Goal: Task Accomplishment & Management: Manage account settings

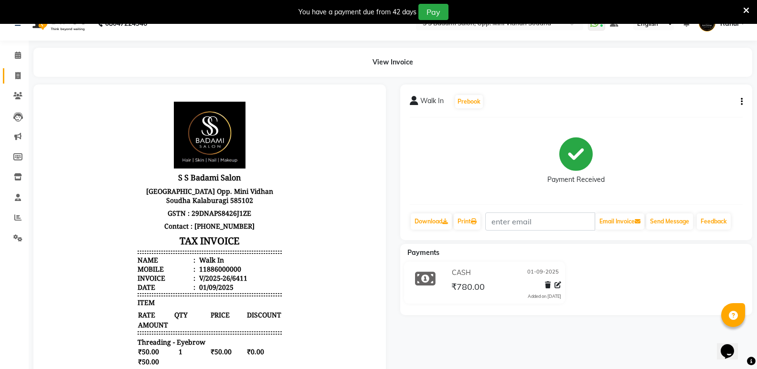
click at [11, 68] on link "Invoice" at bounding box center [14, 76] width 23 height 16
select select "service"
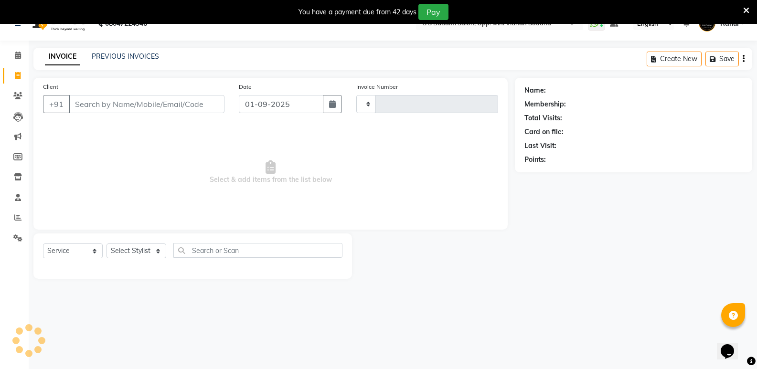
scroll to position [24, 0]
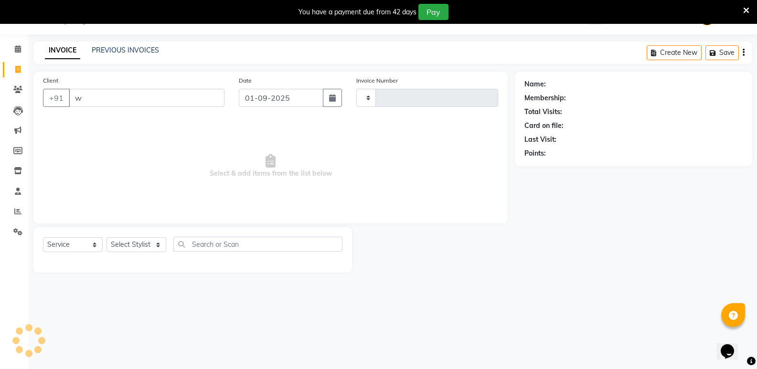
type input "wa"
type input "6412"
select select "4533"
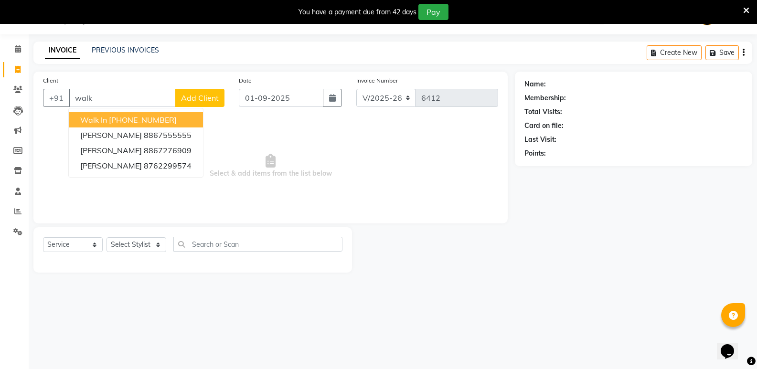
click at [119, 120] on ngb-highlight "[PHONE_NUMBER]" at bounding box center [143, 120] width 68 height 10
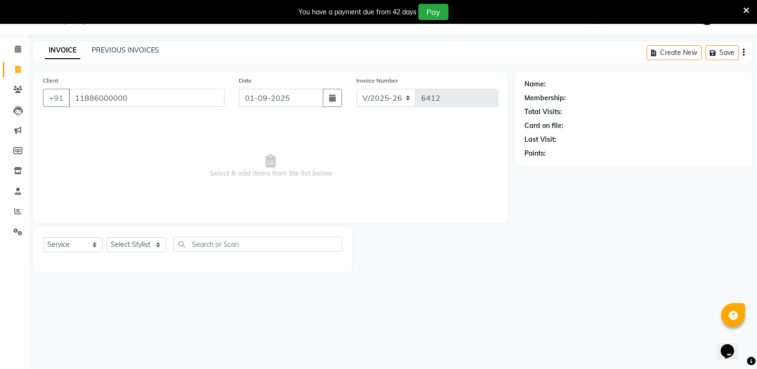
type input "11886000000"
select select "1: Object"
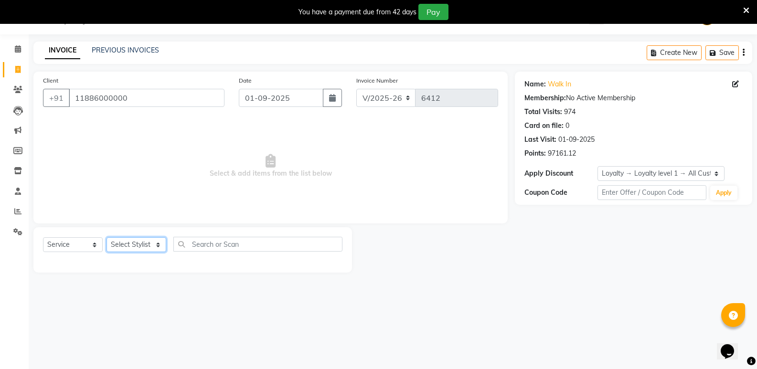
click at [133, 248] on select "Select Stylist [PERSON_NAME] [PERSON_NAME] [PERSON_NAME] Mallu [PERSON_NAME] [P…" at bounding box center [137, 244] width 60 height 15
select select "43648"
click at [107, 237] on select "Select Stylist [PERSON_NAME] [PERSON_NAME] [PERSON_NAME] Mallu [PERSON_NAME] [P…" at bounding box center [137, 244] width 60 height 15
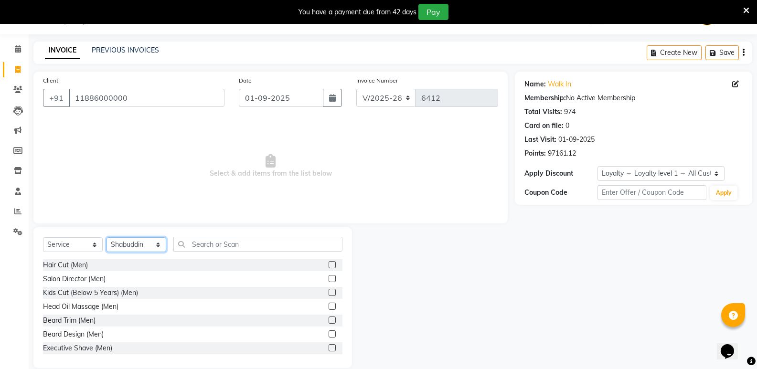
scroll to position [0, 0]
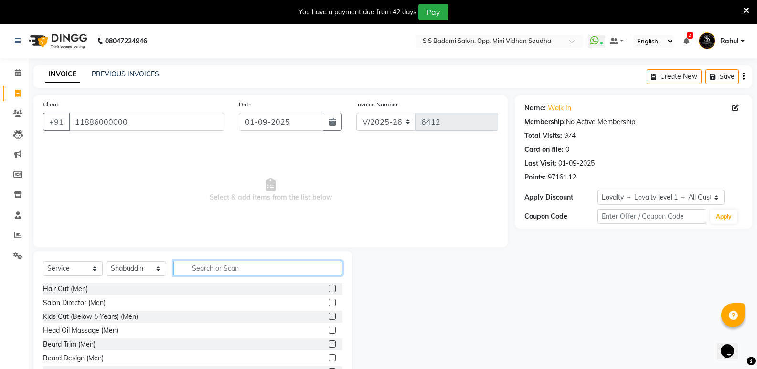
click at [237, 271] on input "text" at bounding box center [257, 268] width 169 height 15
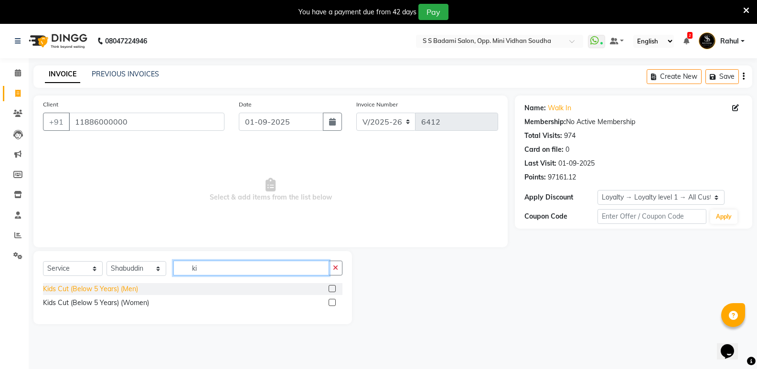
type input "ki"
click at [98, 288] on div "Kids Cut (Below 5 Years) (Men)" at bounding box center [90, 289] width 95 height 10
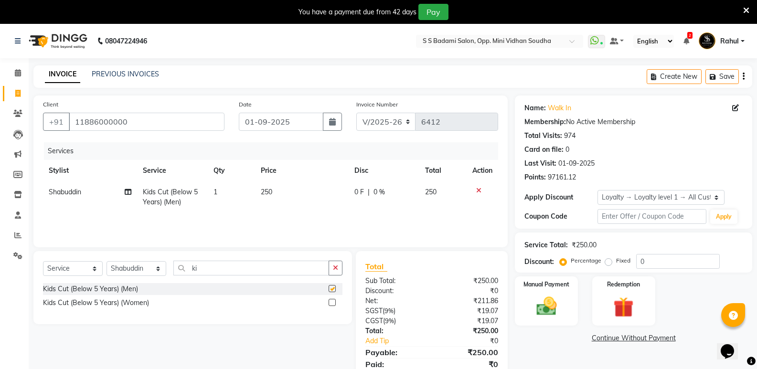
checkbox input "false"
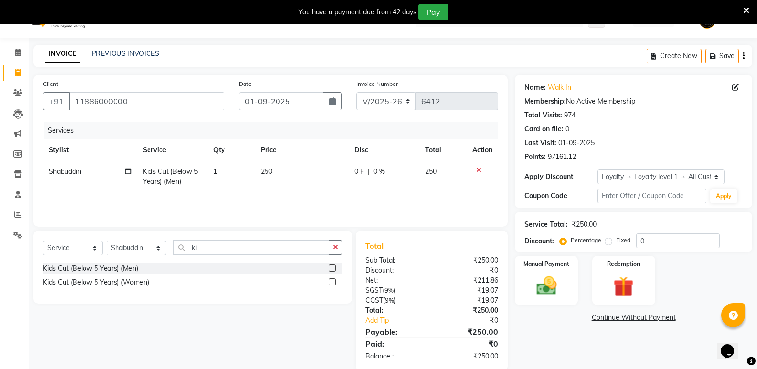
scroll to position [37, 0]
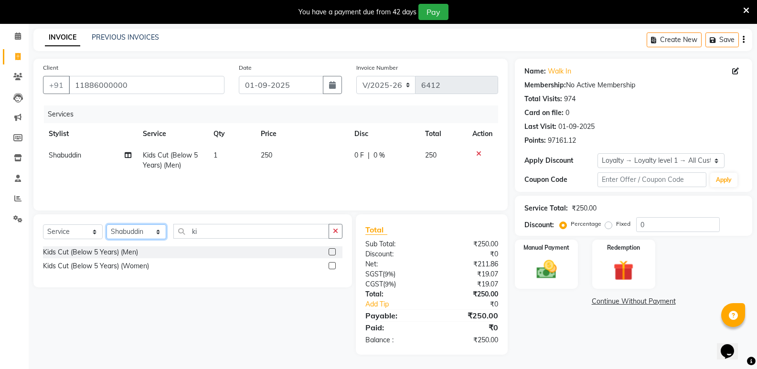
click at [147, 231] on select "Select Stylist [PERSON_NAME] [PERSON_NAME] [PERSON_NAME] Mallu [PERSON_NAME] [P…" at bounding box center [137, 231] width 60 height 15
select select "88232"
click at [107, 224] on select "Select Stylist [PERSON_NAME] [PERSON_NAME] [PERSON_NAME] Mallu [PERSON_NAME] [P…" at bounding box center [137, 231] width 60 height 15
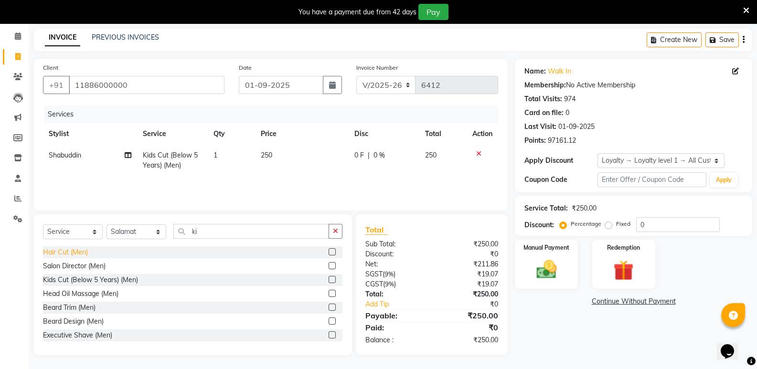
click at [75, 254] on div "Hair Cut (Men)" at bounding box center [65, 252] width 45 height 10
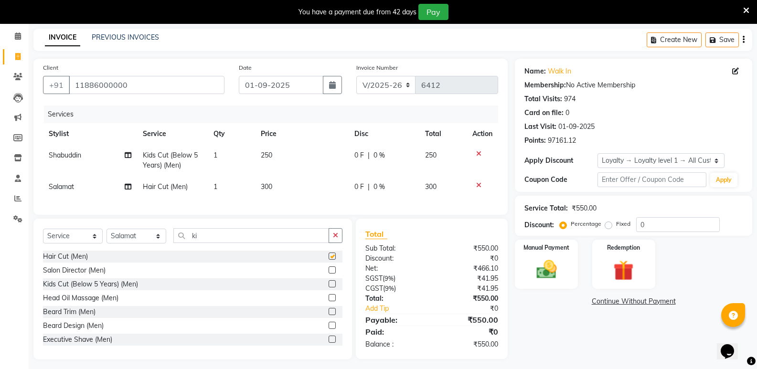
checkbox input "false"
drag, startPoint x: 210, startPoint y: 245, endPoint x: 172, endPoint y: 249, distance: 37.9
click at [172, 249] on div "Select Service Product Membership Package Voucher Prepaid Gift Card Select Styl…" at bounding box center [192, 239] width 299 height 22
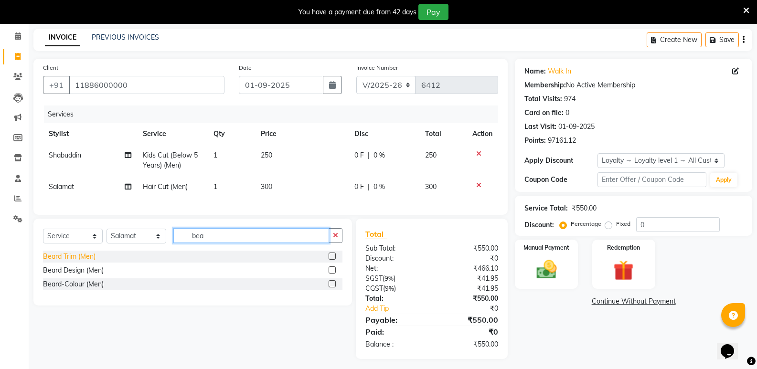
type input "bea"
click at [73, 262] on div "Beard Trim (Men)" at bounding box center [69, 257] width 53 height 10
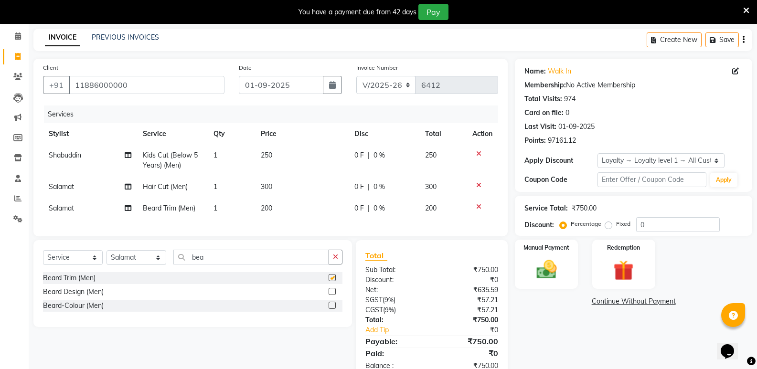
checkbox input "false"
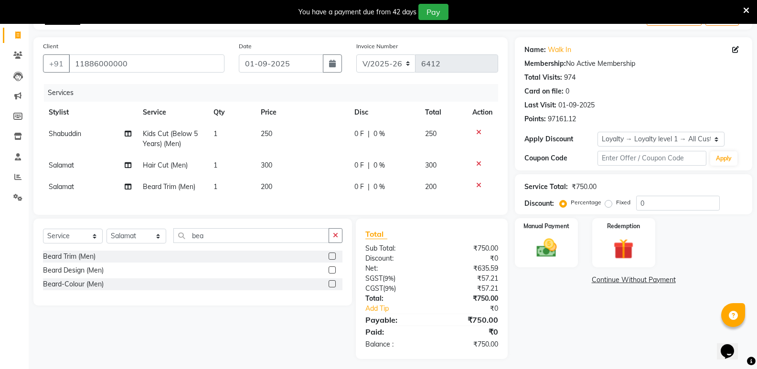
scroll to position [70, 0]
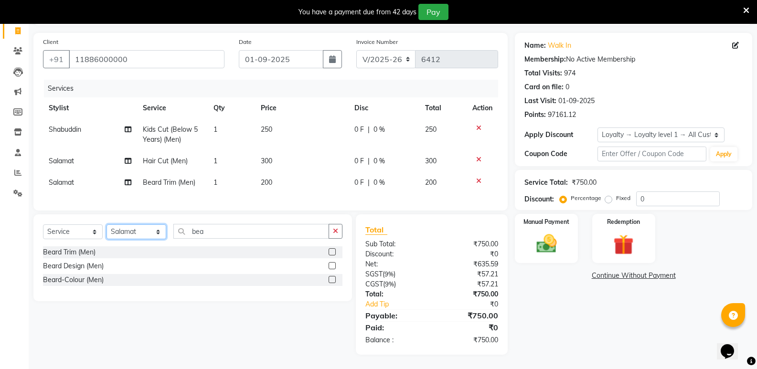
click at [132, 238] on select "Select Stylist [PERSON_NAME] [PERSON_NAME] [PERSON_NAME] Mallu [PERSON_NAME] [P…" at bounding box center [137, 231] width 60 height 15
select select "87807"
click at [107, 224] on select "Select Stylist [PERSON_NAME] [PERSON_NAME] [PERSON_NAME] Mallu [PERSON_NAME] [P…" at bounding box center [137, 231] width 60 height 15
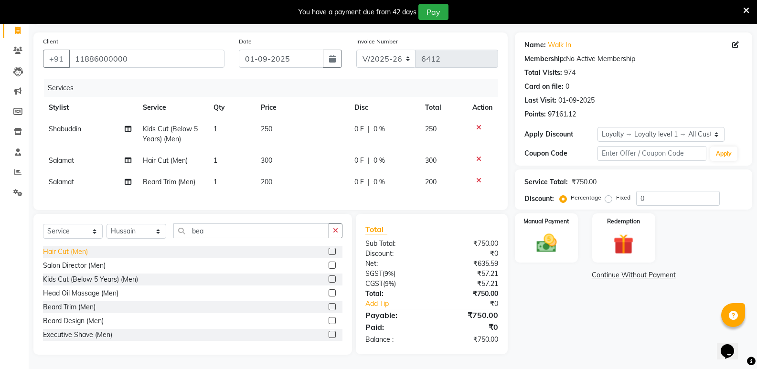
click at [70, 253] on div "Hair Cut (Men)" at bounding box center [65, 252] width 45 height 10
checkbox input "false"
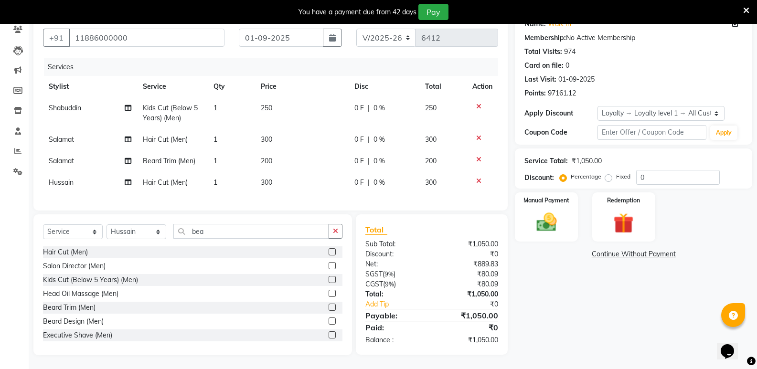
scroll to position [92, 0]
click at [133, 230] on select "Select Stylist [PERSON_NAME] [PERSON_NAME] [PERSON_NAME] Mallu [PERSON_NAME] [P…" at bounding box center [137, 231] width 60 height 15
select select "43648"
click at [107, 224] on select "Select Stylist [PERSON_NAME] [PERSON_NAME] [PERSON_NAME] Mallu [PERSON_NAME] [P…" at bounding box center [137, 231] width 60 height 15
click at [62, 251] on div "Hair Cut (Men)" at bounding box center [65, 252] width 45 height 10
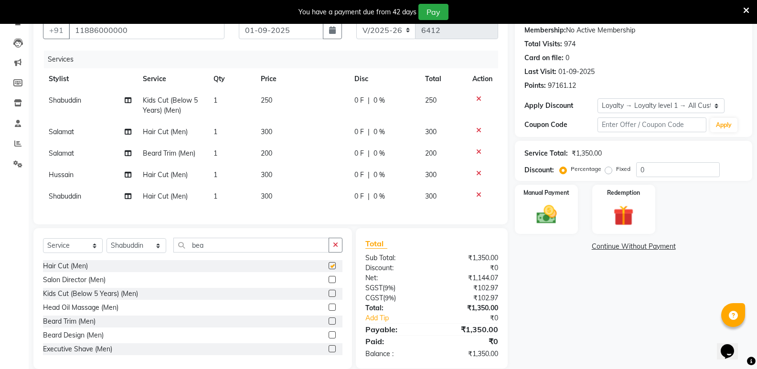
checkbox input "false"
drag, startPoint x: 228, startPoint y: 259, endPoint x: 174, endPoint y: 255, distance: 54.6
click at [174, 253] on input "bea" at bounding box center [251, 245] width 156 height 15
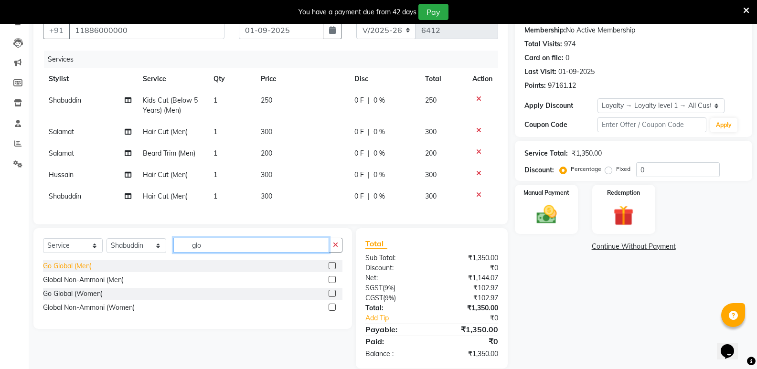
type input "glo"
click at [70, 270] on div "Go Global (Men)" at bounding box center [67, 266] width 49 height 10
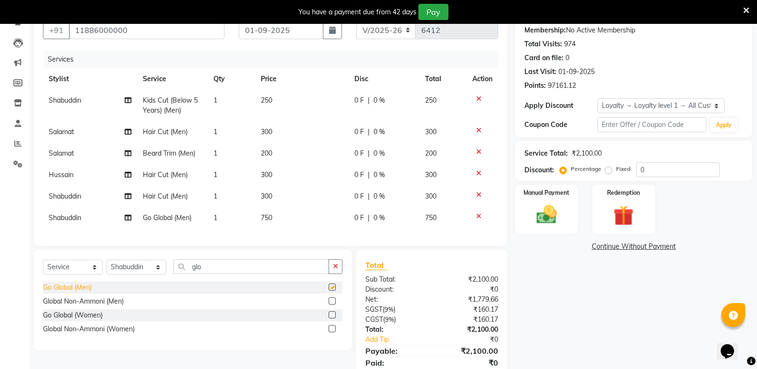
checkbox input "false"
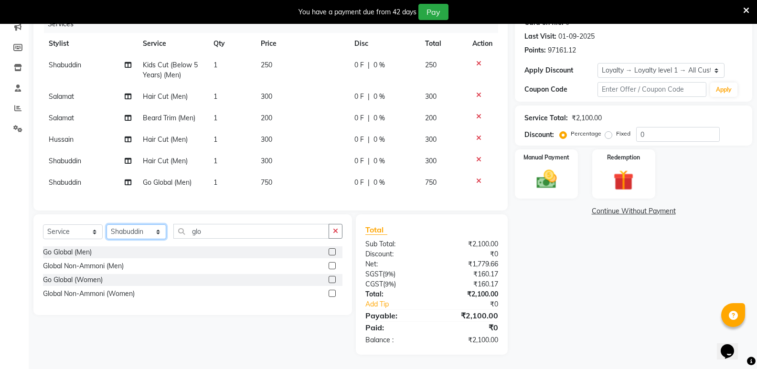
click at [141, 234] on select "Select Stylist [PERSON_NAME] [PERSON_NAME] [PERSON_NAME] Mallu [PERSON_NAME] [P…" at bounding box center [137, 231] width 60 height 15
select select "89150"
click at [107, 224] on select "Select Stylist [PERSON_NAME] [PERSON_NAME] [PERSON_NAME] Mallu [PERSON_NAME] [P…" at bounding box center [137, 231] width 60 height 15
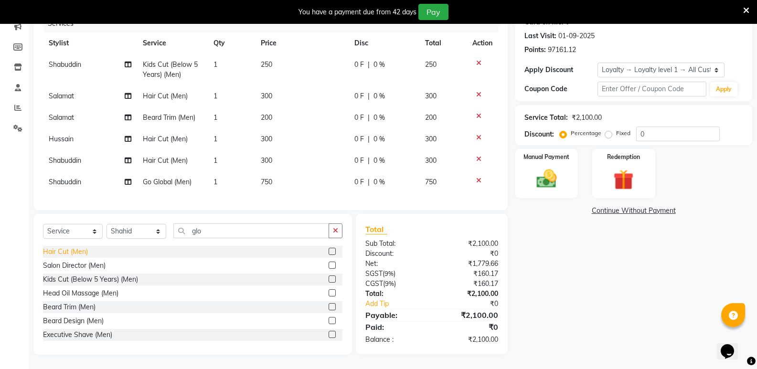
click at [80, 249] on div "Hair Cut (Men)" at bounding box center [65, 252] width 45 height 10
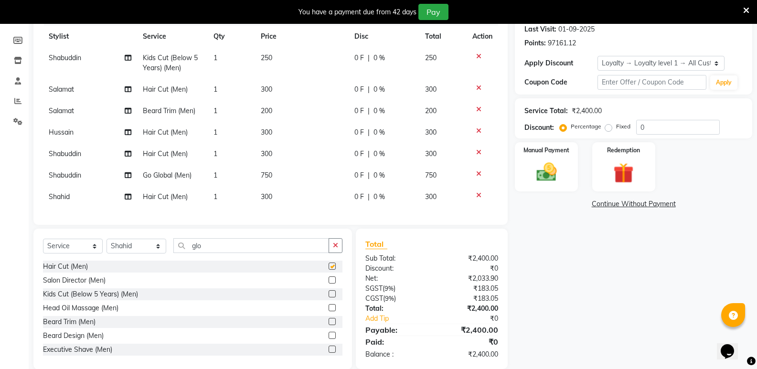
checkbox input "false"
drag, startPoint x: 221, startPoint y: 252, endPoint x: 156, endPoint y: 266, distance: 66.5
click at [156, 261] on div "Select Service Product Membership Package Voucher Prepaid Gift Card Select Styl…" at bounding box center [192, 249] width 299 height 22
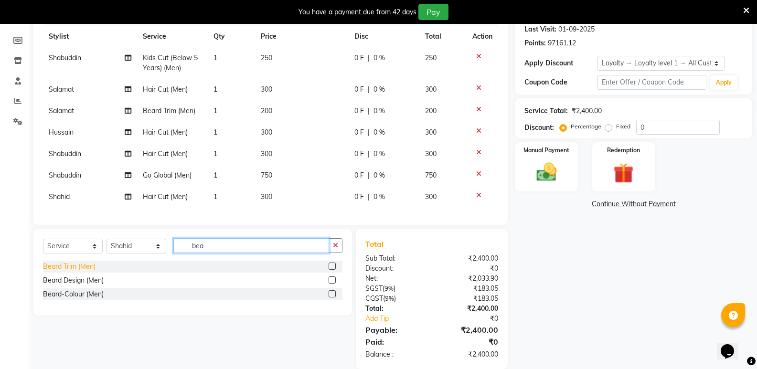
type input "bea"
click at [68, 272] on div "Beard Trim (Men)" at bounding box center [69, 267] width 53 height 10
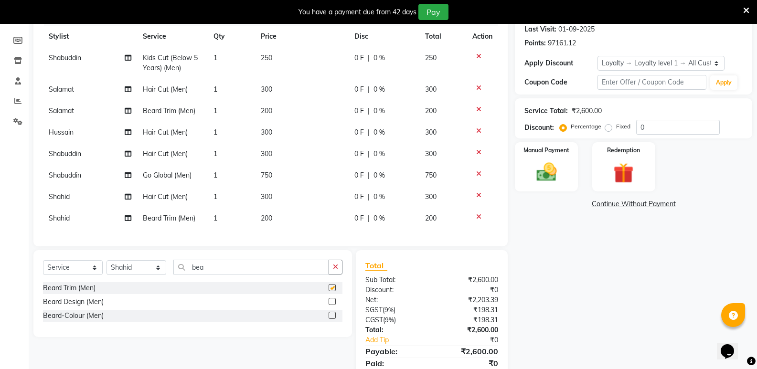
checkbox input "false"
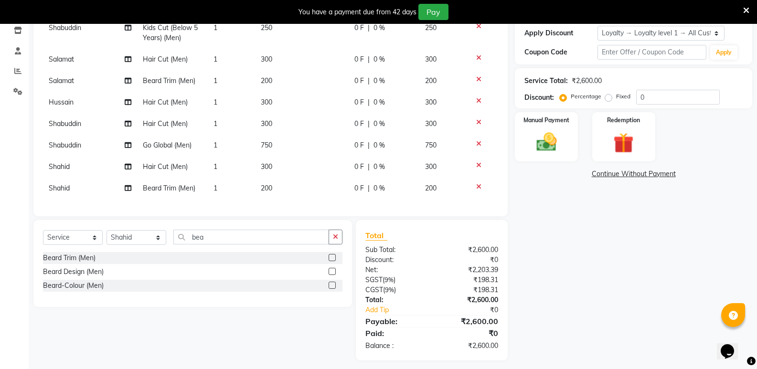
scroll to position [177, 0]
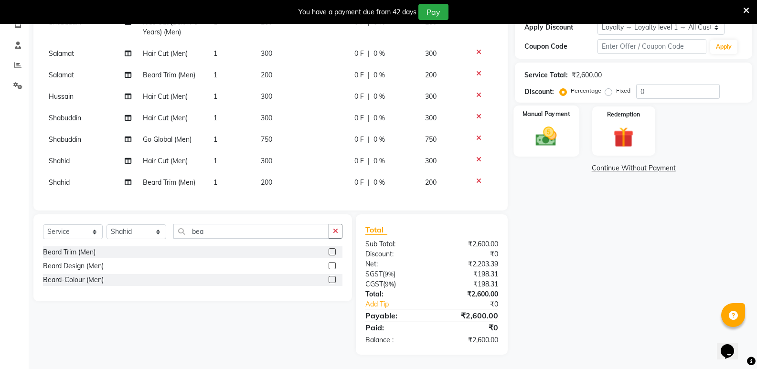
click at [549, 132] on img at bounding box center [546, 136] width 34 height 24
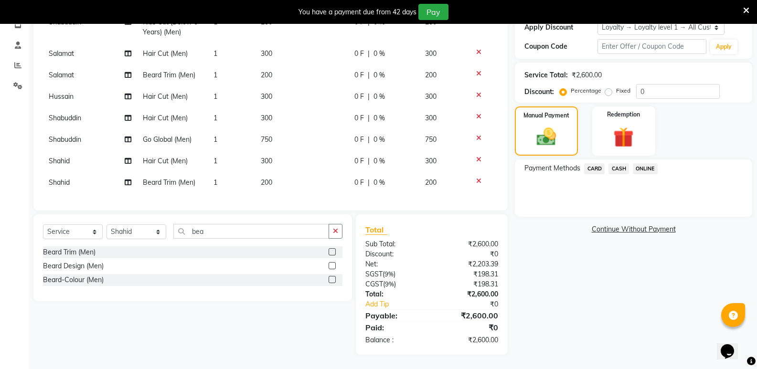
click at [617, 163] on span "CASH" at bounding box center [619, 168] width 21 height 11
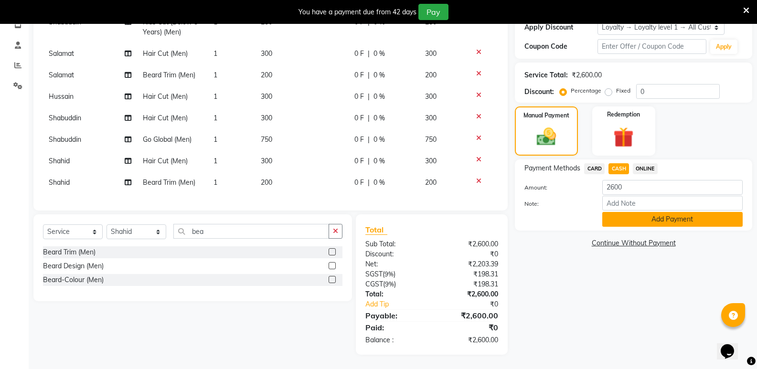
click at [626, 214] on button "Add Payment" at bounding box center [672, 219] width 140 height 15
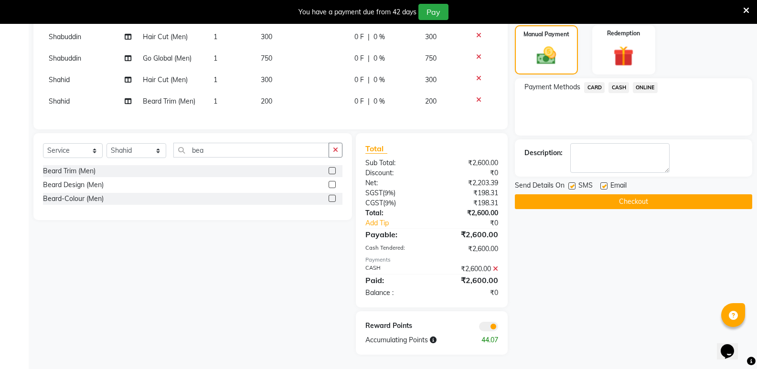
scroll to position [258, 0]
click at [631, 199] on button "Checkout" at bounding box center [633, 201] width 237 height 15
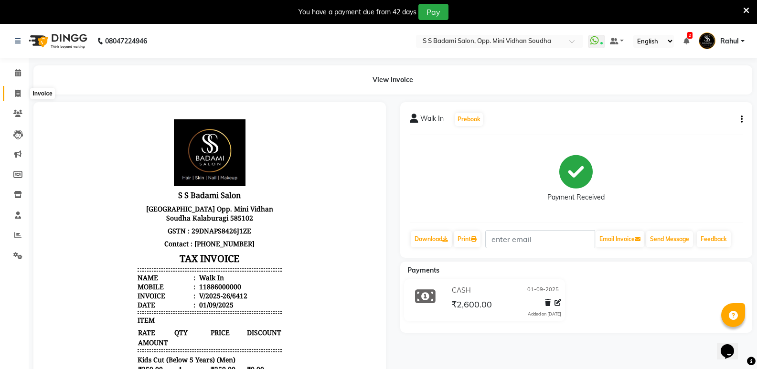
click at [23, 97] on span at bounding box center [18, 93] width 17 height 11
select select "4533"
select select "service"
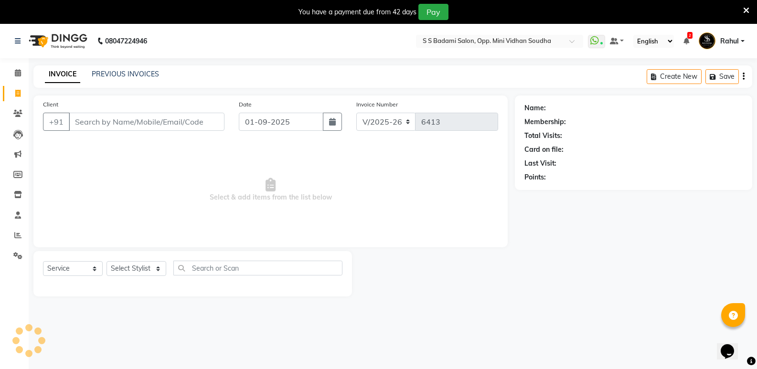
scroll to position [24, 0]
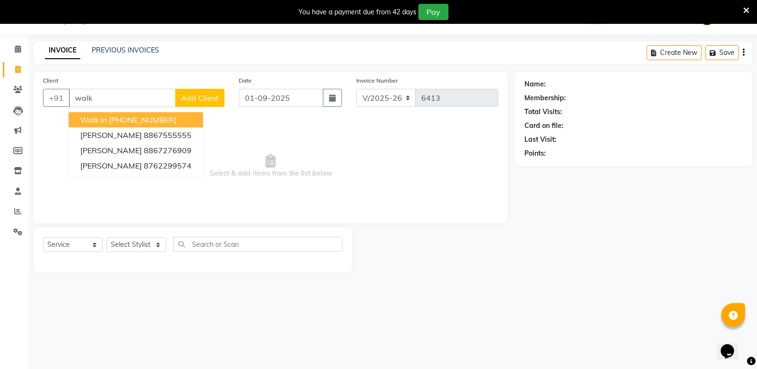
click at [160, 124] on ngb-highlight "[PHONE_NUMBER]" at bounding box center [143, 120] width 68 height 10
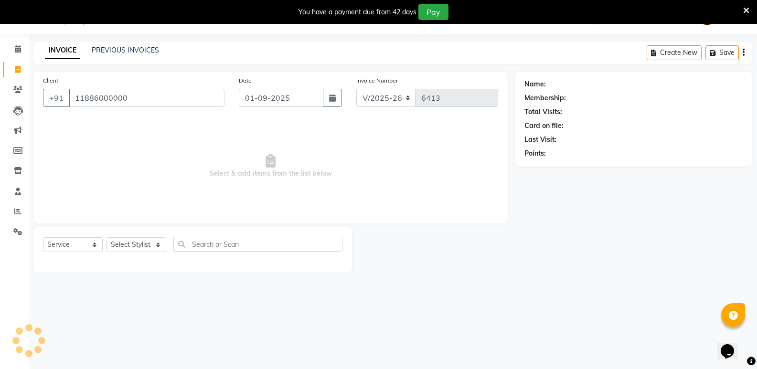
type input "11886000000"
select select "1: Object"
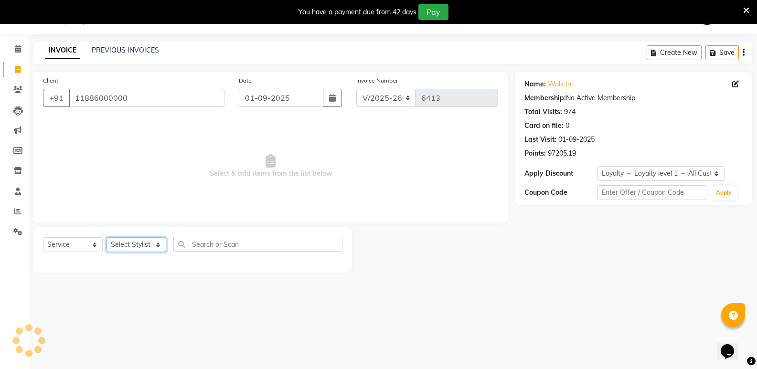
click at [140, 242] on select "Select Stylist [PERSON_NAME] [PERSON_NAME] [PERSON_NAME] Mallu [PERSON_NAME] [P…" at bounding box center [137, 244] width 60 height 15
select select "25904"
click at [107, 237] on select "Select Stylist [PERSON_NAME] [PERSON_NAME] [PERSON_NAME] Mallu [PERSON_NAME] [P…" at bounding box center [137, 244] width 60 height 15
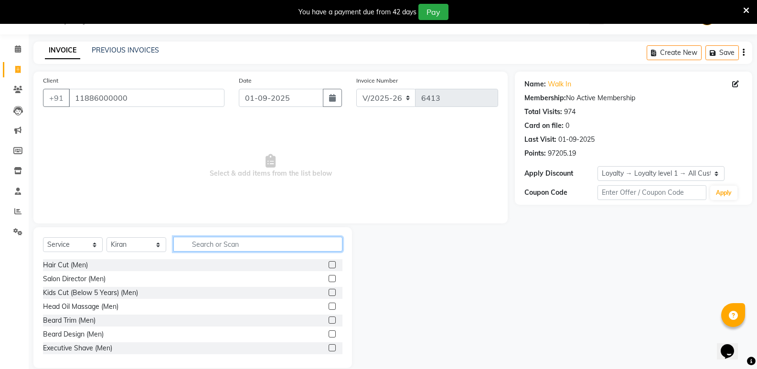
click at [198, 242] on input "text" at bounding box center [257, 244] width 169 height 15
type input "wom"
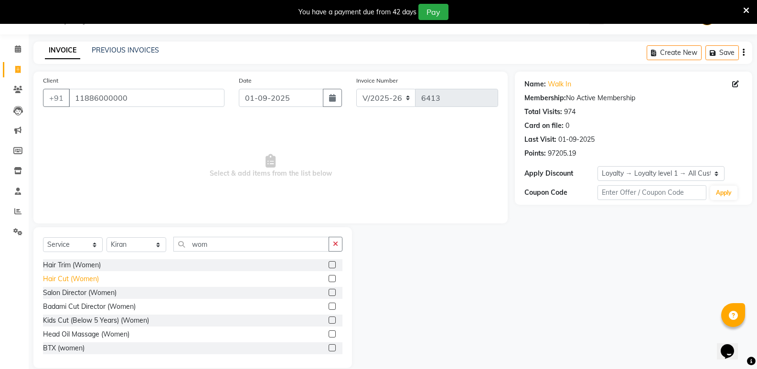
click at [66, 275] on div "Hair Cut (Women)" at bounding box center [71, 279] width 56 height 10
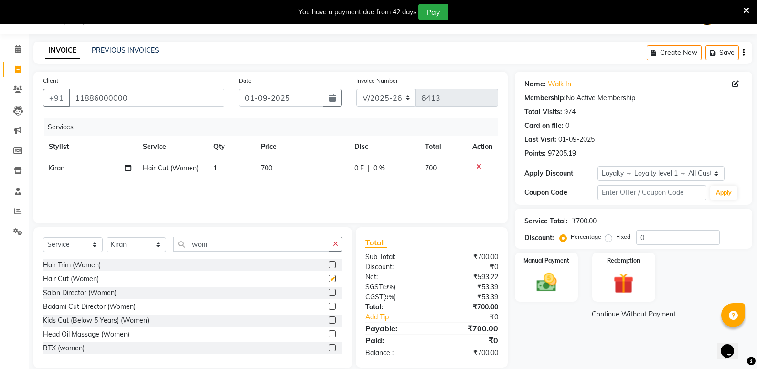
checkbox input "false"
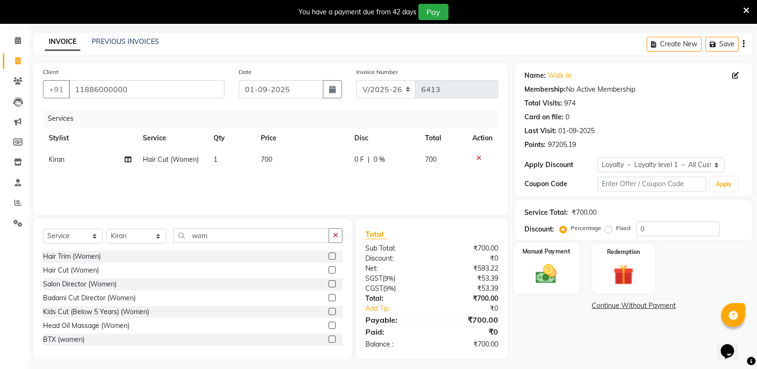
scroll to position [37, 0]
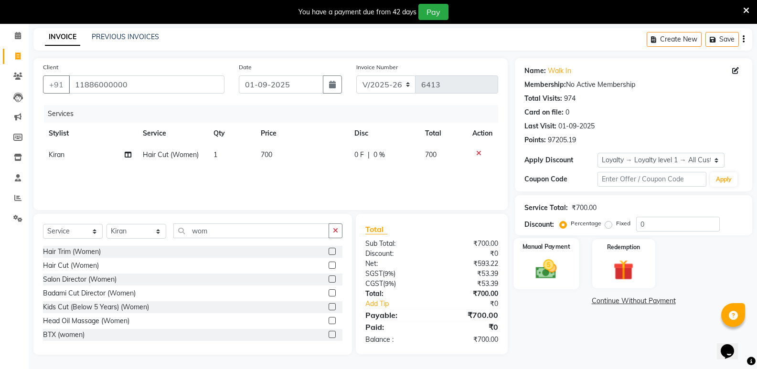
click at [558, 266] on img at bounding box center [546, 269] width 34 height 24
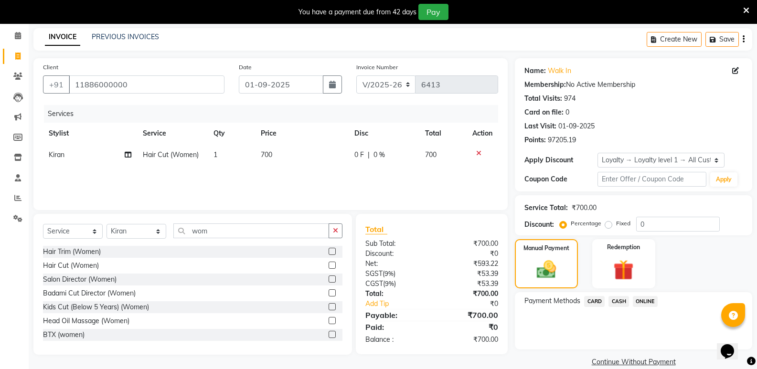
click at [625, 296] on span "CASH" at bounding box center [619, 301] width 21 height 11
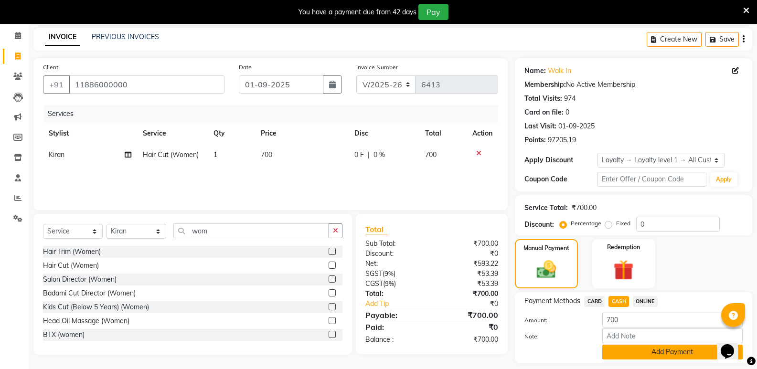
click at [640, 352] on button "Add Payment" at bounding box center [672, 352] width 140 height 15
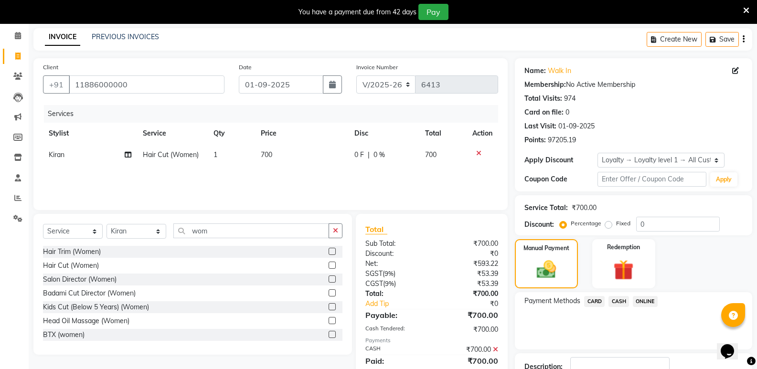
scroll to position [118, 0]
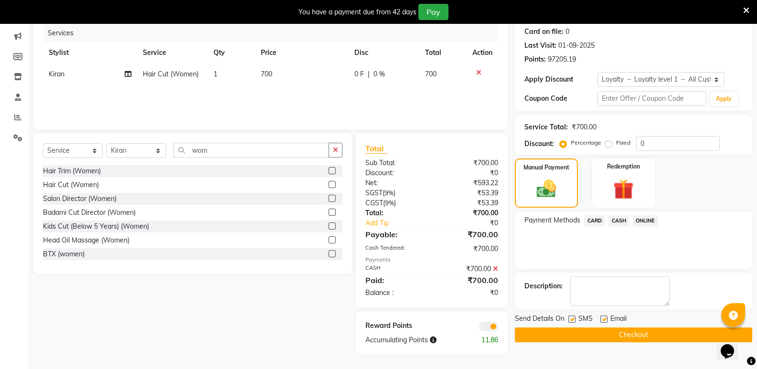
click at [633, 331] on button "Checkout" at bounding box center [633, 335] width 237 height 15
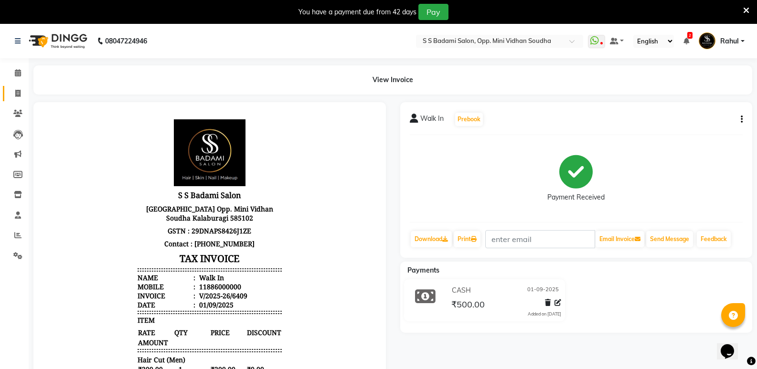
click at [22, 96] on span at bounding box center [18, 93] width 17 height 11
select select "service"
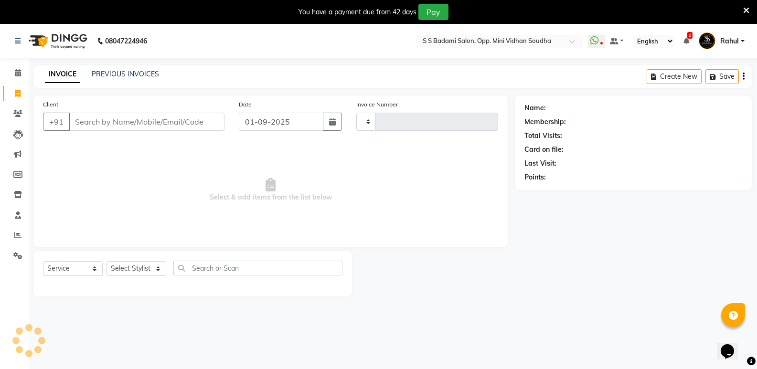
type input "6414"
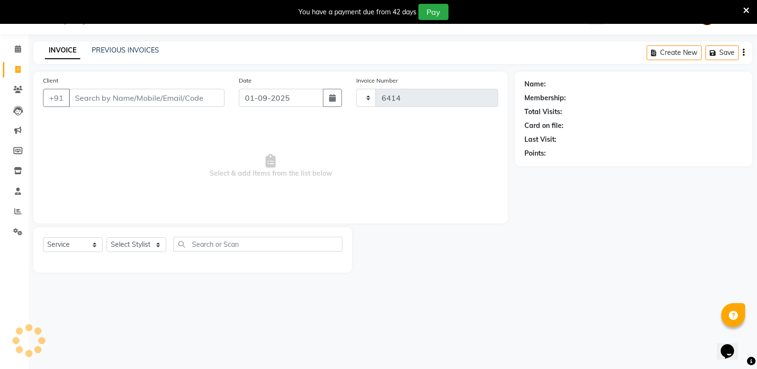
type input "q"
select select "4533"
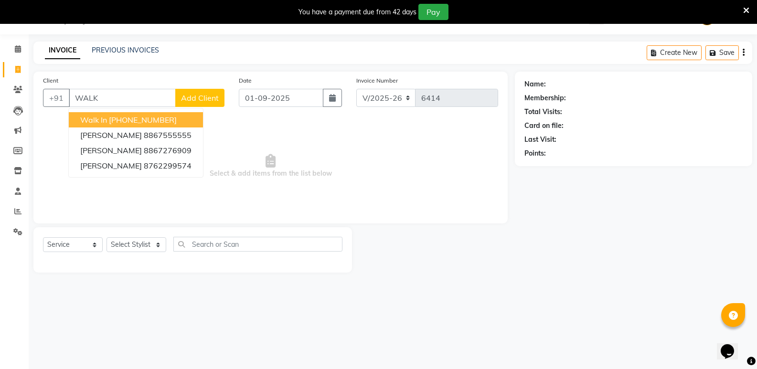
click at [104, 118] on span "Walk In" at bounding box center [93, 120] width 27 height 10
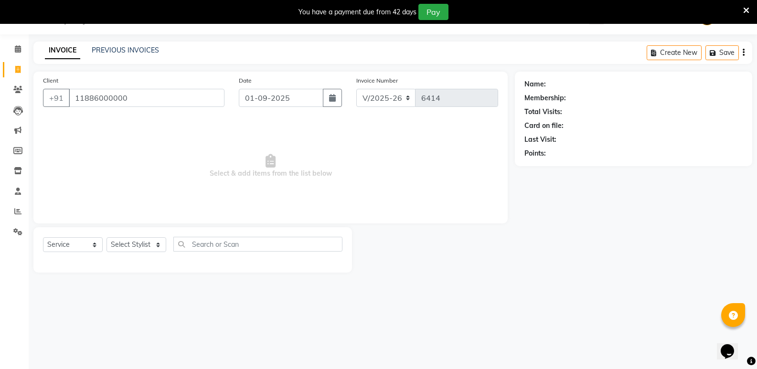
type input "11886000000"
select select "1: Object"
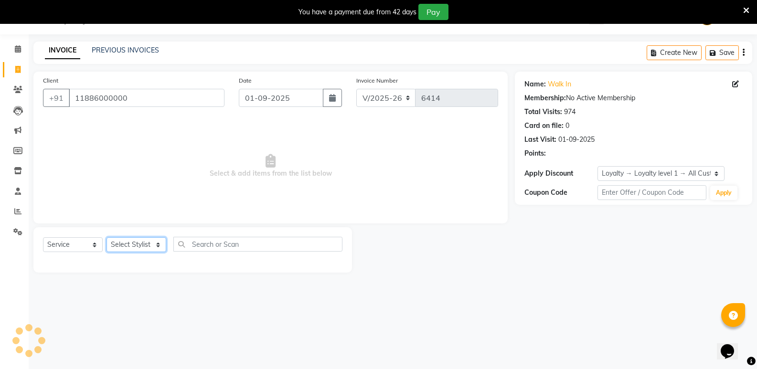
click at [135, 245] on select "Select Stylist [PERSON_NAME] [PERSON_NAME] [PERSON_NAME] Mallu [PERSON_NAME] [P…" at bounding box center [137, 244] width 60 height 15
select select "25907"
click at [107, 237] on select "Select Stylist [PERSON_NAME] [PERSON_NAME] [PERSON_NAME] Mallu [PERSON_NAME] [P…" at bounding box center [137, 244] width 60 height 15
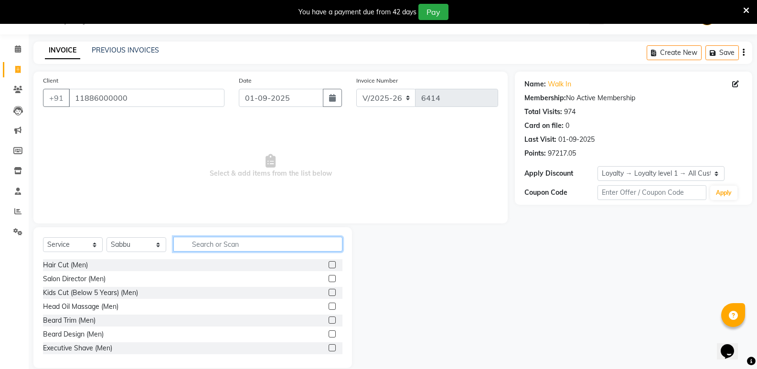
click at [228, 245] on input "text" at bounding box center [257, 244] width 169 height 15
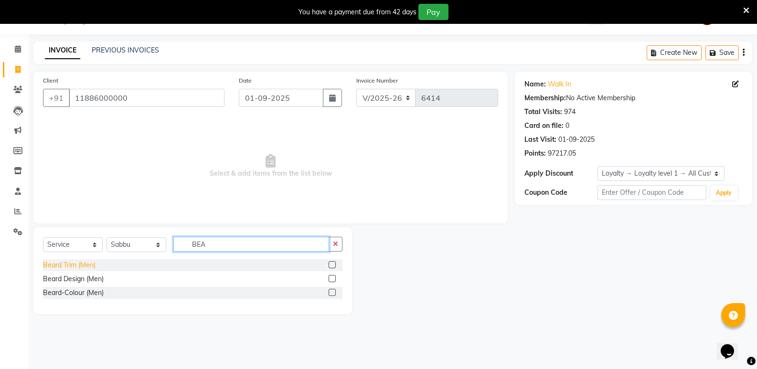
type input "BEA"
click at [76, 262] on div "Beard Trim (Men)" at bounding box center [69, 265] width 53 height 10
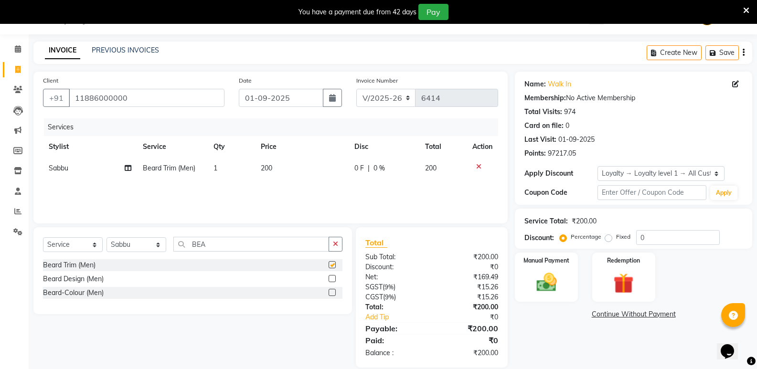
checkbox input "false"
drag, startPoint x: 217, startPoint y: 247, endPoint x: 169, endPoint y: 254, distance: 48.7
click at [169, 254] on div "Select Service Product Membership Package Voucher Prepaid Gift Card Select Styl…" at bounding box center [192, 248] width 299 height 22
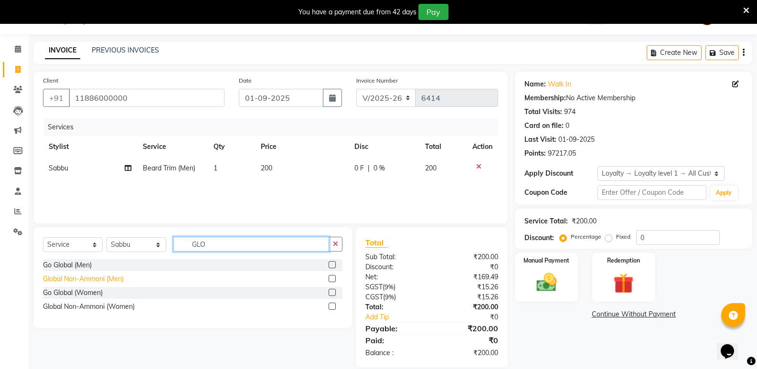
type input "GLO"
click at [105, 276] on div "Global Non-Ammoni (Men)" at bounding box center [83, 279] width 81 height 10
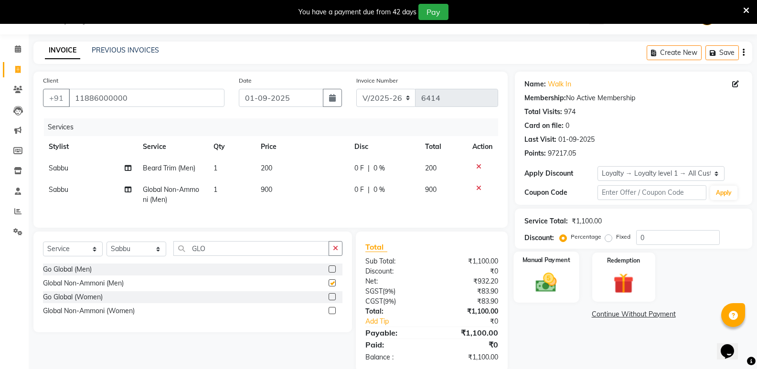
checkbox input "false"
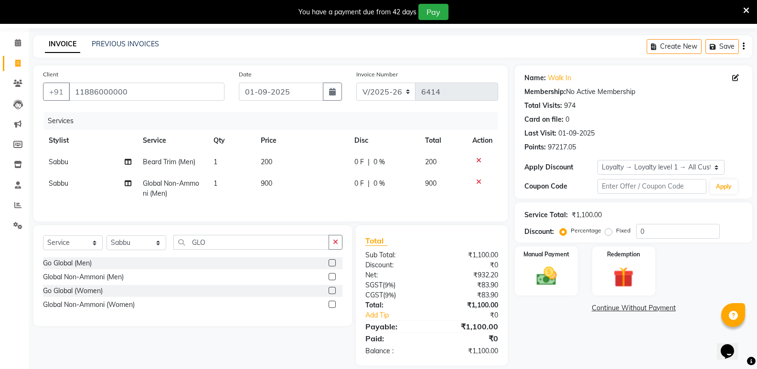
scroll to position [48, 0]
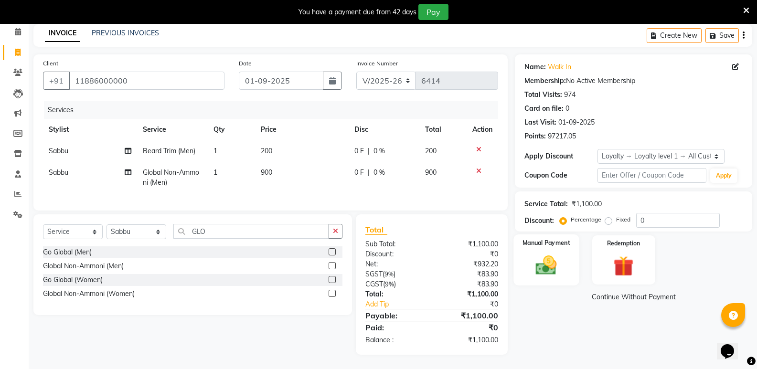
click at [552, 255] on img at bounding box center [546, 265] width 34 height 24
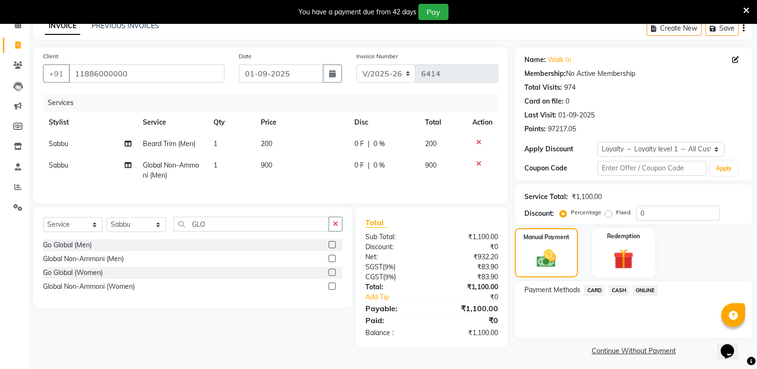
click at [625, 291] on span "CASH" at bounding box center [619, 290] width 21 height 11
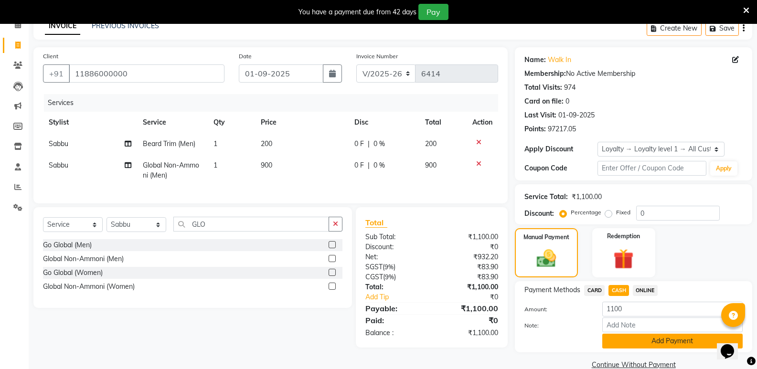
click at [635, 340] on button "Add Payment" at bounding box center [672, 341] width 140 height 15
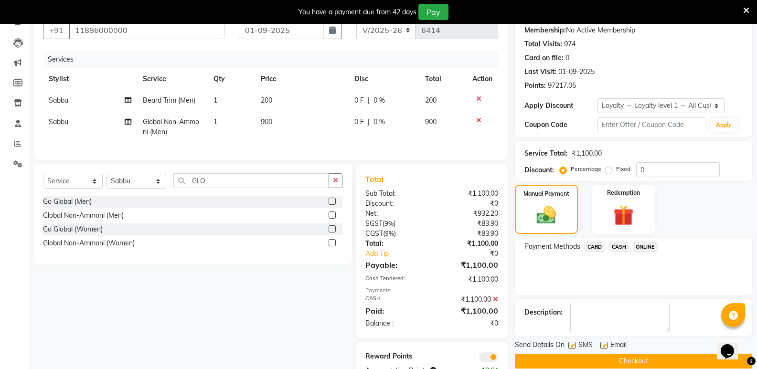
scroll to position [129, 0]
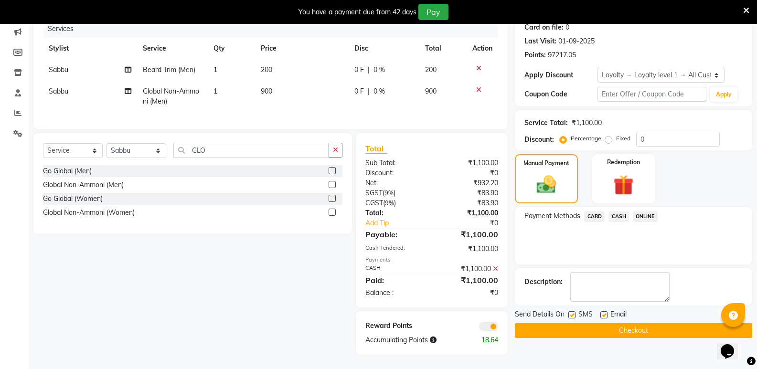
click at [635, 330] on button "Checkout" at bounding box center [633, 330] width 237 height 15
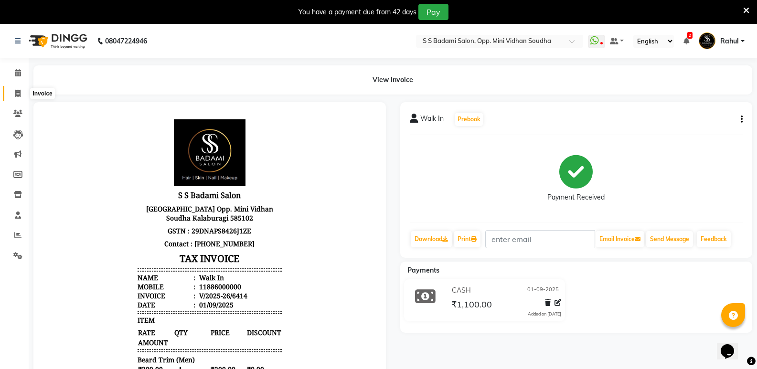
click at [16, 89] on span at bounding box center [18, 93] width 17 height 11
select select "4533"
select select "service"
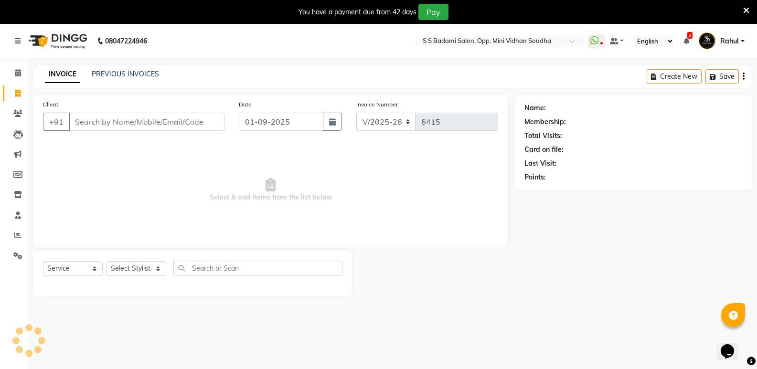
scroll to position [24, 0]
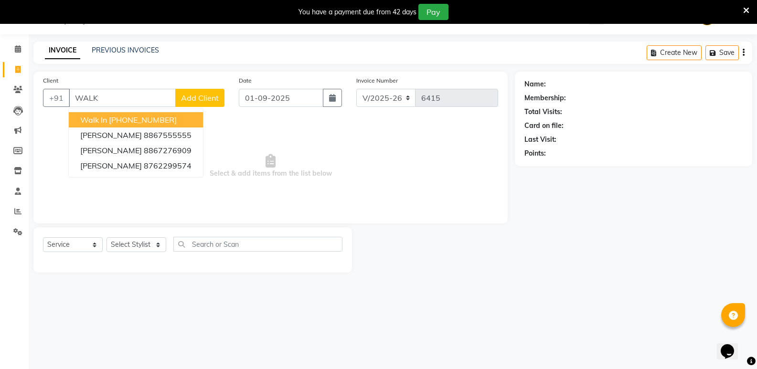
click at [122, 118] on ngb-highlight "[PHONE_NUMBER]" at bounding box center [143, 120] width 68 height 10
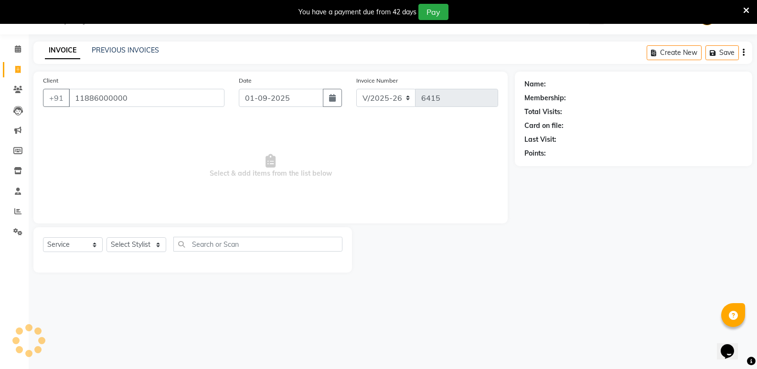
type input "11886000000"
click at [139, 246] on select "Select Stylist [PERSON_NAME] [PERSON_NAME] [PERSON_NAME] Mallu [PERSON_NAME] [P…" at bounding box center [137, 244] width 60 height 15
select select "1: Object"
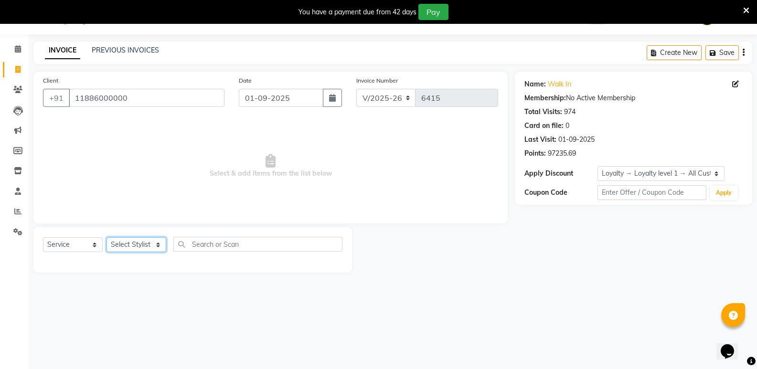
select select "28117"
click at [107, 237] on select "Select Stylist [PERSON_NAME] [PERSON_NAME] [PERSON_NAME] Mallu [PERSON_NAME] [P…" at bounding box center [137, 244] width 60 height 15
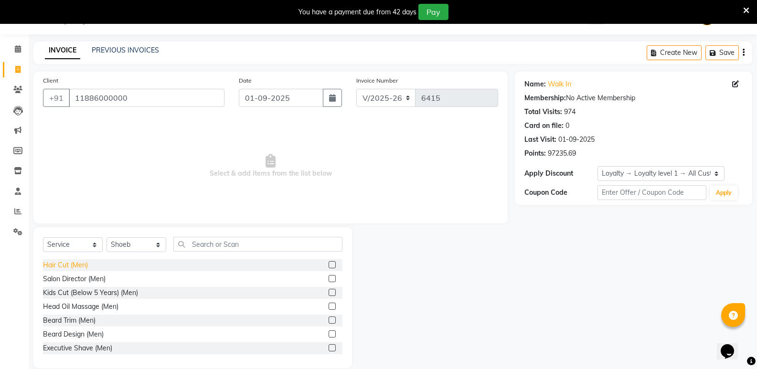
click at [71, 261] on div "Hair Cut (Men)" at bounding box center [65, 265] width 45 height 10
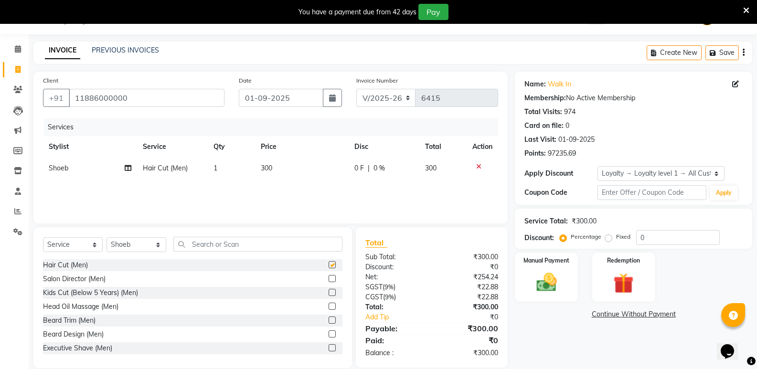
checkbox input "false"
click at [206, 245] on input "text" at bounding box center [257, 244] width 169 height 15
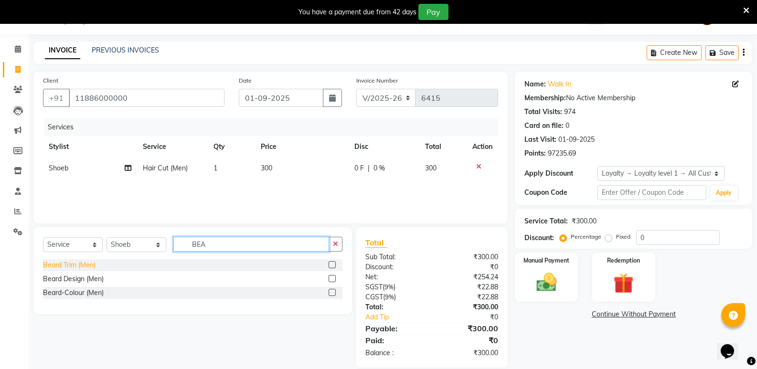
type input "BEA"
click at [64, 264] on div "Beard Trim (Men)" at bounding box center [69, 265] width 53 height 10
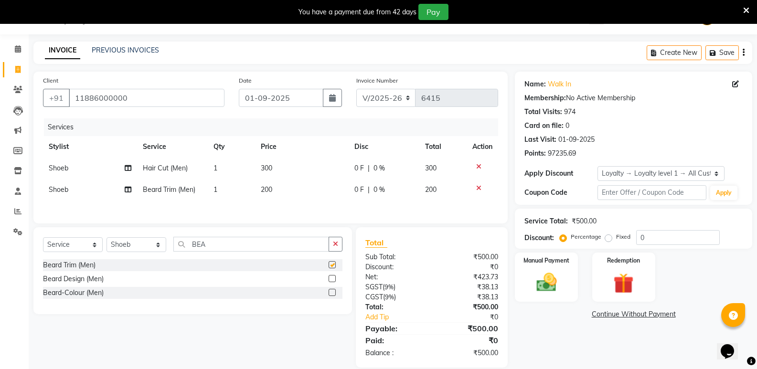
checkbox input "false"
click at [562, 290] on img at bounding box center [546, 282] width 34 height 24
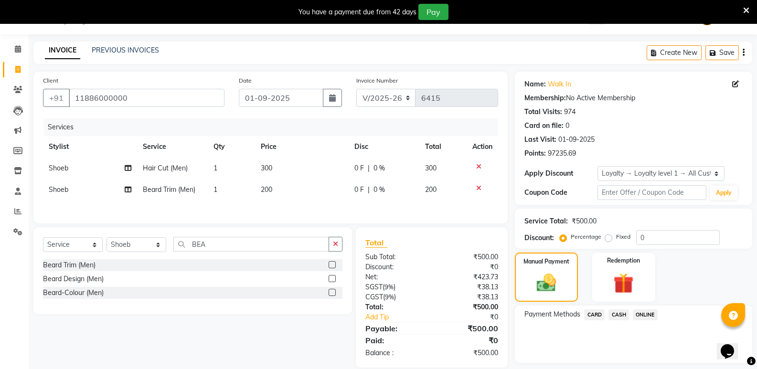
click at [615, 314] on span "CASH" at bounding box center [619, 315] width 21 height 11
click at [629, 361] on button "Add Payment" at bounding box center [672, 365] width 140 height 15
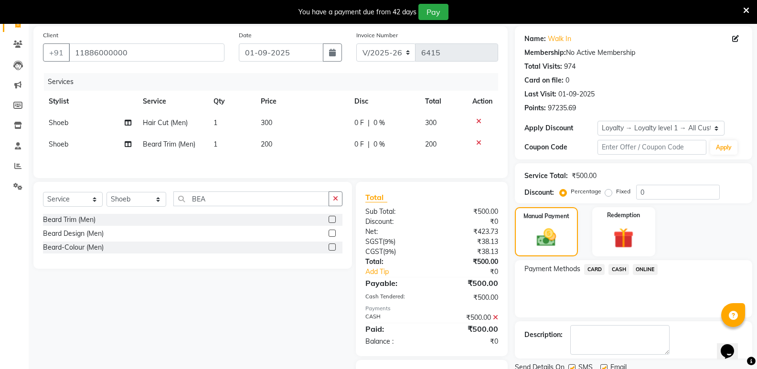
scroll to position [119, 0]
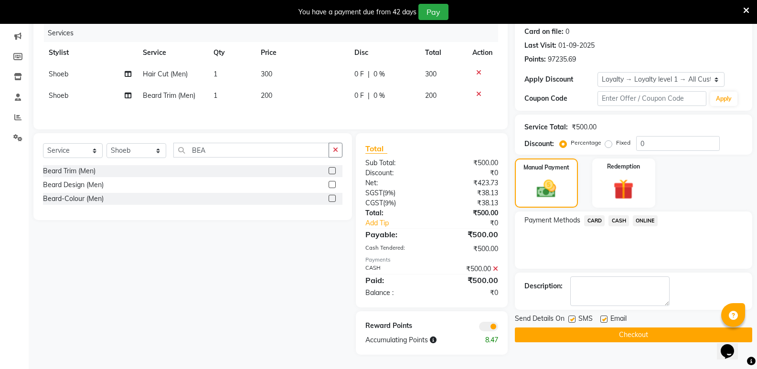
click at [637, 334] on button "Checkout" at bounding box center [633, 335] width 237 height 15
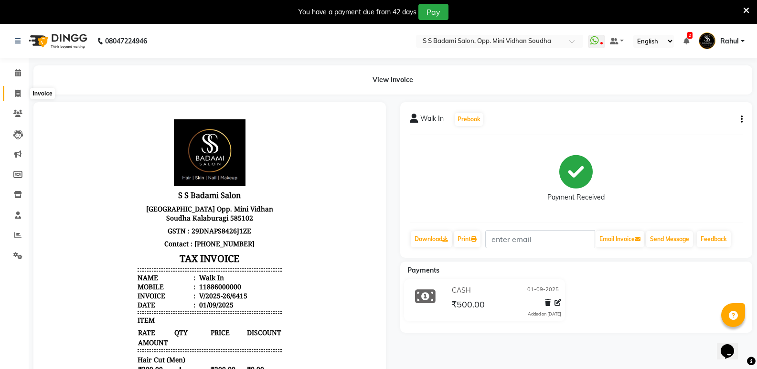
click at [20, 88] on span at bounding box center [18, 93] width 17 height 11
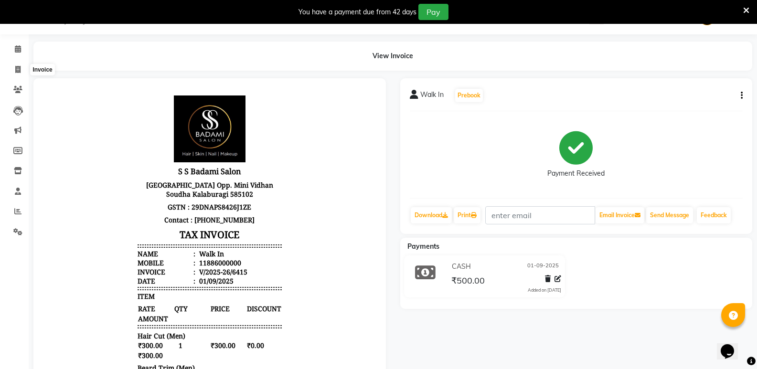
select select "service"
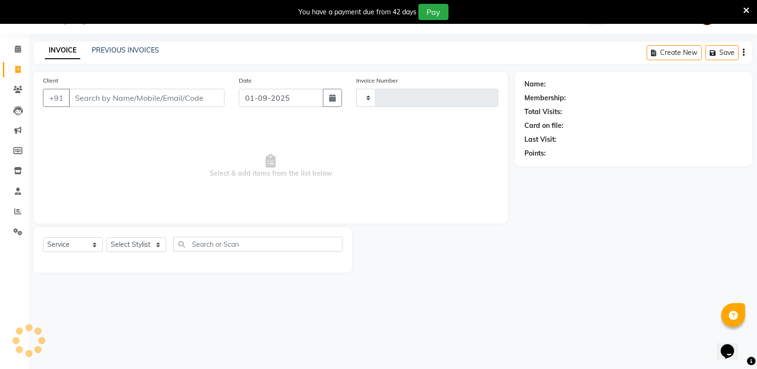
type input "W"
type input "6416"
select select "4533"
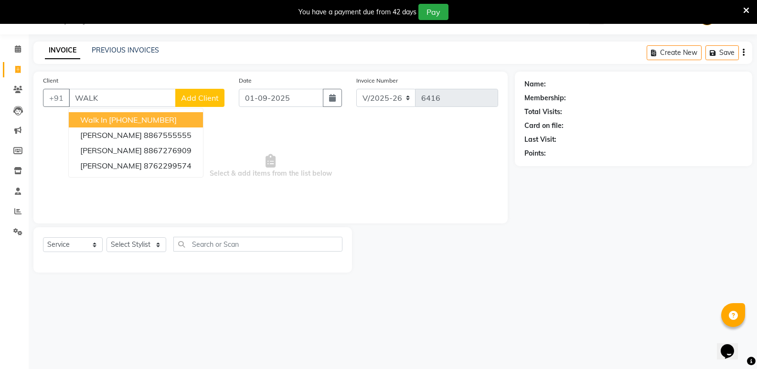
click at [133, 111] on ngb-typeahead-window "Walk In [PHONE_NUMBER] [PERSON_NAME] 8867555555 [PERSON_NAME] 8867276909 [PERSO…" at bounding box center [135, 143] width 135 height 70
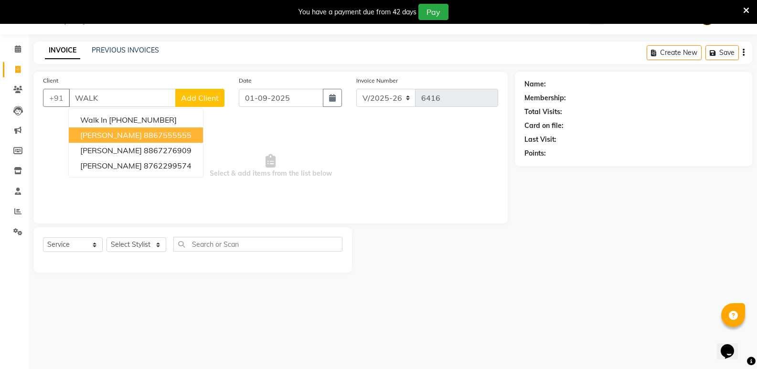
click at [136, 128] on button "[PERSON_NAME] 8867555555" at bounding box center [136, 135] width 134 height 15
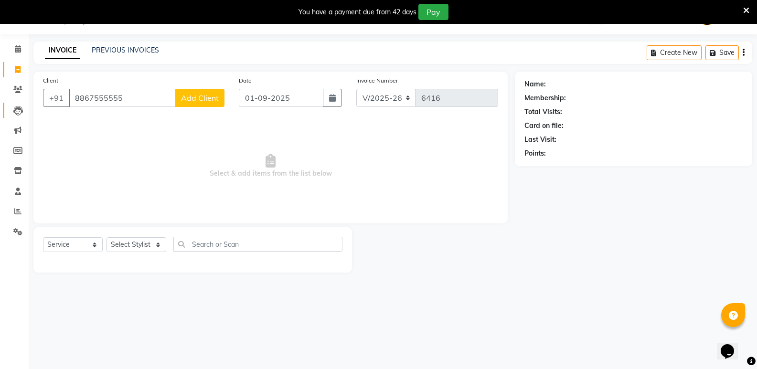
drag, startPoint x: 144, startPoint y: 98, endPoint x: 25, endPoint y: 115, distance: 120.6
click at [1, 113] on app-home "08047224946 Select Location × [PERSON_NAME] Salon, Opp. Mini Vidhan Soudha What…" at bounding box center [378, 143] width 757 height 287
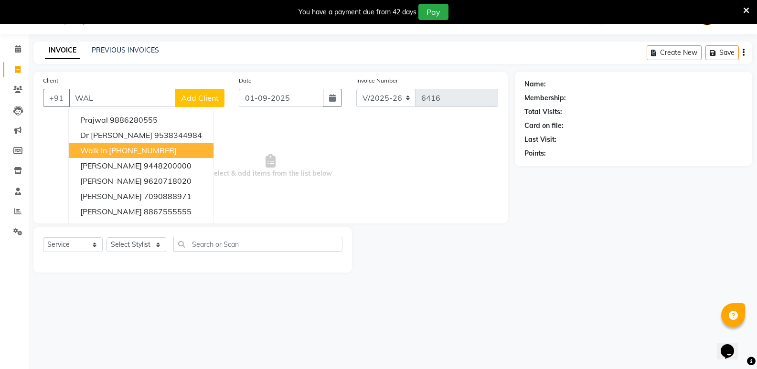
click at [131, 148] on ngb-highlight "[PHONE_NUMBER]" at bounding box center [143, 151] width 68 height 10
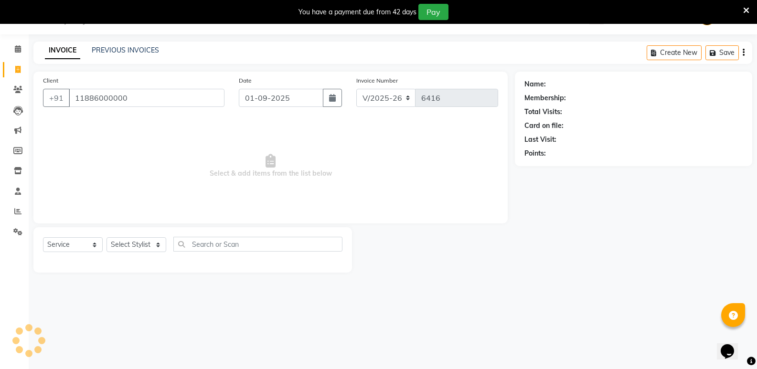
type input "11886000000"
select select "1: Object"
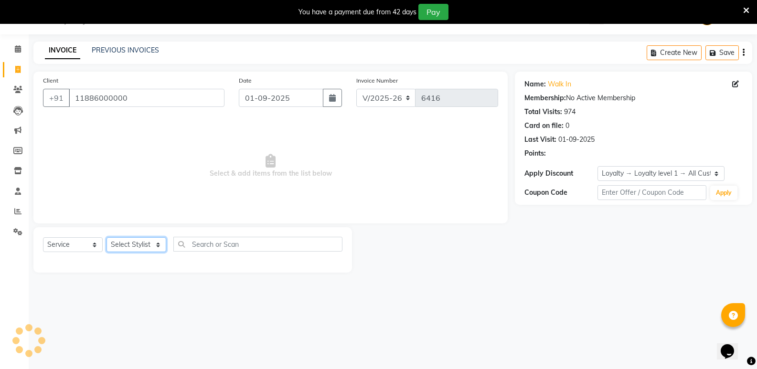
click at [142, 244] on select "Select Stylist" at bounding box center [137, 244] width 60 height 15
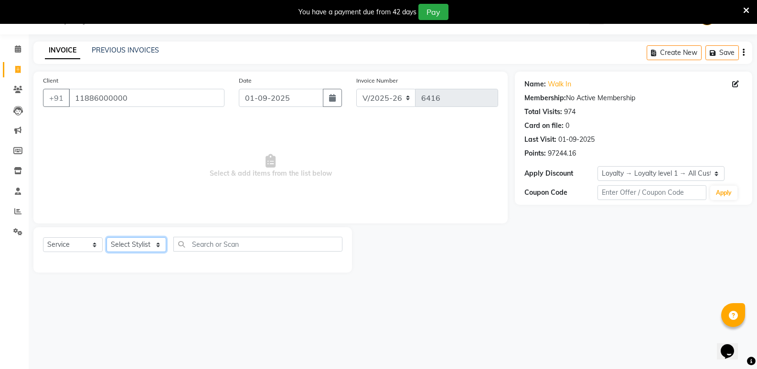
click at [142, 244] on select "Select Stylist" at bounding box center [137, 244] width 60 height 15
click at [124, 246] on select "Select Stylist" at bounding box center [137, 244] width 60 height 15
click at [664, 48] on button "Create New" at bounding box center [674, 52] width 55 height 15
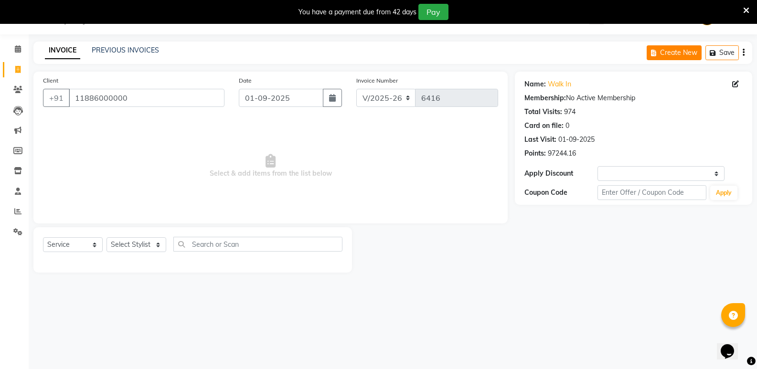
select select "service"
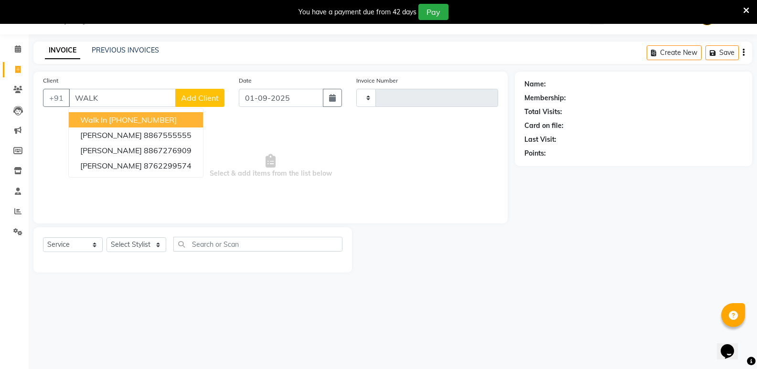
click at [116, 117] on ngb-highlight "[PHONE_NUMBER]" at bounding box center [143, 120] width 68 height 10
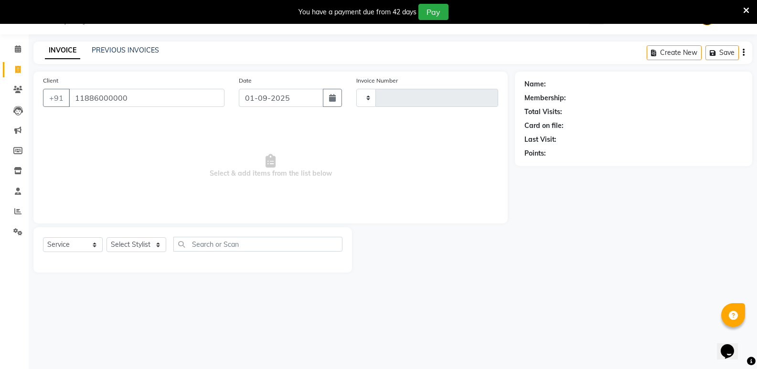
type input "11886000000"
select select "1: Object"
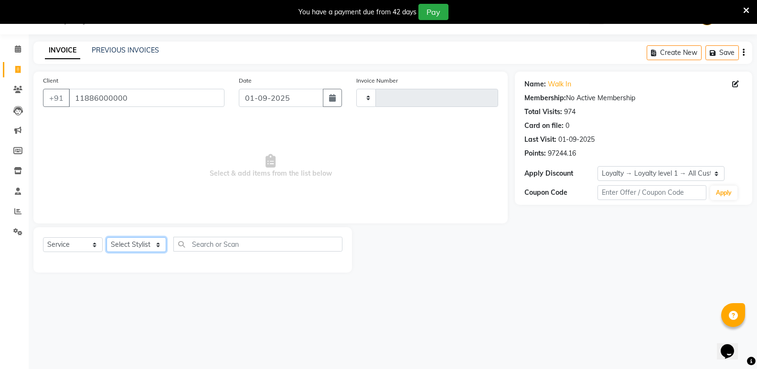
click at [130, 246] on select "Select Stylist" at bounding box center [137, 244] width 60 height 15
click at [132, 247] on select "Select Stylist" at bounding box center [137, 244] width 60 height 15
click at [679, 50] on button "Create New" at bounding box center [674, 52] width 55 height 15
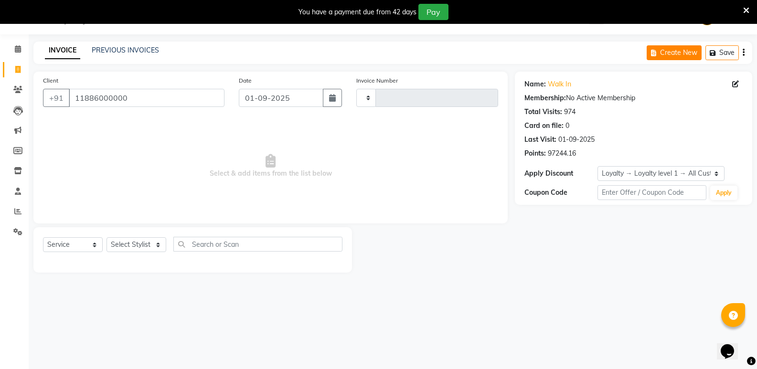
select select "service"
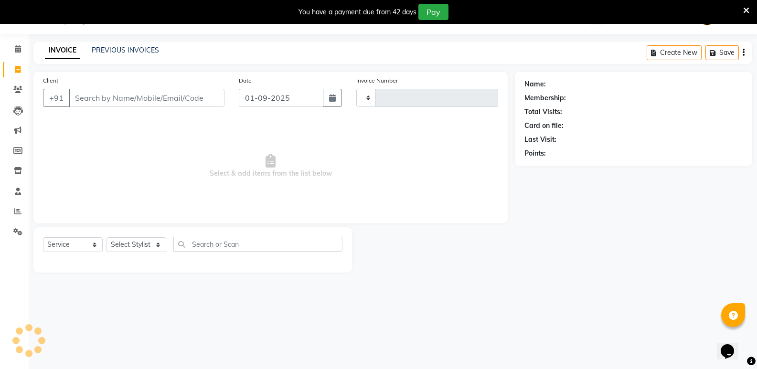
type input "6416"
select select "4533"
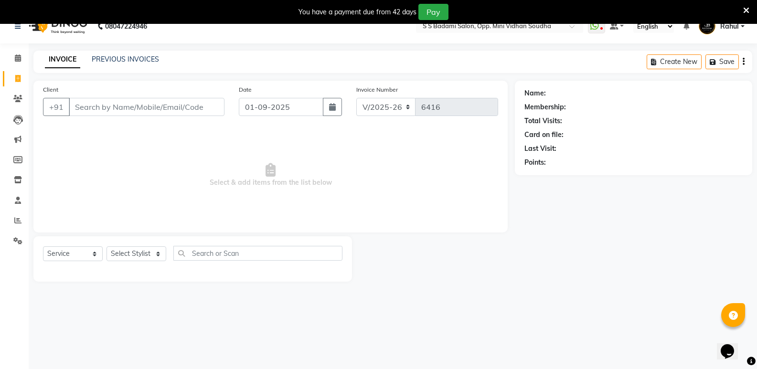
scroll to position [0, 0]
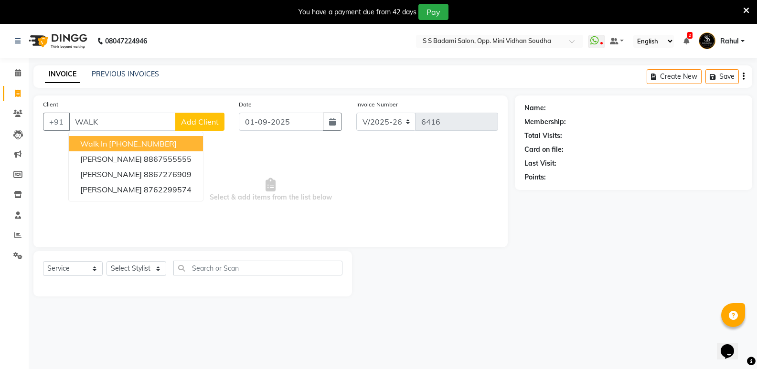
click at [160, 145] on ngb-highlight "[PHONE_NUMBER]" at bounding box center [143, 144] width 68 height 10
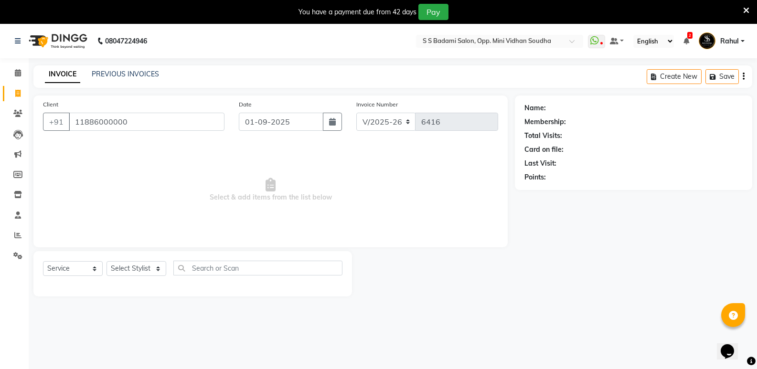
type input "11886000000"
select select "1: Object"
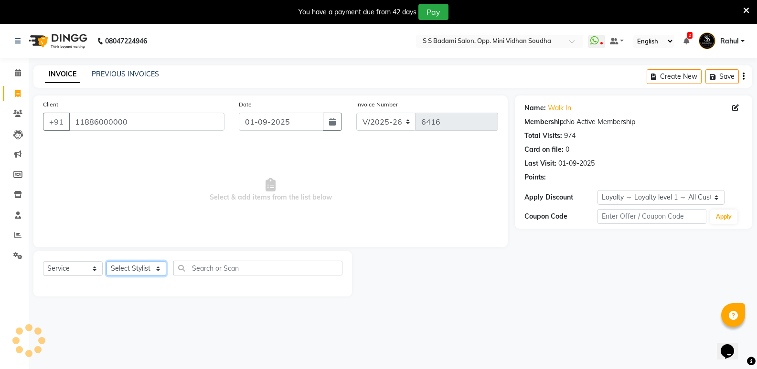
click at [127, 268] on select "Select Stylist [PERSON_NAME] [PERSON_NAME] [PERSON_NAME] Mallu [PERSON_NAME] [P…" at bounding box center [137, 268] width 60 height 15
select select "63628"
click at [107, 261] on select "Select Stylist [PERSON_NAME] [PERSON_NAME] [PERSON_NAME] Mallu [PERSON_NAME] [P…" at bounding box center [137, 268] width 60 height 15
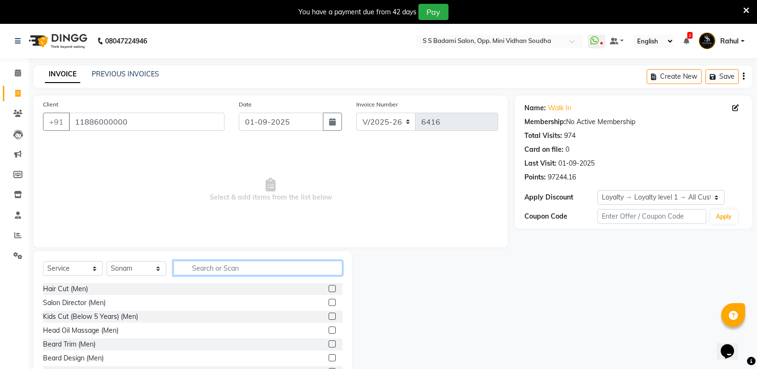
click at [220, 273] on input "text" at bounding box center [257, 268] width 169 height 15
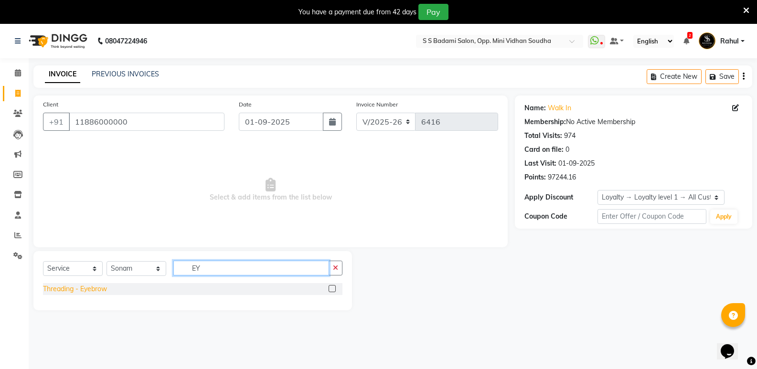
type input "EY"
click at [99, 292] on div "Threading - Eyebrow" at bounding box center [75, 289] width 64 height 10
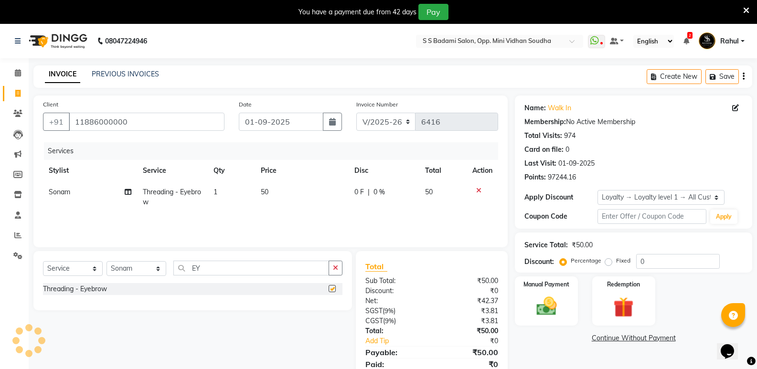
checkbox input "false"
drag, startPoint x: 203, startPoint y: 271, endPoint x: 152, endPoint y: 279, distance: 50.9
click at [152, 279] on div "Select Service Product Membership Package Voucher Prepaid Gift Card Select Styl…" at bounding box center [192, 272] width 299 height 22
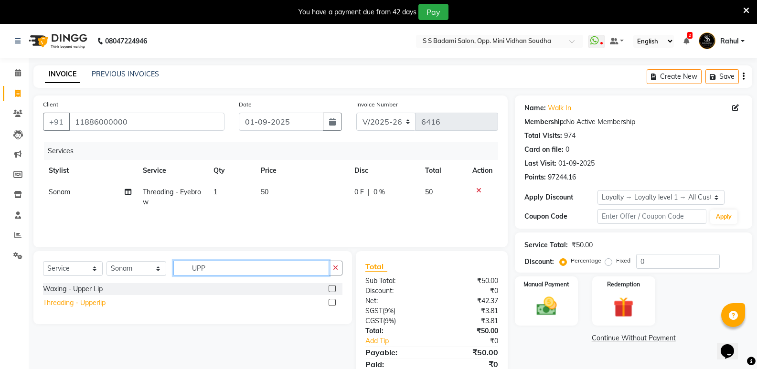
type input "UPP"
click at [99, 303] on div "Threading - Upperlip" at bounding box center [74, 303] width 63 height 10
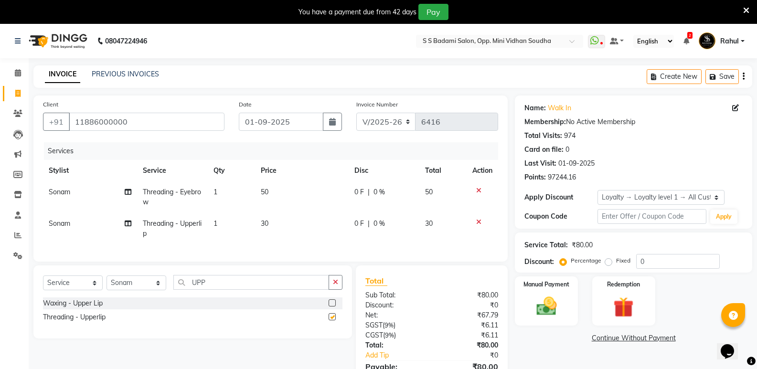
checkbox input "false"
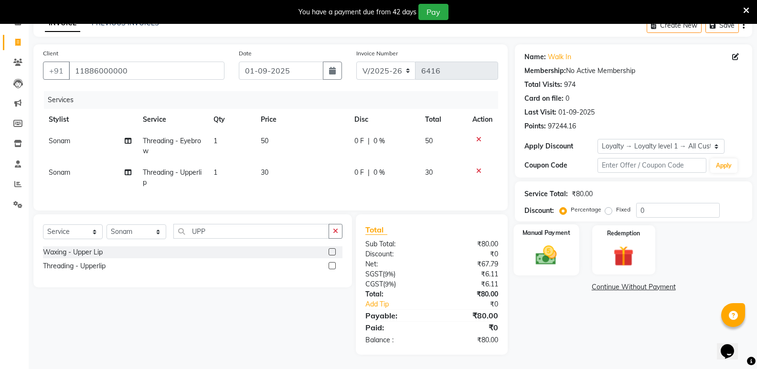
scroll to position [58, 0]
drag, startPoint x: 557, startPoint y: 257, endPoint x: 558, endPoint y: 269, distance: 12.0
click at [556, 257] on img at bounding box center [546, 255] width 33 height 23
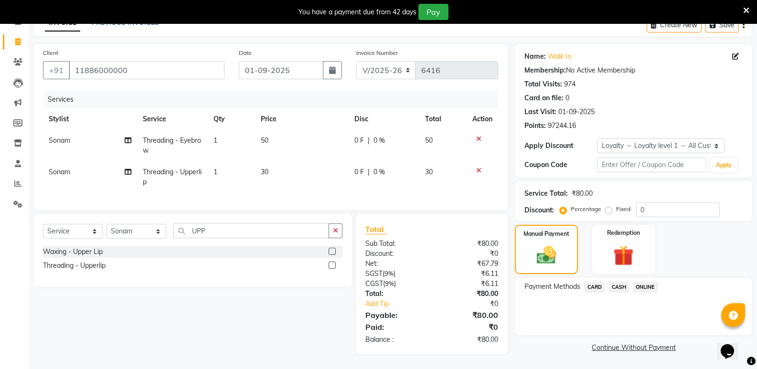
click at [621, 282] on span "CASH" at bounding box center [619, 287] width 21 height 11
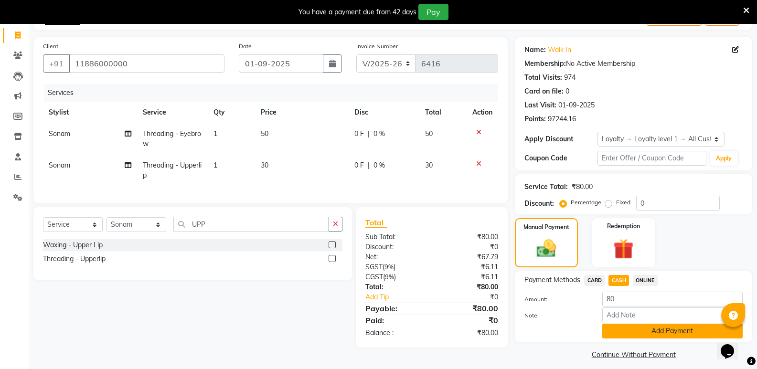
click at [630, 324] on button "Add Payment" at bounding box center [672, 331] width 140 height 15
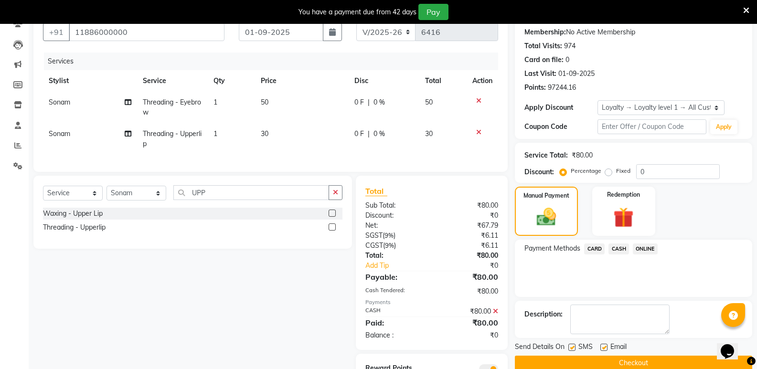
scroll to position [139, 0]
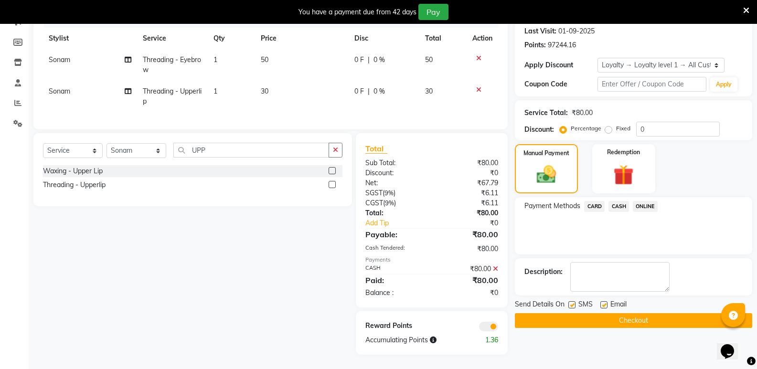
click at [632, 313] on button "Checkout" at bounding box center [633, 320] width 237 height 15
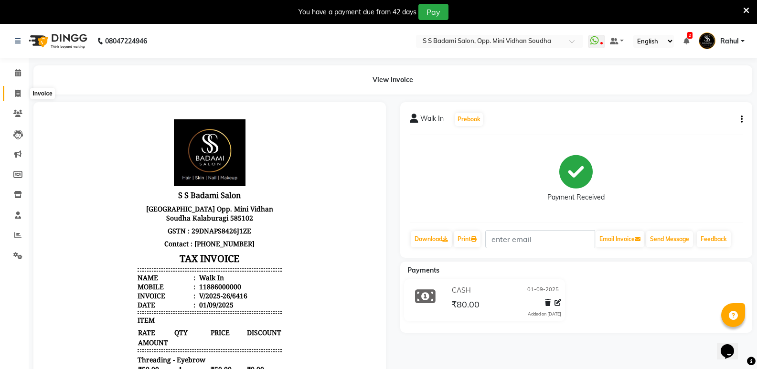
click at [22, 96] on span at bounding box center [18, 93] width 17 height 11
select select "service"
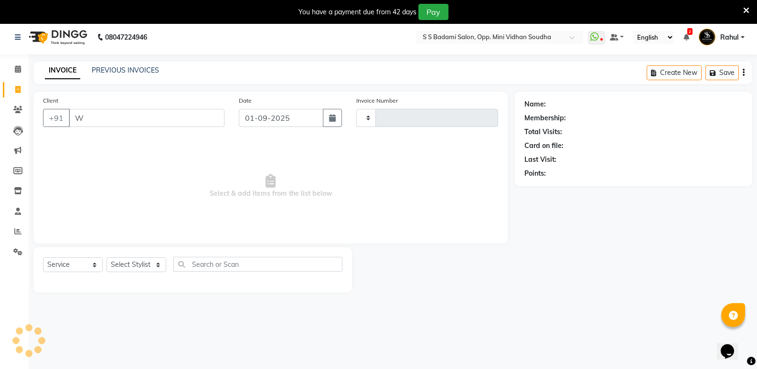
type input "WA"
type input "6417"
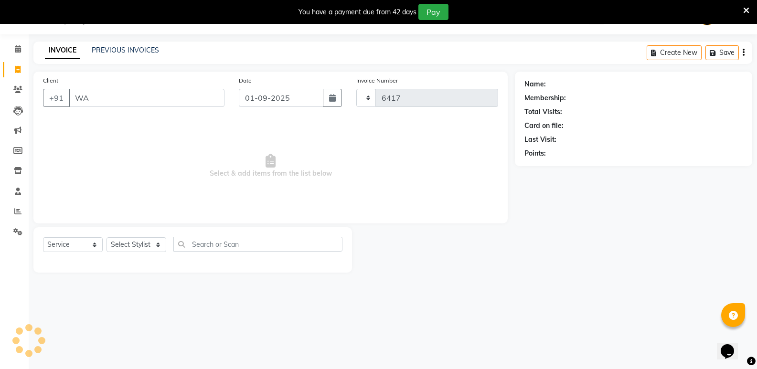
select select "4533"
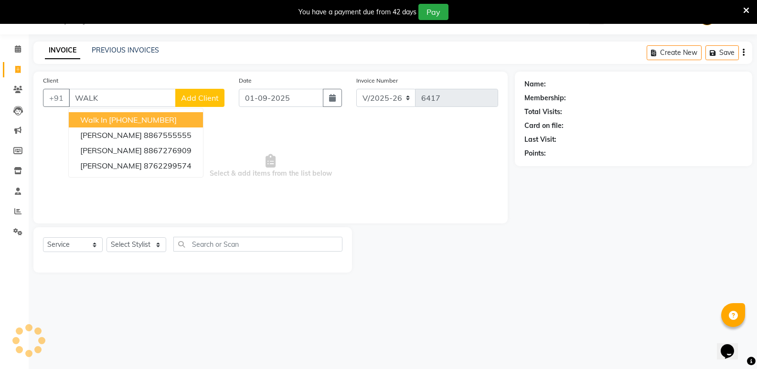
click at [150, 119] on ngb-highlight "[PHONE_NUMBER]" at bounding box center [143, 120] width 68 height 10
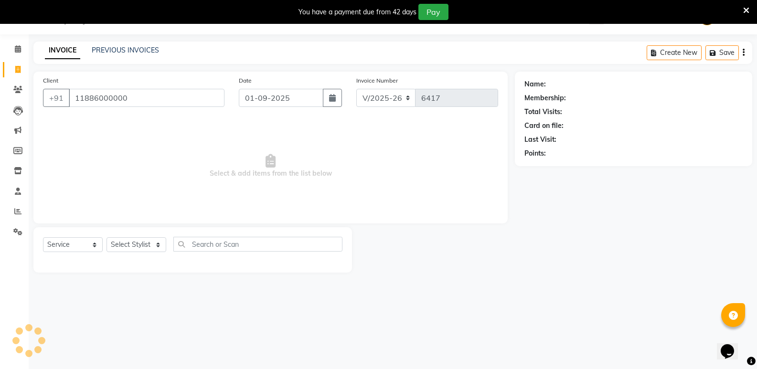
type input "11886000000"
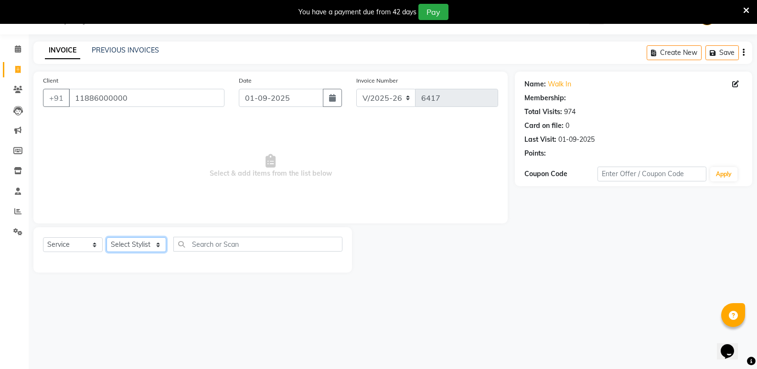
click at [127, 247] on select "Select Stylist [PERSON_NAME] [PERSON_NAME] [PERSON_NAME] Mallu [PERSON_NAME] [P…" at bounding box center [137, 244] width 60 height 15
select select "1: Object"
select select "43648"
click at [107, 237] on select "Select Stylist [PERSON_NAME] [PERSON_NAME] [PERSON_NAME] Mallu [PERSON_NAME] [P…" at bounding box center [137, 244] width 60 height 15
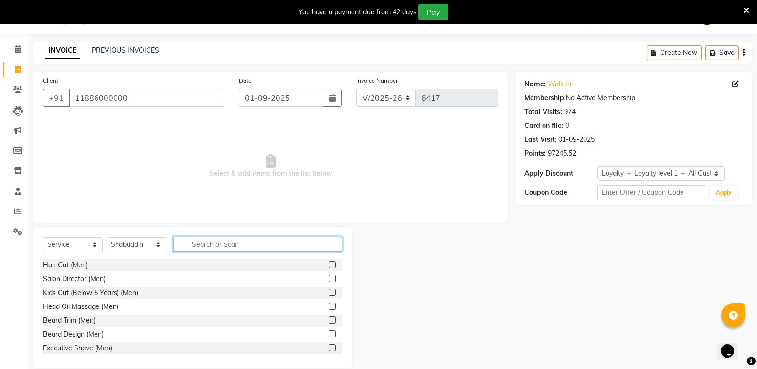
click at [244, 249] on input "text" at bounding box center [257, 244] width 169 height 15
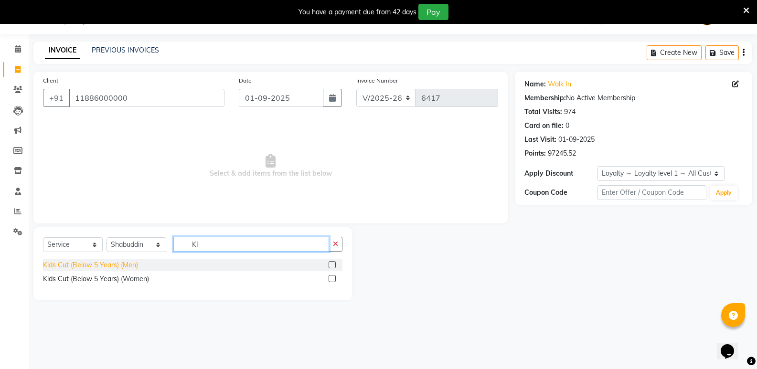
type input "KI"
click at [67, 264] on div "Kids Cut (Below 5 Years) (Men)" at bounding box center [90, 265] width 95 height 10
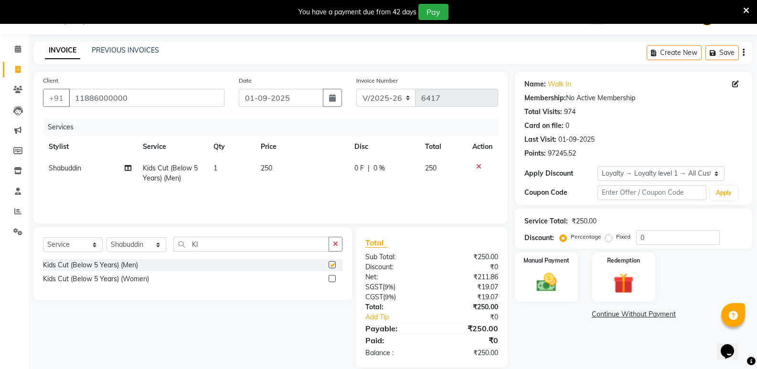
checkbox input "false"
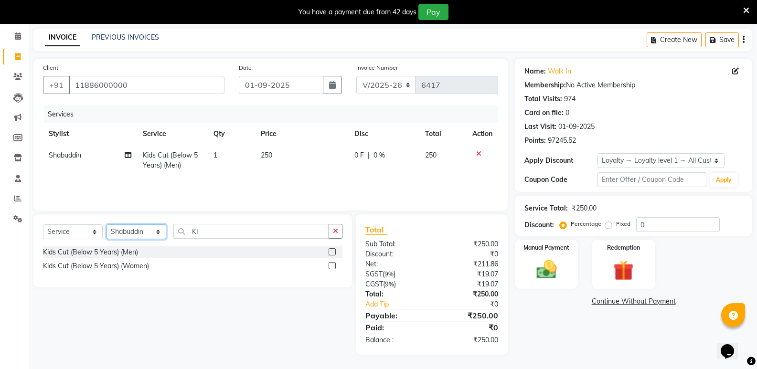
click at [129, 231] on select "Select Stylist [PERSON_NAME] [PERSON_NAME] [PERSON_NAME] Mallu [PERSON_NAME] [P…" at bounding box center [137, 231] width 60 height 15
select select "50243"
click at [107, 224] on select "Select Stylist [PERSON_NAME] [PERSON_NAME] [PERSON_NAME] Mallu [PERSON_NAME] [P…" at bounding box center [137, 231] width 60 height 15
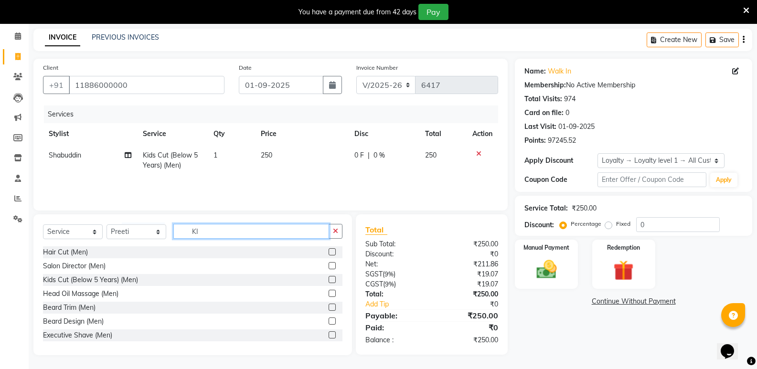
click at [181, 240] on div "Select Service Product Membership Package Voucher Prepaid Gift Card Select Styl…" at bounding box center [192, 235] width 299 height 22
type input "WOM"
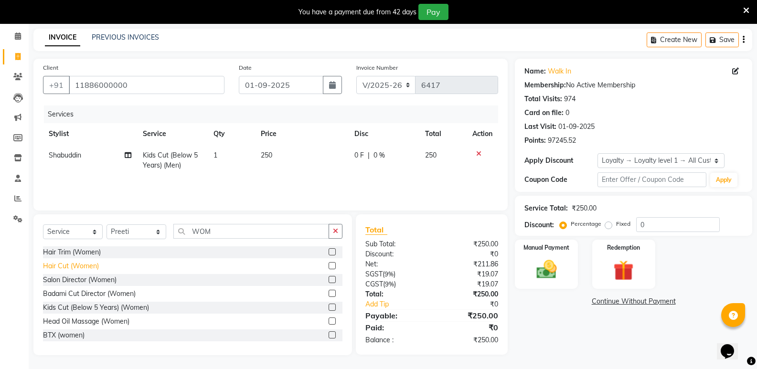
click at [83, 265] on div "Hair Cut (Women)" at bounding box center [71, 266] width 56 height 10
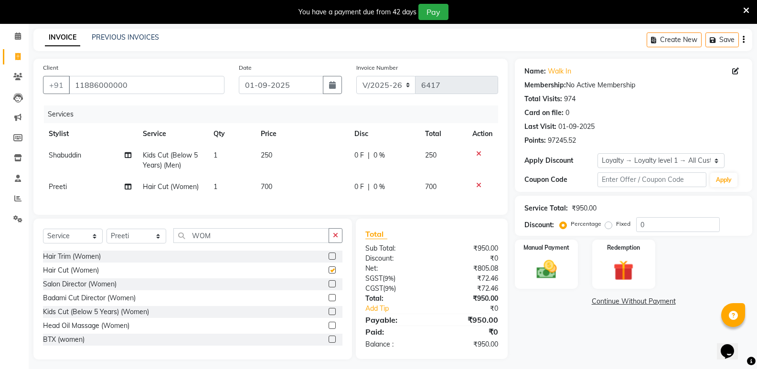
checkbox input "false"
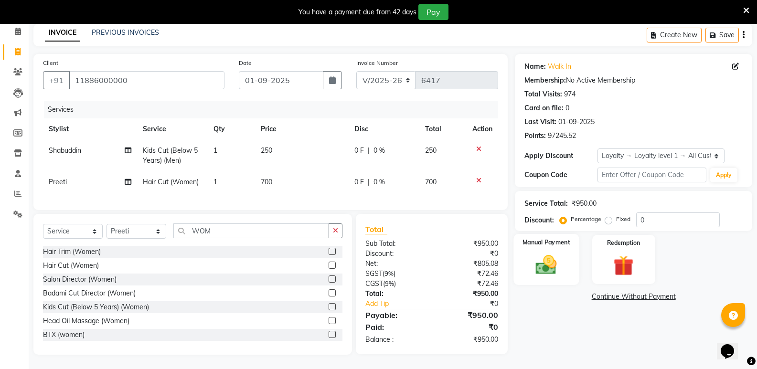
scroll to position [49, 0]
click at [553, 254] on img at bounding box center [546, 265] width 34 height 24
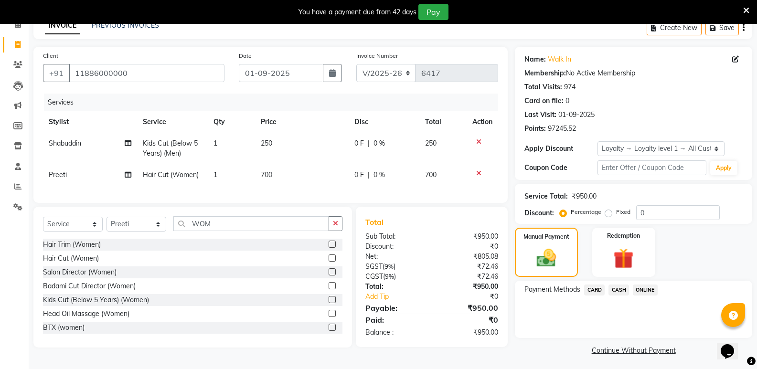
click at [623, 291] on span "CASH" at bounding box center [619, 290] width 21 height 11
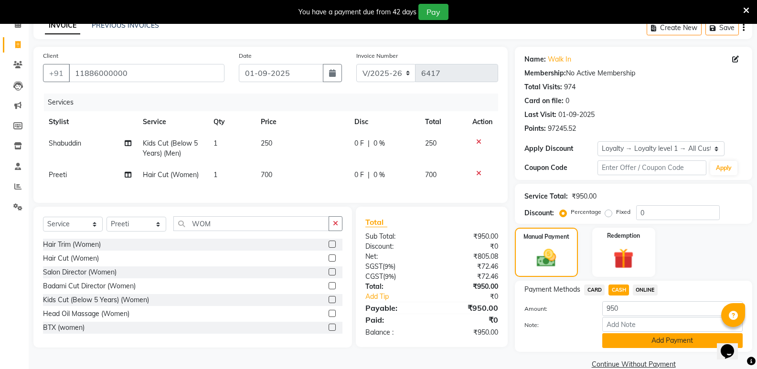
click at [638, 341] on button "Add Payment" at bounding box center [672, 340] width 140 height 15
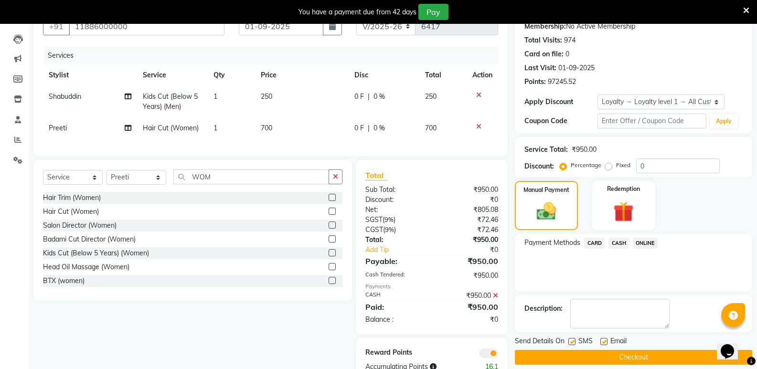
scroll to position [129, 0]
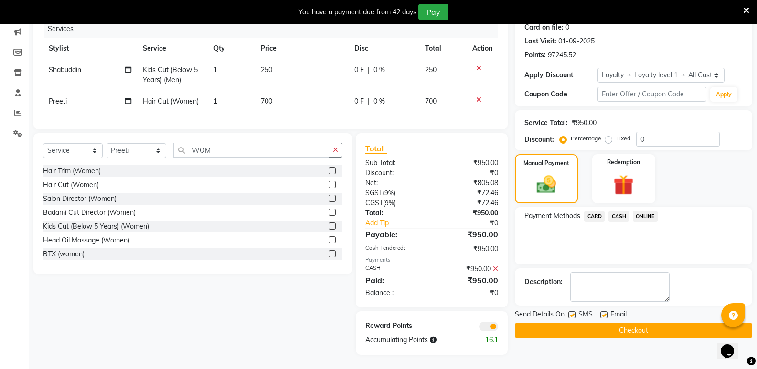
click at [623, 323] on button "Checkout" at bounding box center [633, 330] width 237 height 15
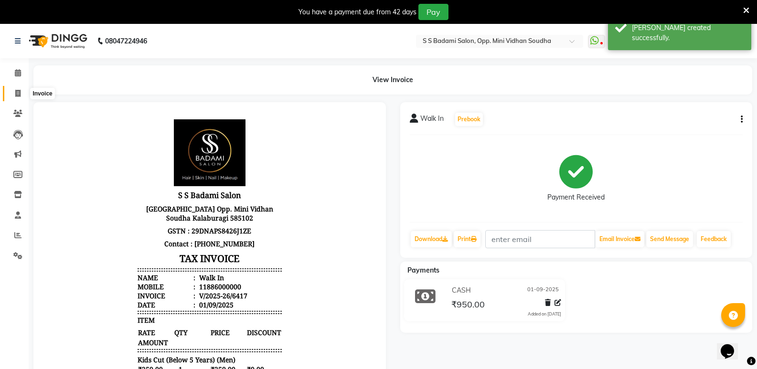
click at [19, 88] on span at bounding box center [18, 93] width 17 height 11
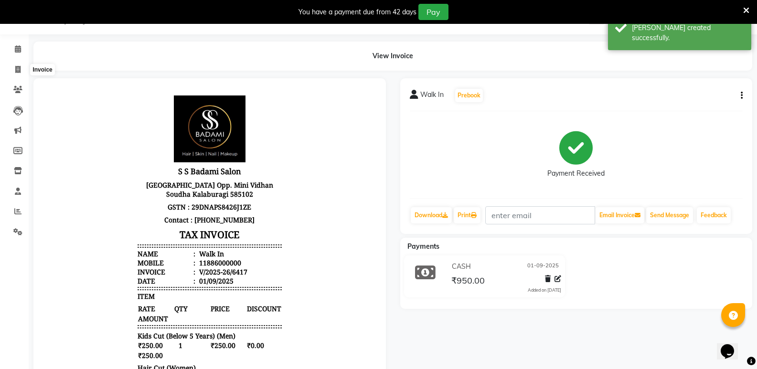
select select "service"
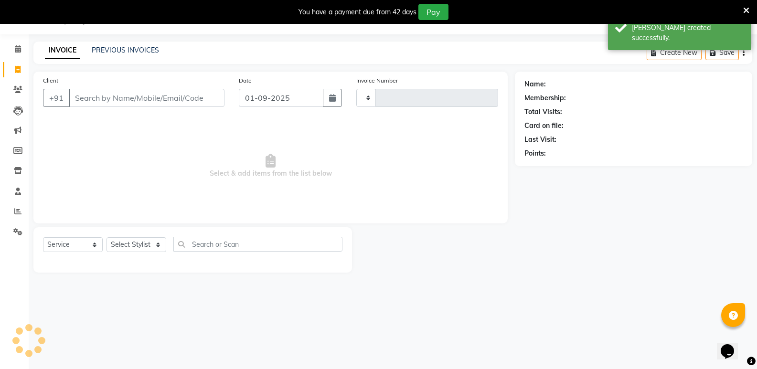
type input "6418"
select select "4533"
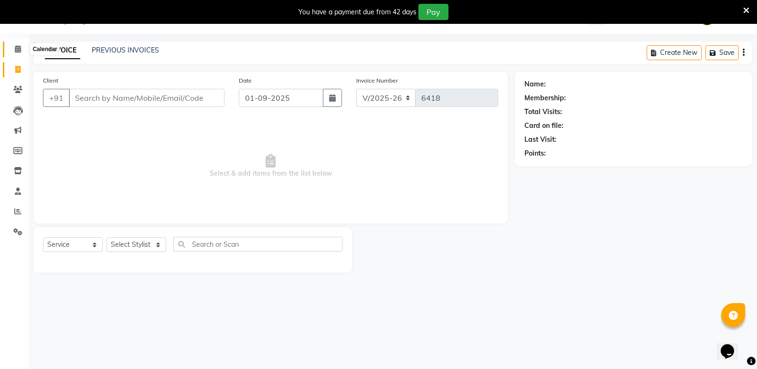
click at [21, 48] on span at bounding box center [18, 49] width 17 height 11
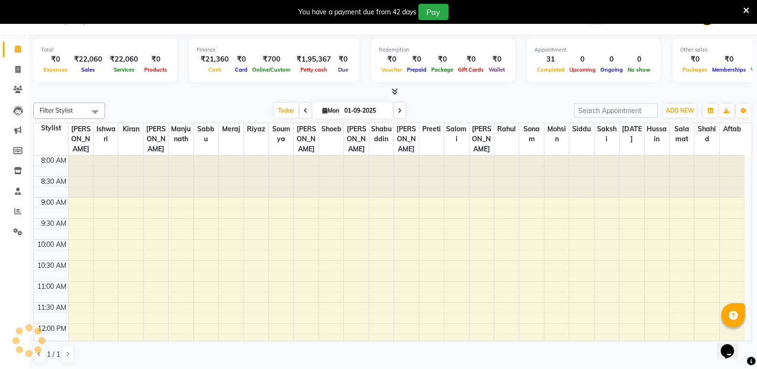
scroll to position [352, 0]
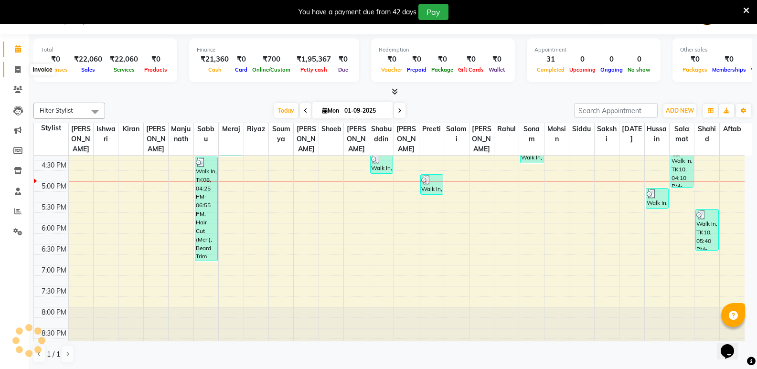
click at [12, 65] on span at bounding box center [18, 69] width 17 height 11
select select "service"
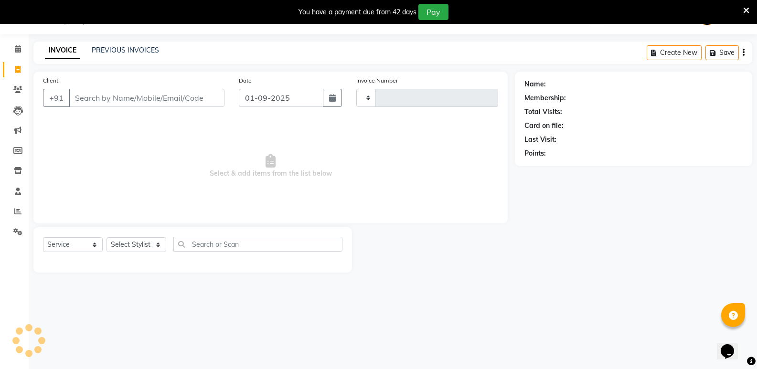
type input "6418"
select select "4533"
type input "11886000000"
click at [127, 244] on select "Select Stylist [PERSON_NAME] [PERSON_NAME] [PERSON_NAME] Mallu [PERSON_NAME] [P…" at bounding box center [137, 244] width 60 height 15
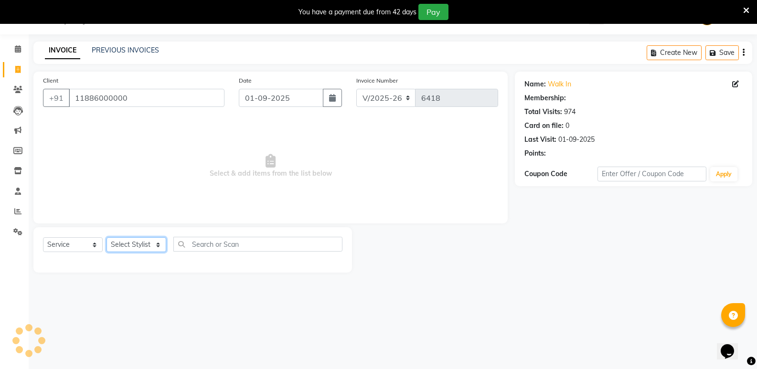
select select "1: Object"
select select "25908"
click at [107, 237] on select "Select Stylist [PERSON_NAME] [PERSON_NAME] [PERSON_NAME] Mallu [PERSON_NAME] [P…" at bounding box center [137, 244] width 60 height 15
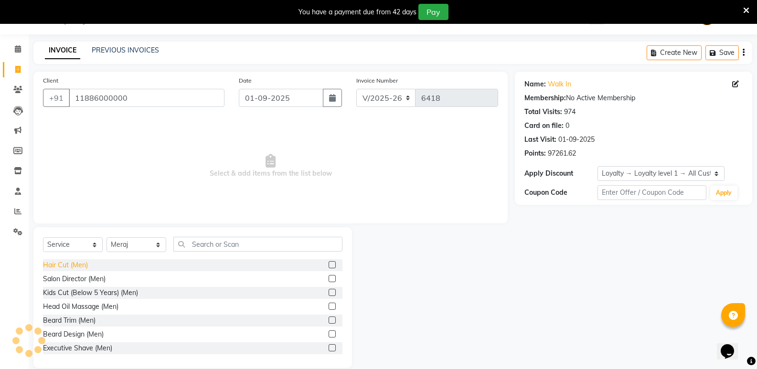
click at [78, 262] on div "Hair Cut (Men)" at bounding box center [65, 265] width 45 height 10
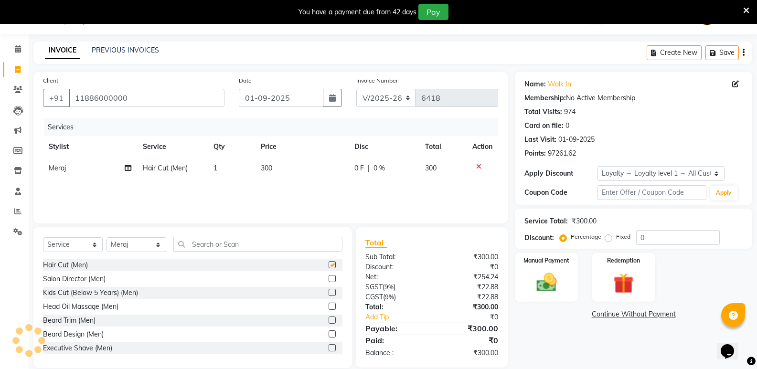
checkbox input "false"
click at [233, 246] on input "text" at bounding box center [257, 244] width 169 height 15
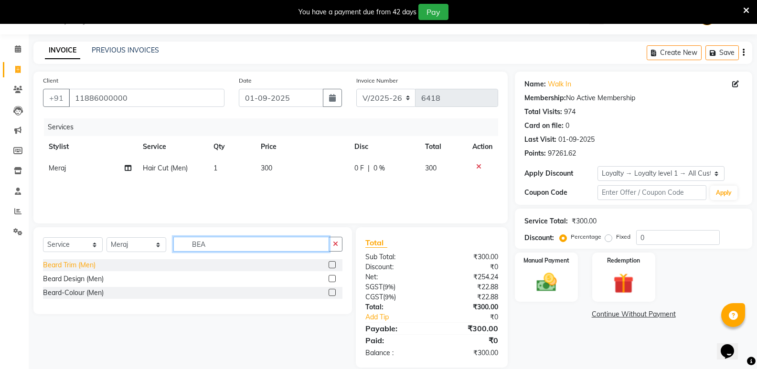
type input "BEA"
click at [75, 268] on div "Beard Trim (Men)" at bounding box center [69, 265] width 53 height 10
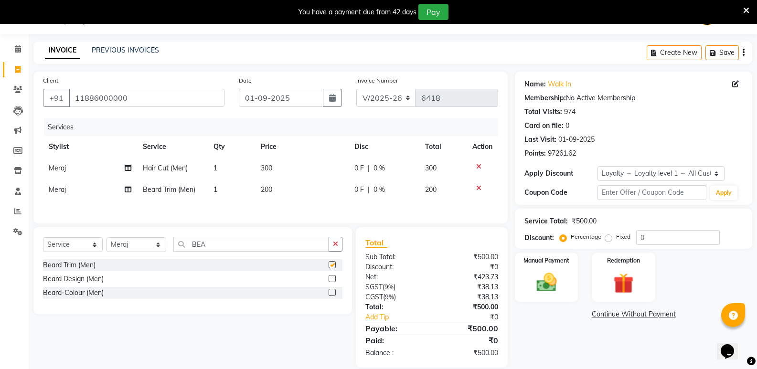
checkbox input "false"
drag, startPoint x: 225, startPoint y: 246, endPoint x: 185, endPoint y: 257, distance: 41.5
click at [185, 257] on div "Select Service Product Membership Package Voucher Prepaid Gift Card Select Styl…" at bounding box center [192, 248] width 299 height 22
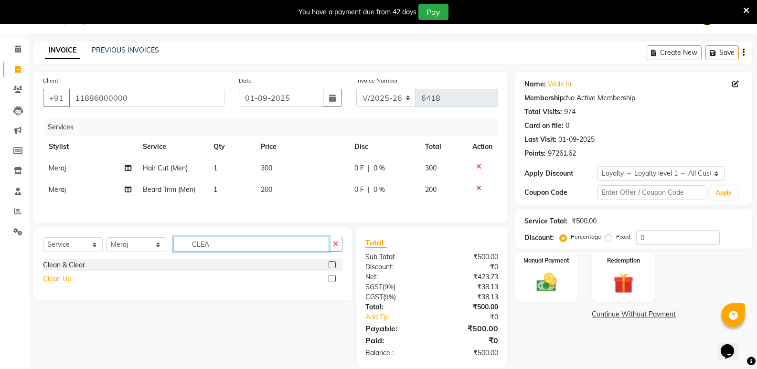
type input "CLEA"
click at [58, 278] on div "Clean Up" at bounding box center [57, 279] width 28 height 10
checkbox input "false"
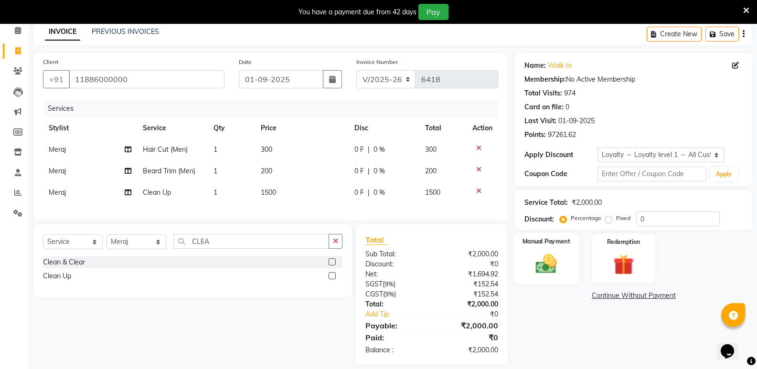
scroll to position [60, 0]
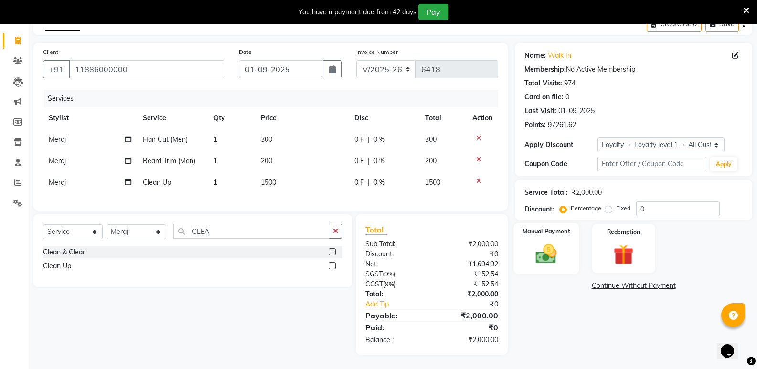
click at [558, 242] on img at bounding box center [546, 254] width 34 height 24
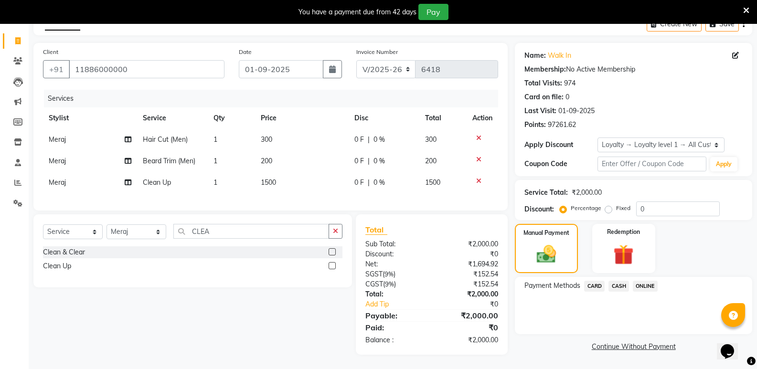
click at [616, 281] on span "CASH" at bounding box center [619, 286] width 21 height 11
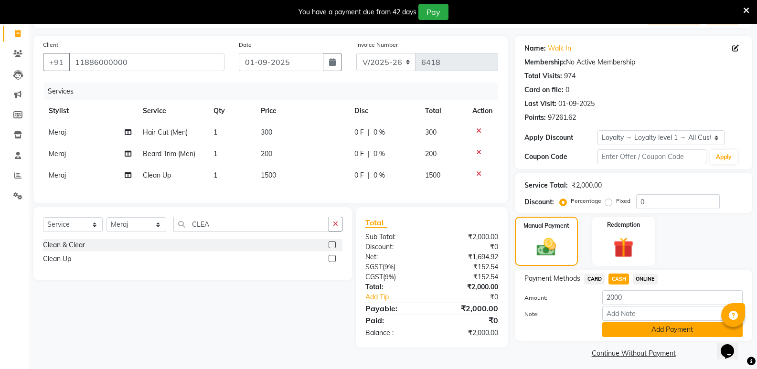
click at [627, 329] on button "Add Payment" at bounding box center [672, 329] width 140 height 15
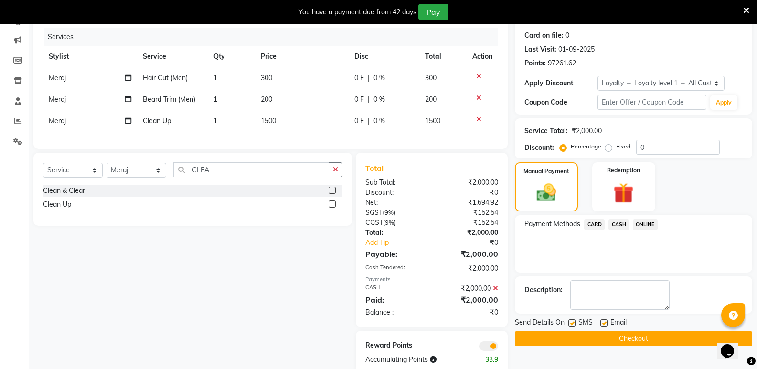
scroll to position [141, 0]
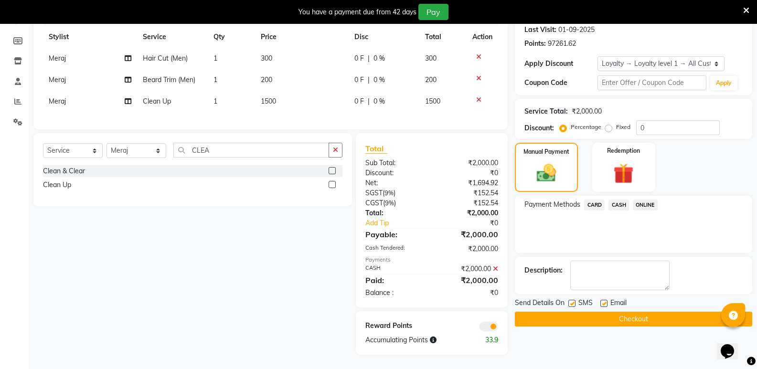
click at [630, 312] on button "Checkout" at bounding box center [633, 319] width 237 height 15
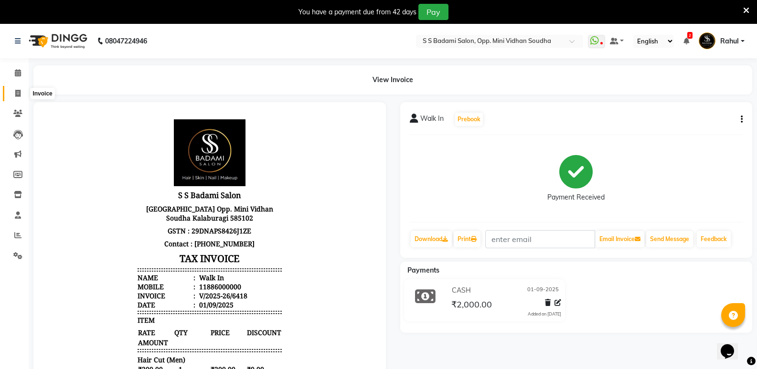
click at [23, 93] on span at bounding box center [18, 93] width 17 height 11
select select "service"
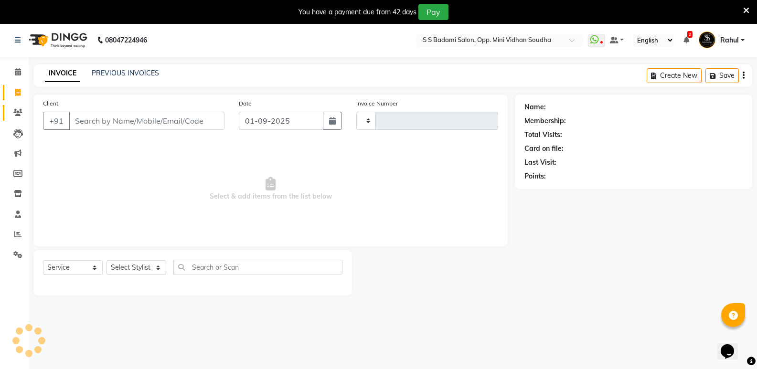
type input "6420"
select select "4533"
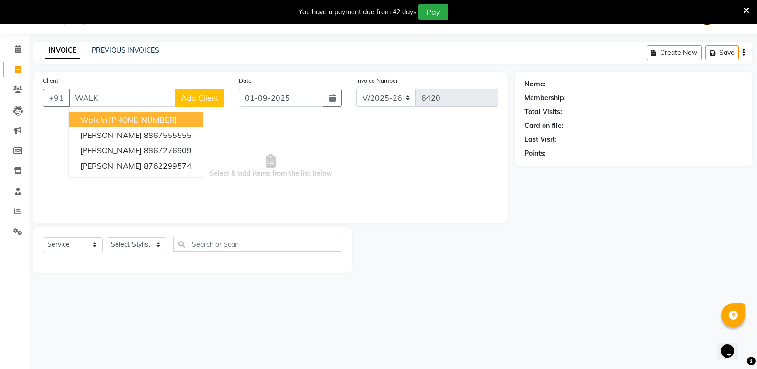
click at [139, 118] on ngb-highlight "[PHONE_NUMBER]" at bounding box center [143, 120] width 68 height 10
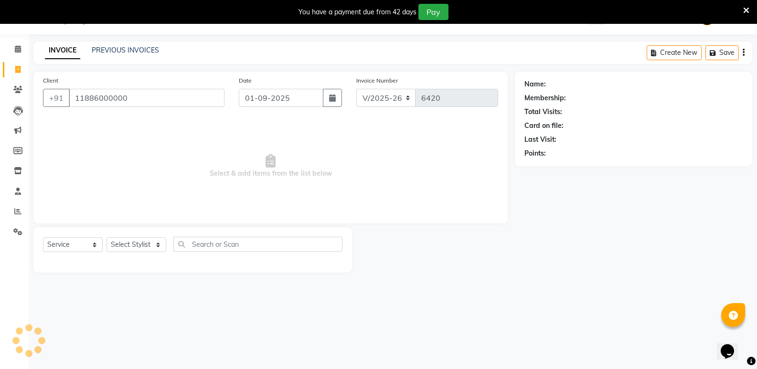
type input "11886000000"
select select "1: Object"
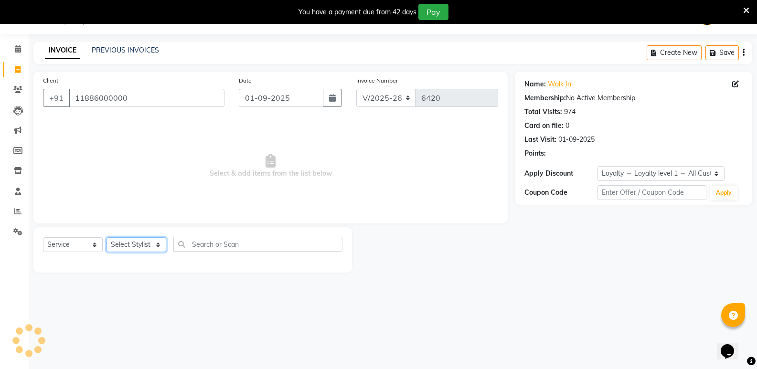
click at [131, 248] on select "Select Stylist [PERSON_NAME] [PERSON_NAME] [PERSON_NAME] Mallu [PERSON_NAME] [P…" at bounding box center [137, 244] width 60 height 15
select select "25907"
click at [107, 237] on select "Select Stylist [PERSON_NAME] [PERSON_NAME] [PERSON_NAME] Mallu [PERSON_NAME] [P…" at bounding box center [137, 244] width 60 height 15
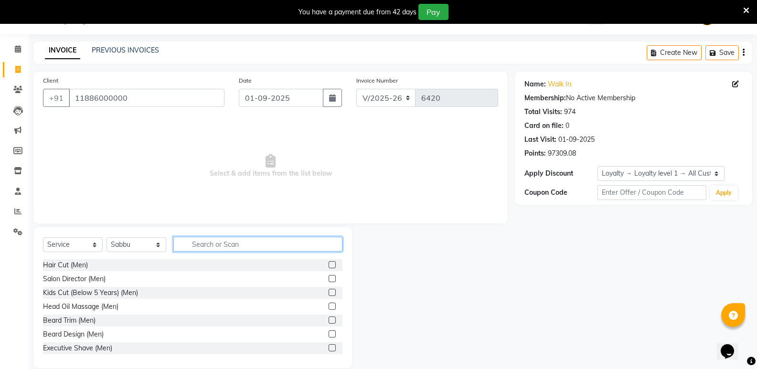
click at [209, 246] on input "text" at bounding box center [257, 244] width 169 height 15
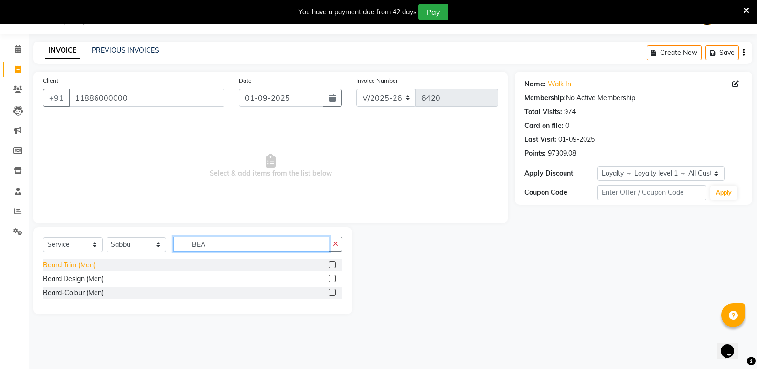
type input "BEA"
click at [65, 263] on div "Beard Trim (Men)" at bounding box center [69, 265] width 53 height 10
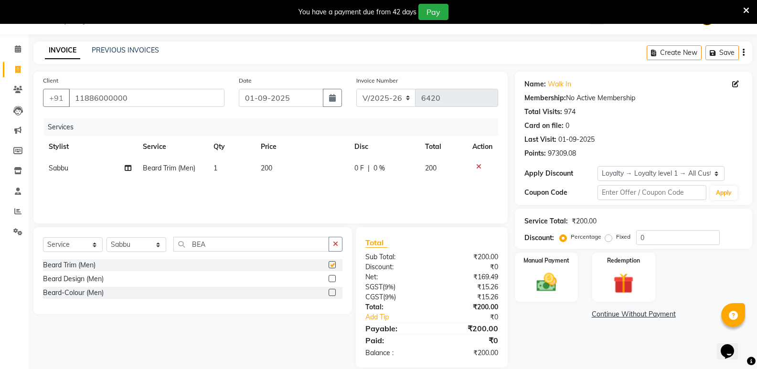
checkbox input "false"
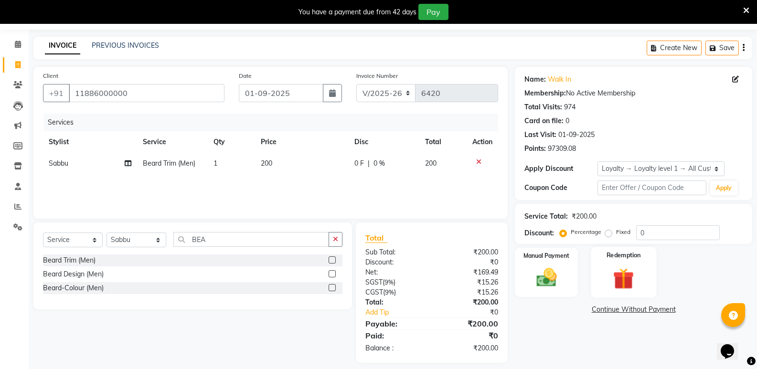
scroll to position [37, 0]
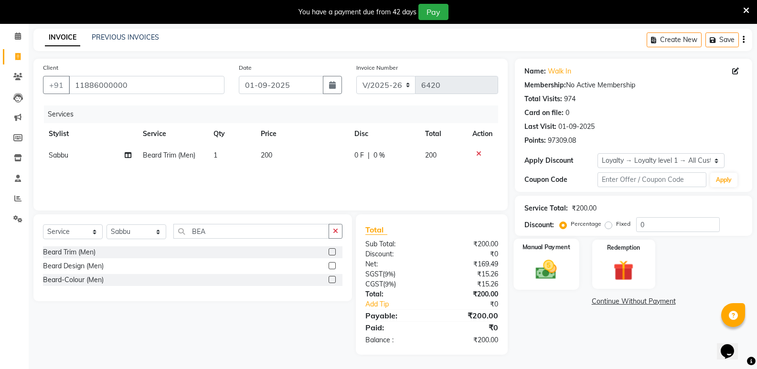
click at [559, 272] on img at bounding box center [546, 269] width 34 height 24
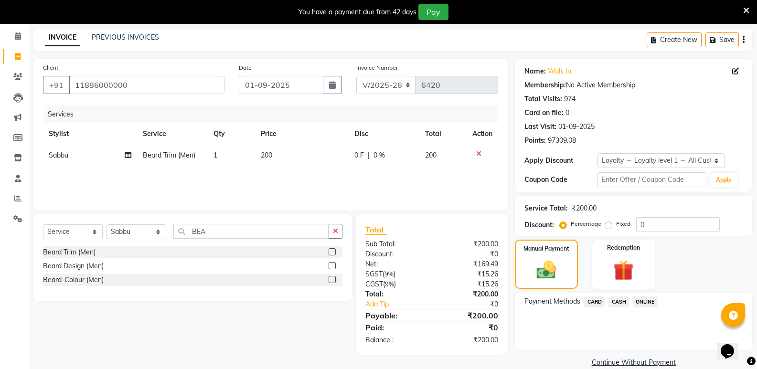
click at [616, 299] on span "CASH" at bounding box center [619, 302] width 21 height 11
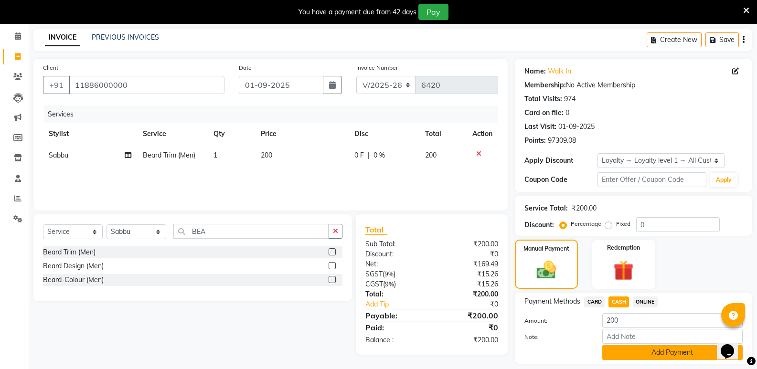
click at [634, 355] on button "Add Payment" at bounding box center [672, 352] width 140 height 15
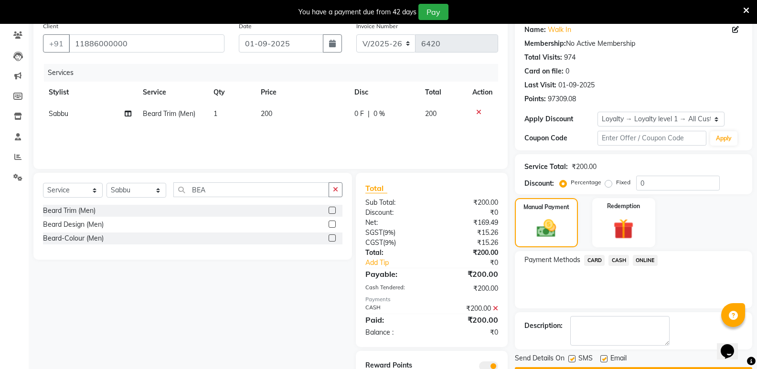
scroll to position [118, 0]
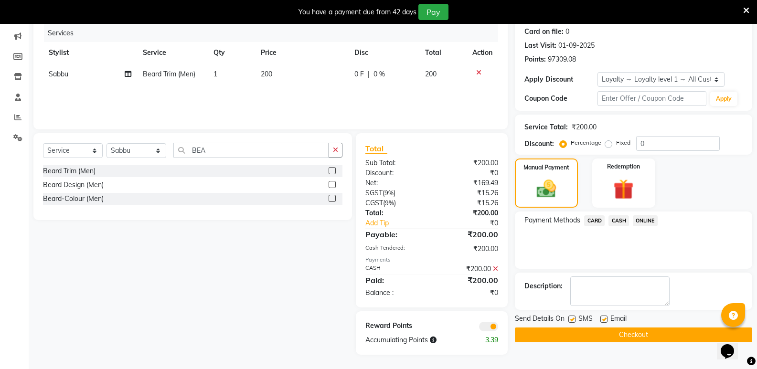
click at [638, 335] on button "Checkout" at bounding box center [633, 335] width 237 height 15
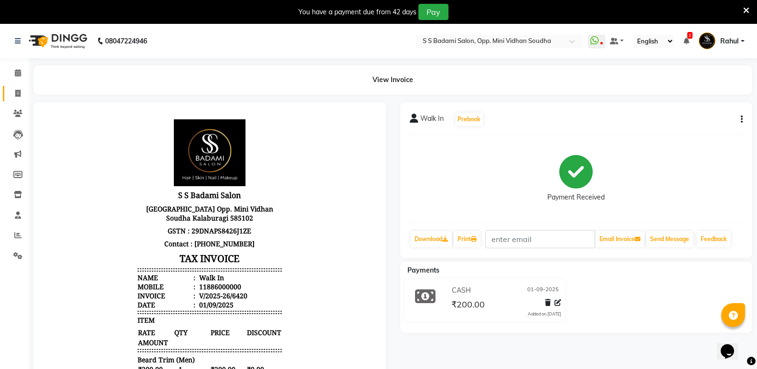
click at [16, 98] on span at bounding box center [18, 93] width 17 height 11
select select "service"
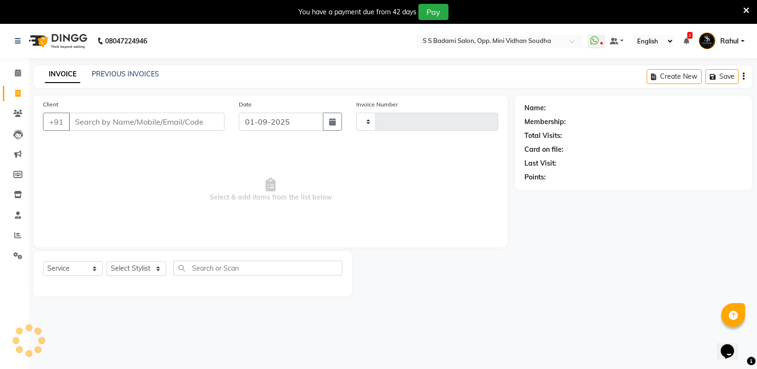
scroll to position [24, 0]
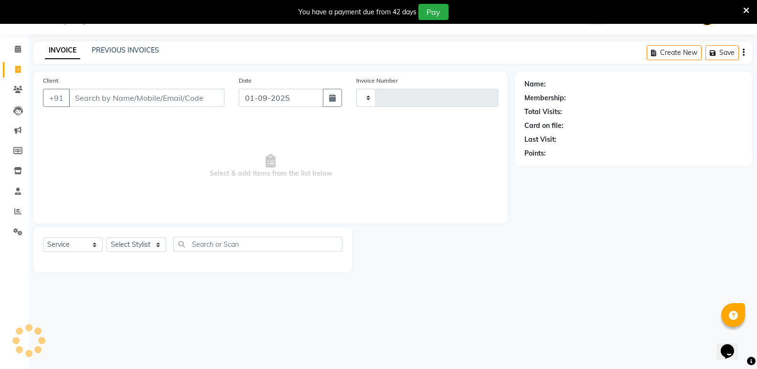
type input "6421"
select select "4533"
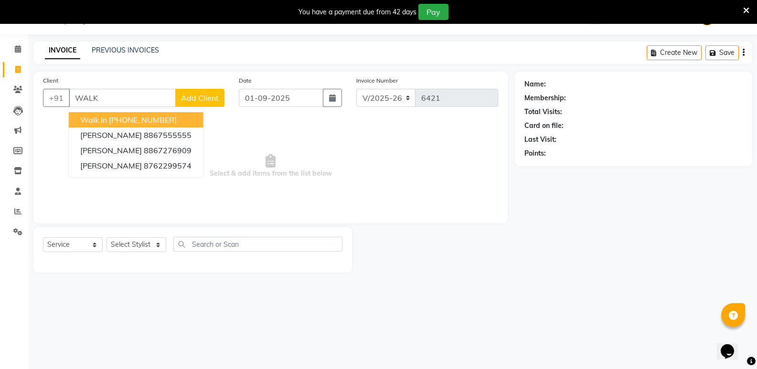
click at [174, 113] on button "Walk In [PHONE_NUMBER]" at bounding box center [136, 119] width 134 height 15
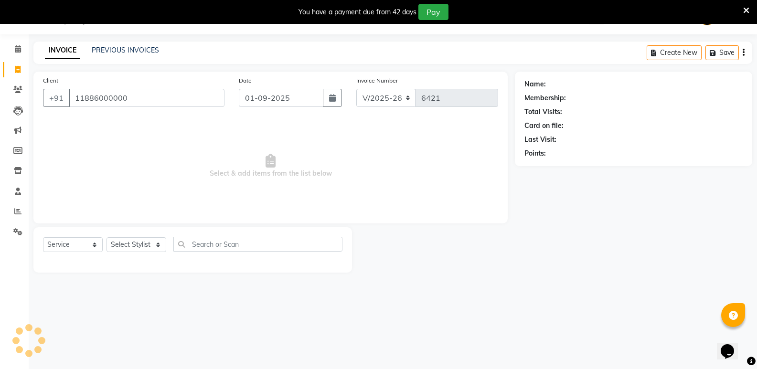
type input "11886000000"
click at [144, 243] on select "Select Stylist [PERSON_NAME] [PERSON_NAME] [PERSON_NAME] Mallu [PERSON_NAME] [P…" at bounding box center [137, 244] width 60 height 15
select select "1: Object"
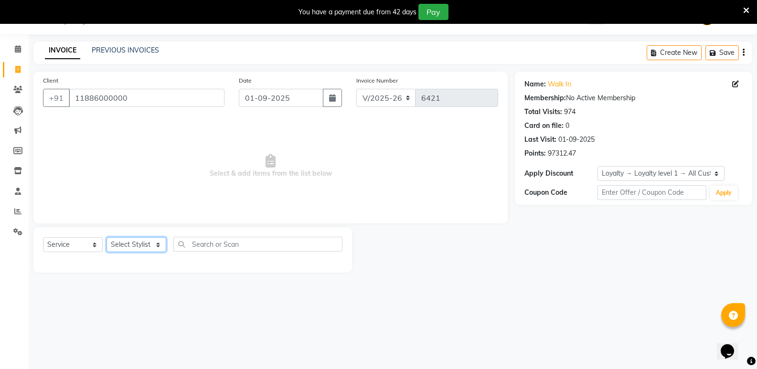
select select "28117"
click at [107, 237] on select "Select Stylist [PERSON_NAME] [PERSON_NAME] [PERSON_NAME] Mallu [PERSON_NAME] [P…" at bounding box center [137, 244] width 60 height 15
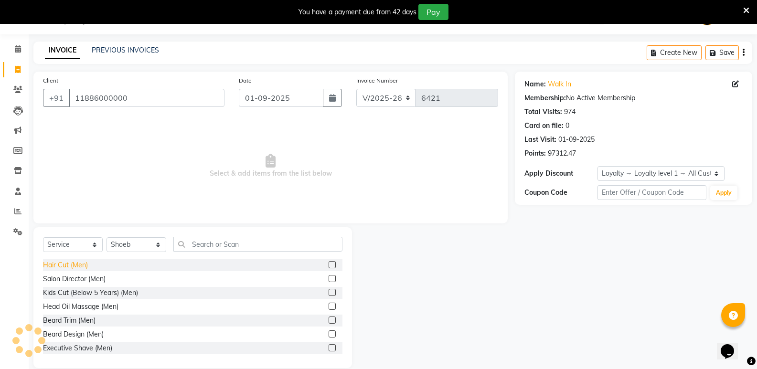
click at [58, 267] on div "Hair Cut (Men)" at bounding box center [65, 265] width 45 height 10
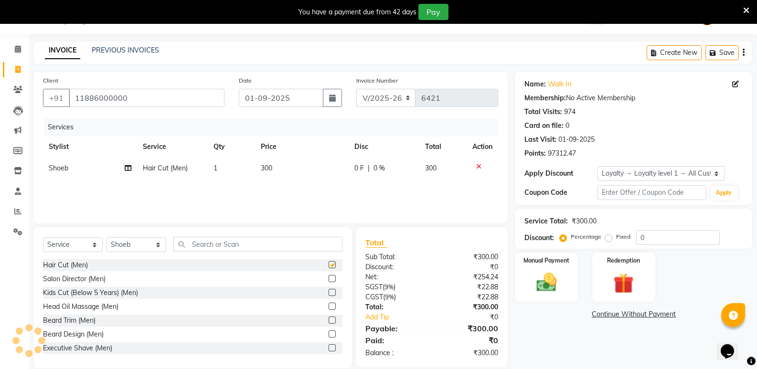
checkbox input "false"
click at [267, 247] on input "text" at bounding box center [257, 244] width 169 height 15
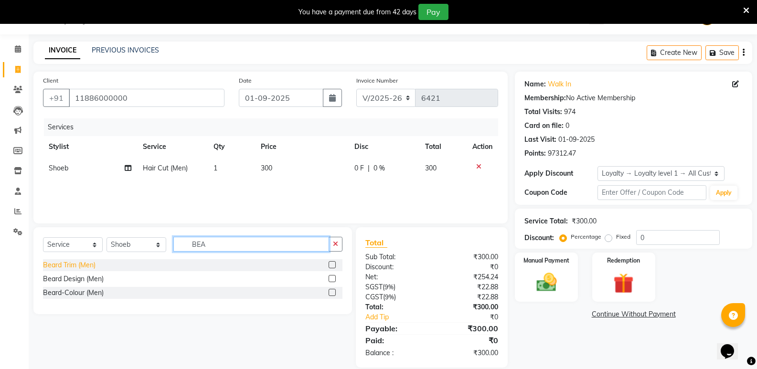
type input "BEA"
click at [82, 261] on div "Beard Trim (Men)" at bounding box center [69, 265] width 53 height 10
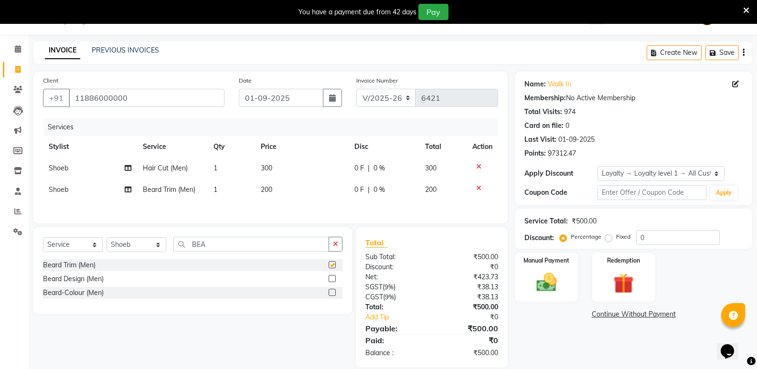
checkbox input "false"
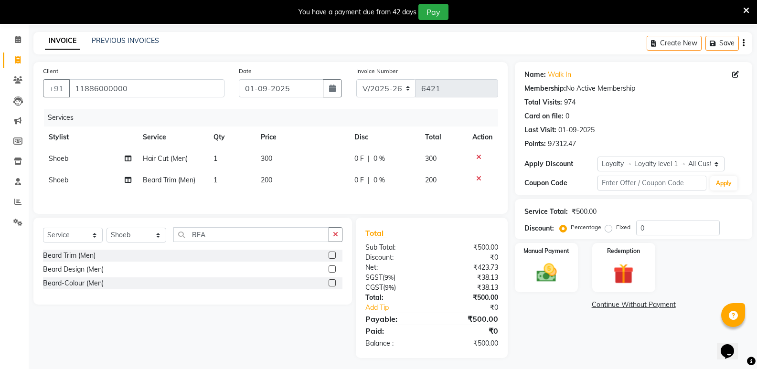
scroll to position [38, 0]
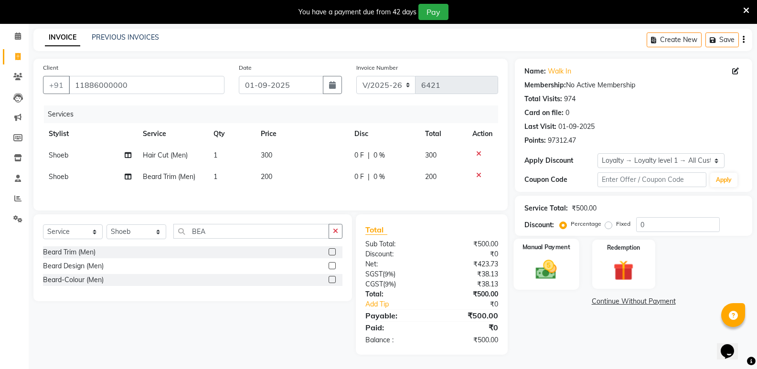
click at [539, 270] on img at bounding box center [546, 269] width 34 height 24
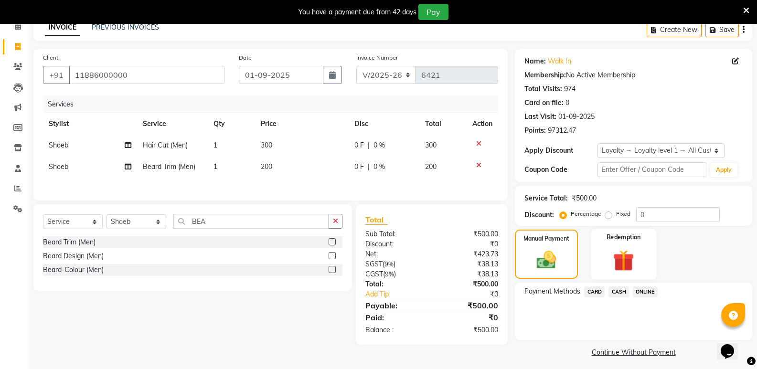
scroll to position [52, 0]
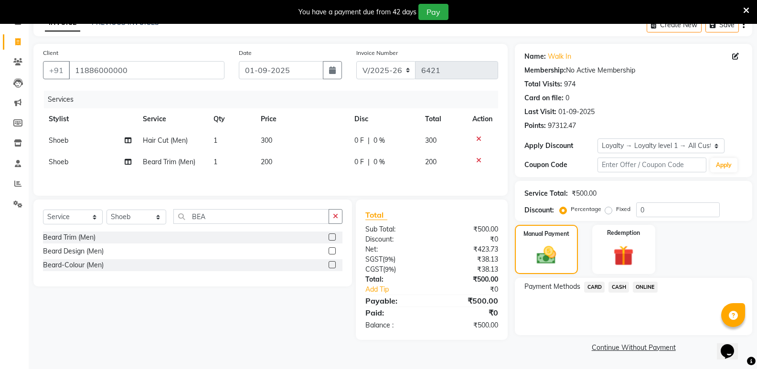
click at [622, 286] on span "CASH" at bounding box center [619, 287] width 21 height 11
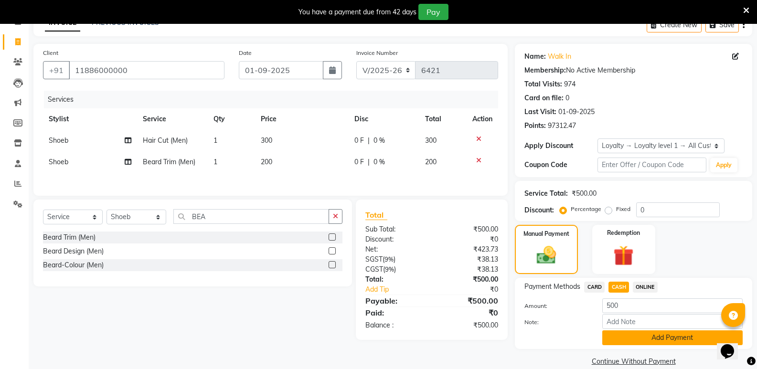
click at [634, 341] on button "Add Payment" at bounding box center [672, 338] width 140 height 15
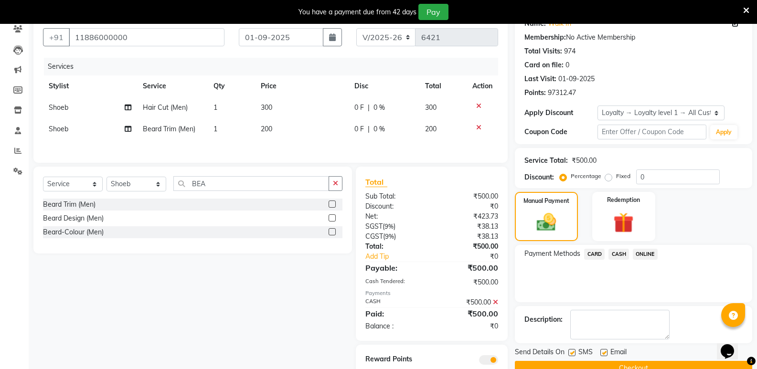
scroll to position [119, 0]
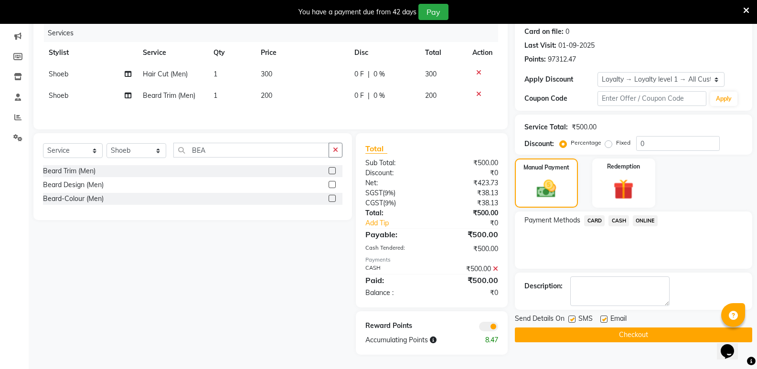
click at [628, 330] on button "Checkout" at bounding box center [633, 335] width 237 height 15
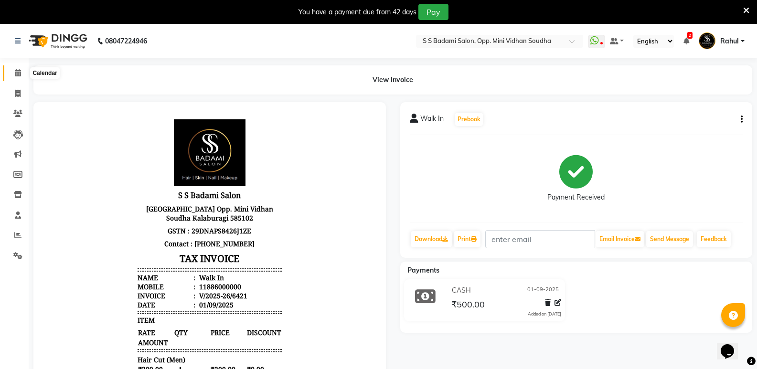
click at [15, 71] on icon at bounding box center [18, 72] width 6 height 7
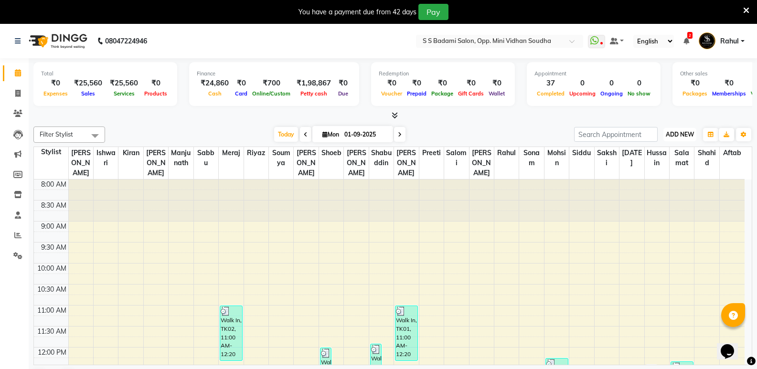
click at [683, 135] on span "ADD NEW" at bounding box center [680, 134] width 28 height 7
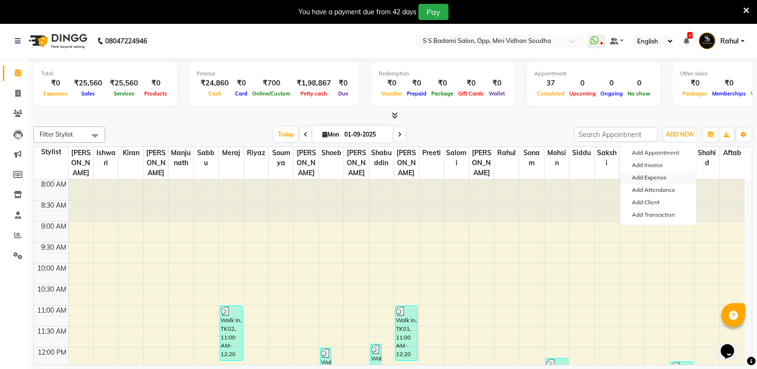
click at [648, 178] on link "Add Expense" at bounding box center [657, 177] width 75 height 12
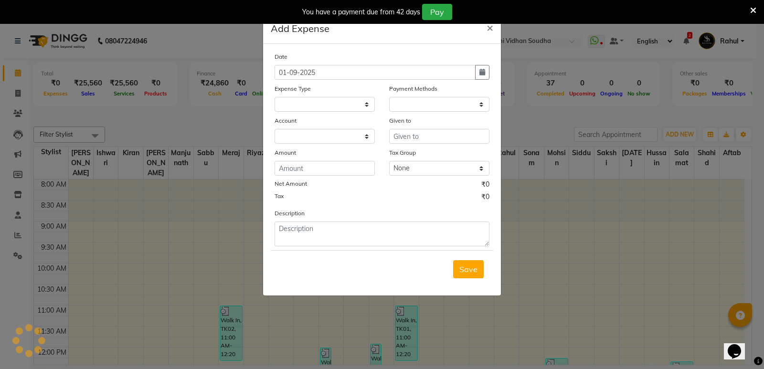
select select "3357"
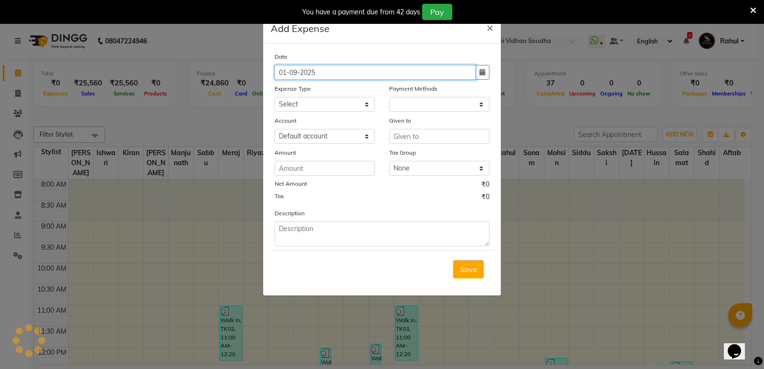
select select "1"
select select "3356"
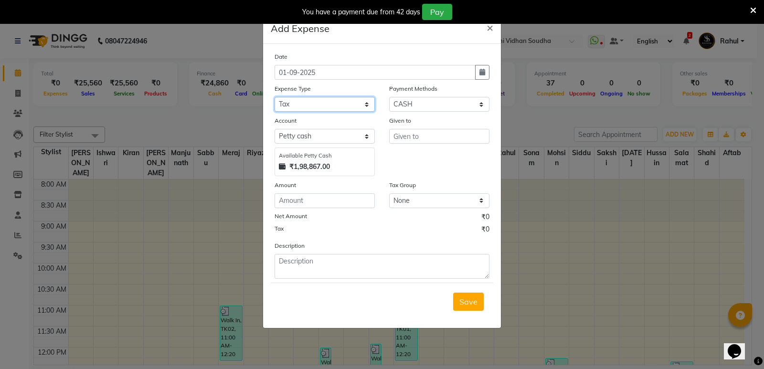
select select "6034"
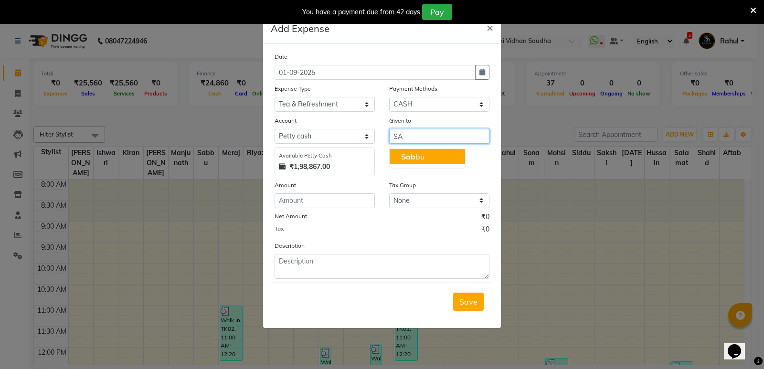
type input "S"
type input "f"
type input "Finance"
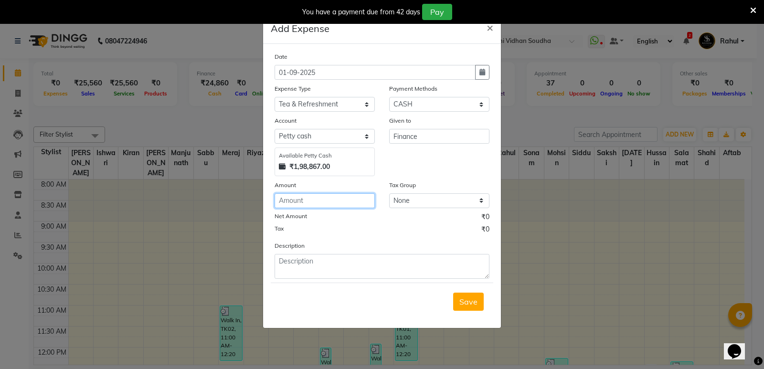
type input "1"
type input "252"
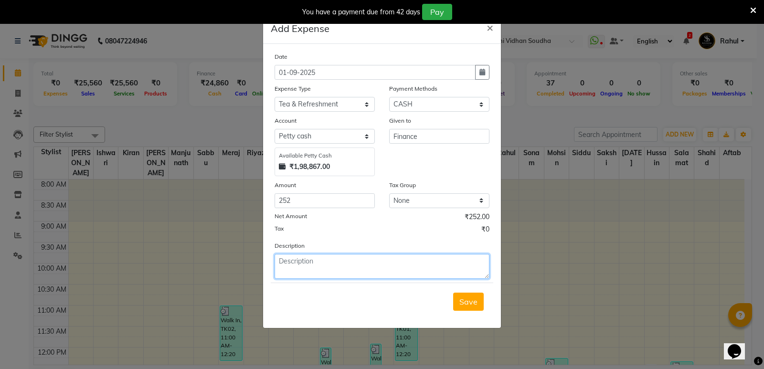
type textarea "p"
type textarea "Loan"
click at [470, 297] on span "Save" at bounding box center [468, 302] width 18 height 10
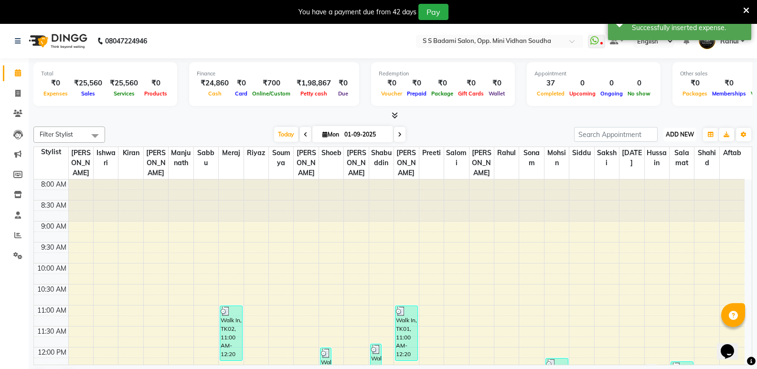
click at [683, 135] on span "ADD NEW" at bounding box center [680, 134] width 28 height 7
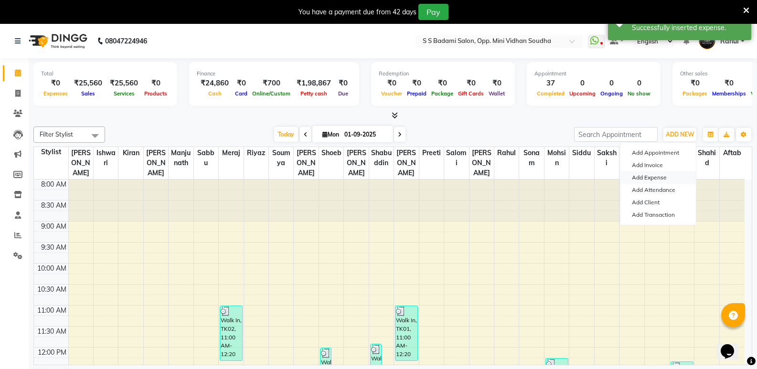
click at [662, 177] on link "Add Expense" at bounding box center [657, 177] width 75 height 12
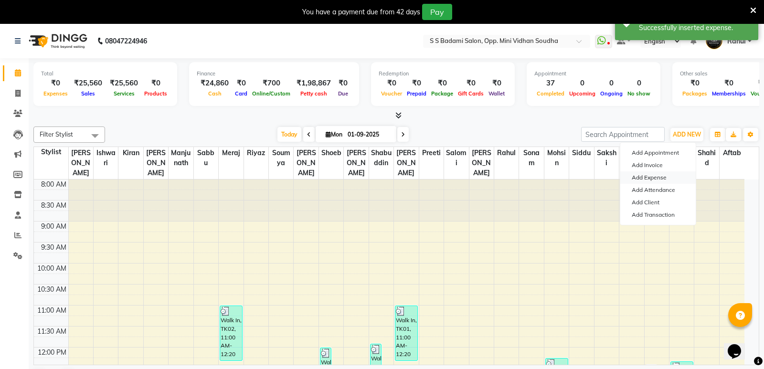
select select "1"
select select "3356"
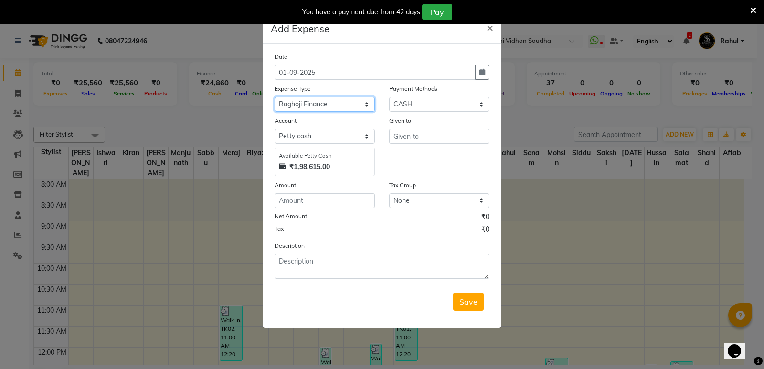
select select "14137"
type input "Prajwal"
type input "130"
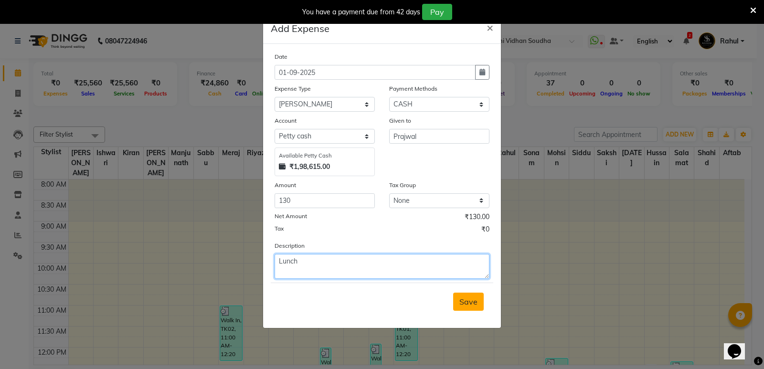
type textarea "Lunch"
click at [471, 307] on button "Save" at bounding box center [468, 302] width 31 height 18
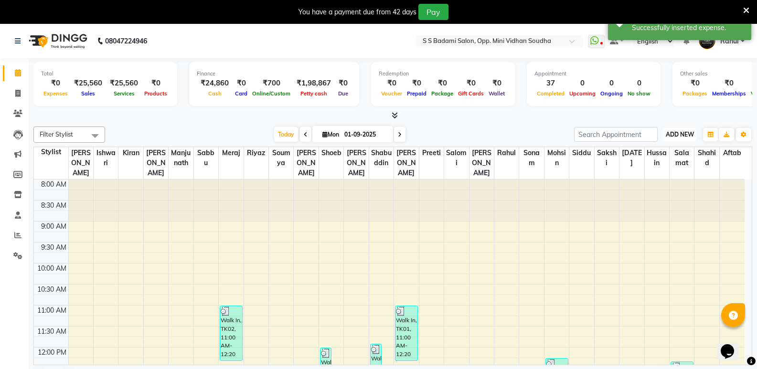
click at [668, 133] on span "ADD NEW" at bounding box center [680, 134] width 28 height 7
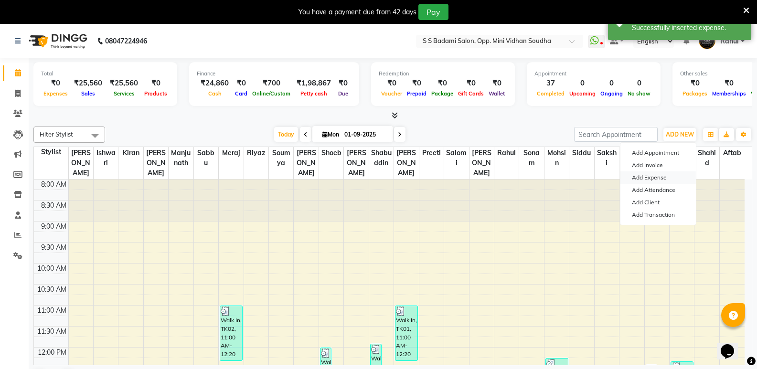
click at [638, 175] on link "Add Expense" at bounding box center [657, 177] width 75 height 12
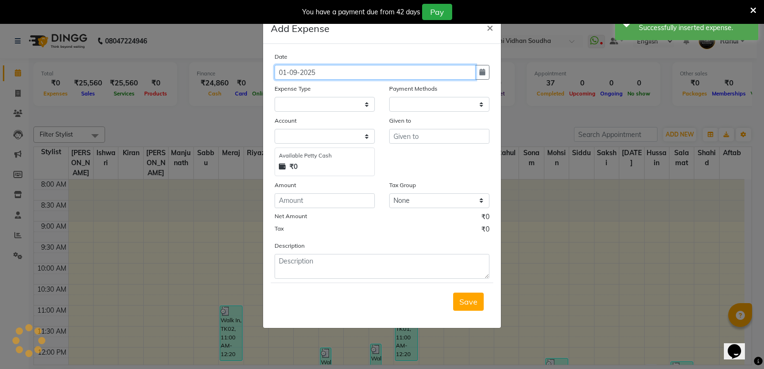
select select "1"
select select "3356"
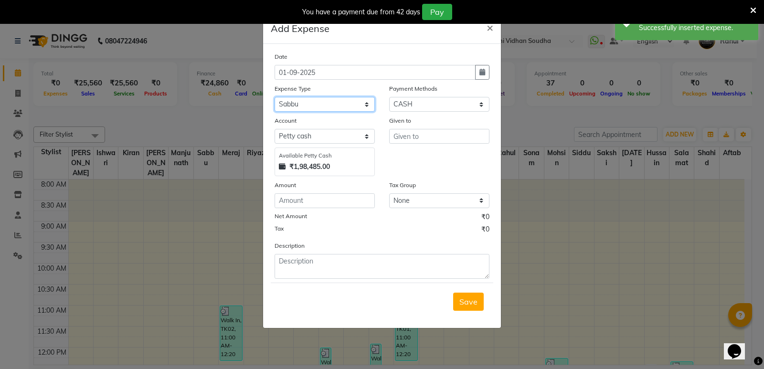
select select "13493"
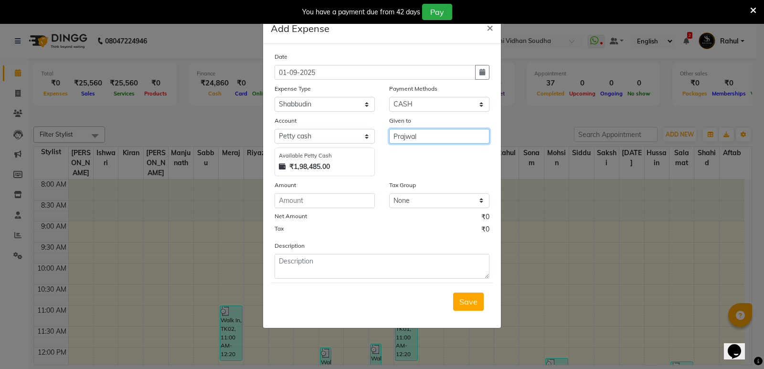
type input "Prajwal"
type input "120"
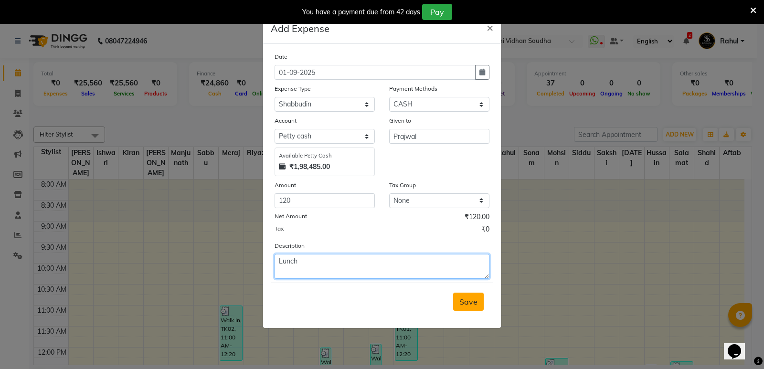
type textarea "Lunch"
click at [464, 304] on span "Save" at bounding box center [468, 302] width 18 height 10
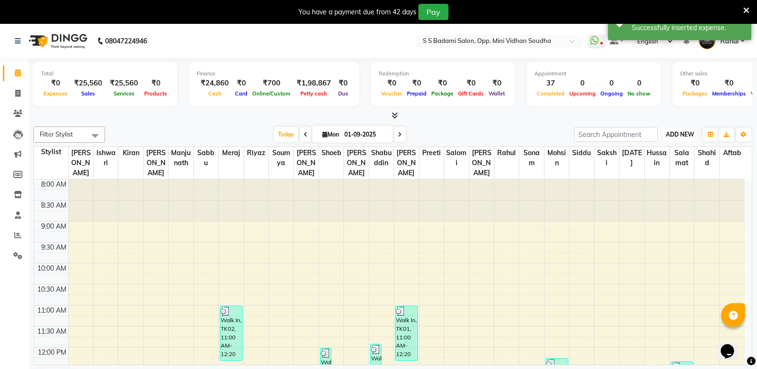
click at [686, 133] on span "ADD NEW" at bounding box center [680, 134] width 28 height 7
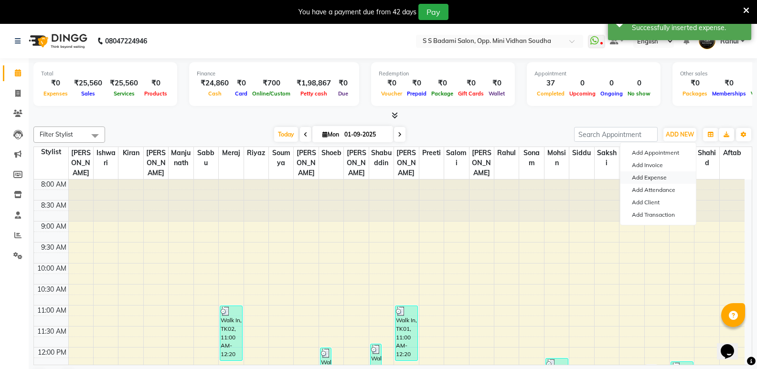
click at [661, 176] on link "Add Expense" at bounding box center [657, 177] width 75 height 12
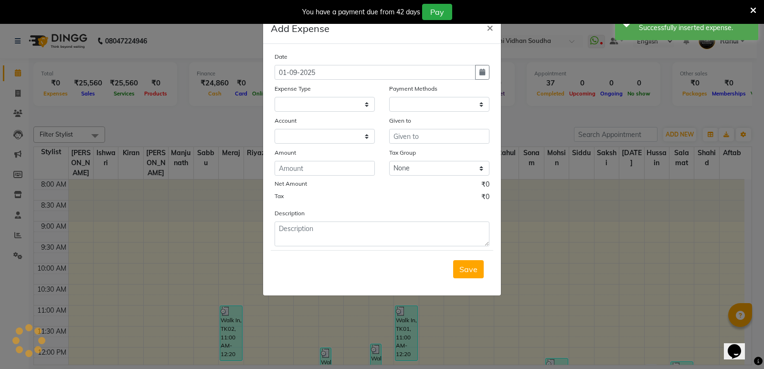
select select
select select "1"
select select "3356"
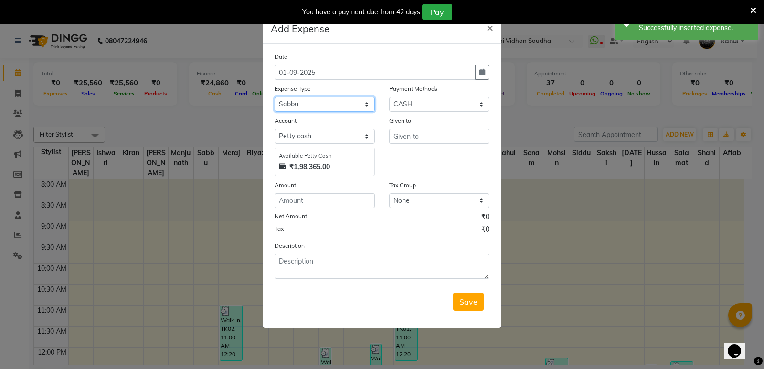
select select "24261"
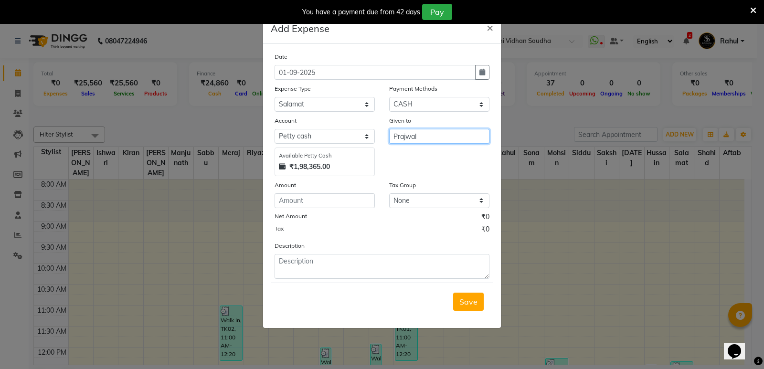
type input "Prajwal"
type input "130"
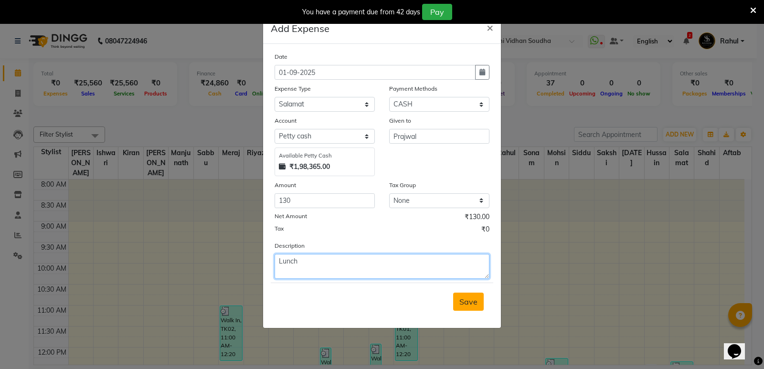
type textarea "Lunch"
click at [468, 301] on span "Save" at bounding box center [468, 302] width 18 height 10
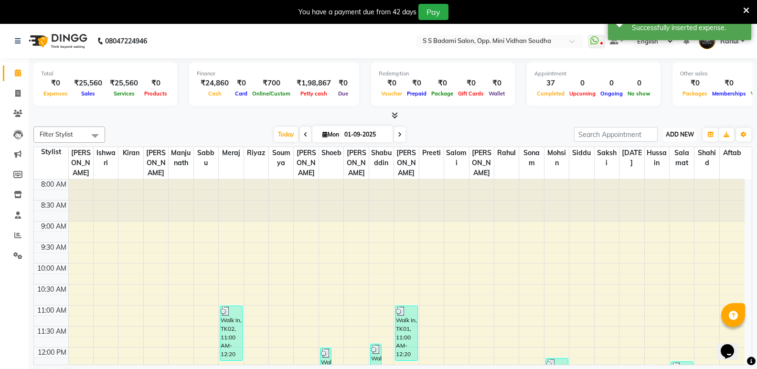
click at [685, 132] on span "ADD NEW" at bounding box center [680, 134] width 28 height 7
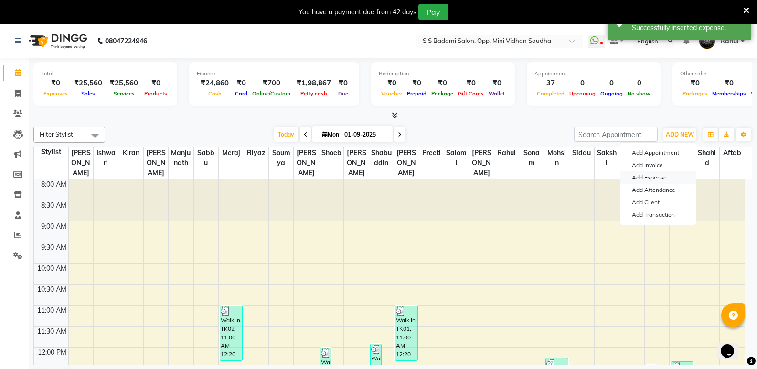
click at [648, 175] on link "Add Expense" at bounding box center [657, 177] width 75 height 12
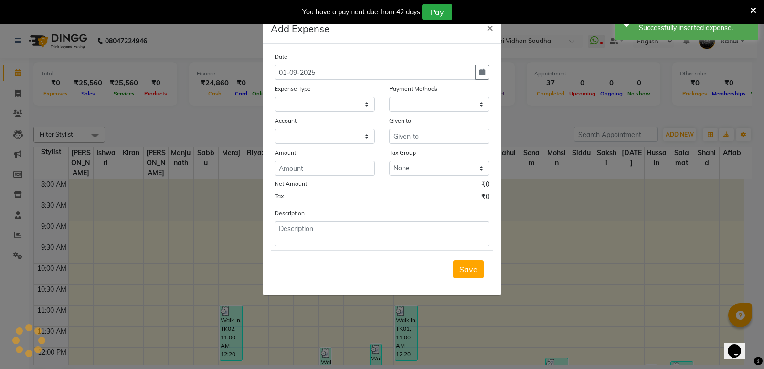
select select
select select "1"
select select "3356"
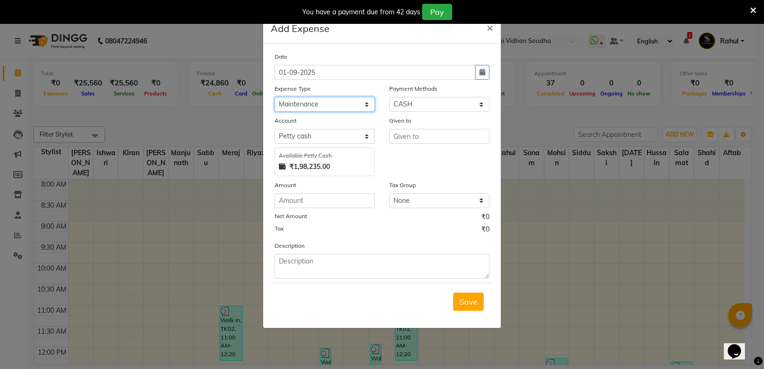
select select "20729"
type input "Prajwal"
type input "90"
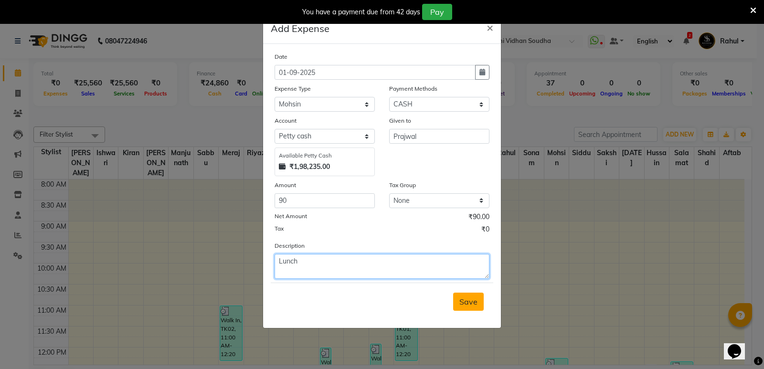
type textarea "Lunch"
click at [467, 307] on button "Save" at bounding box center [468, 302] width 31 height 18
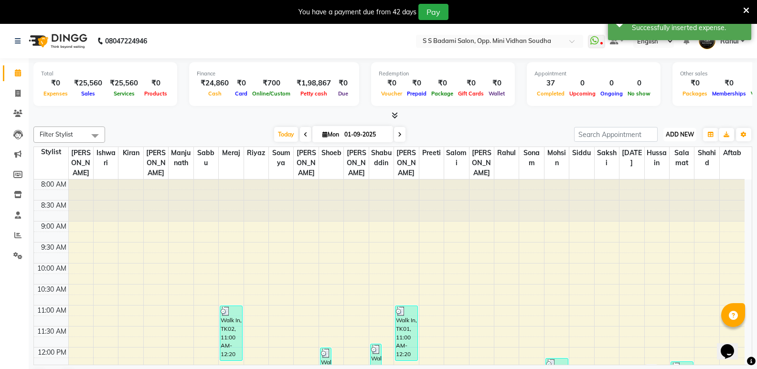
click at [681, 135] on span "ADD NEW" at bounding box center [680, 134] width 28 height 7
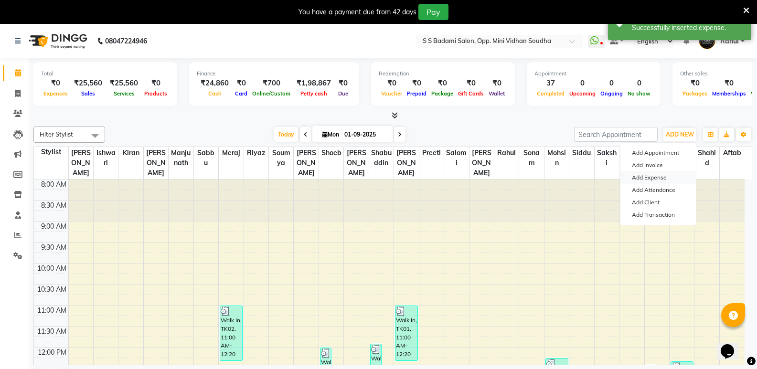
click at [662, 175] on link "Add Expense" at bounding box center [657, 177] width 75 height 12
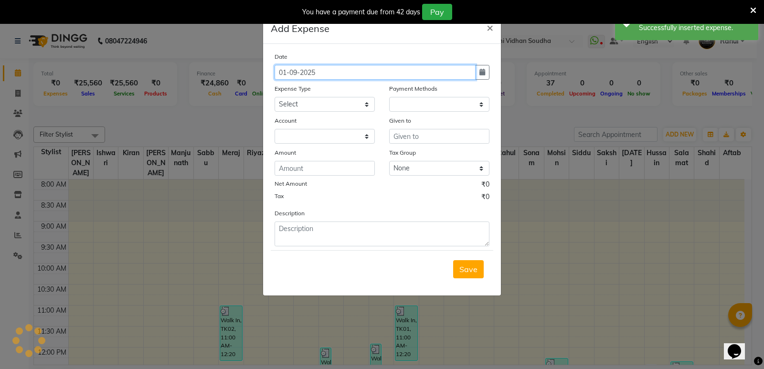
select select "1"
select select "3356"
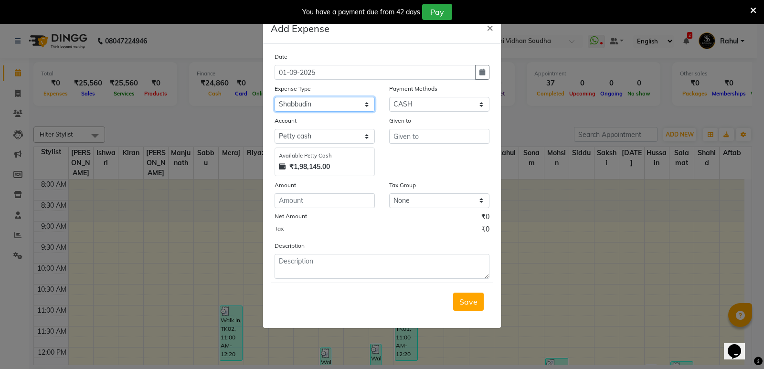
select select "24362"
type input "Prajwal"
type input "110"
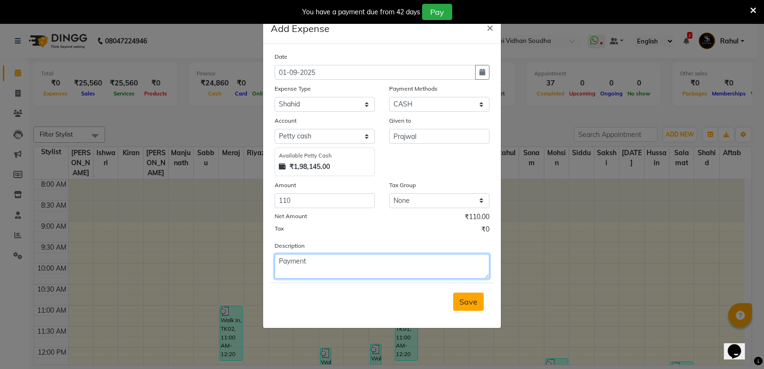
type textarea "Payment"
click at [473, 299] on span "Save" at bounding box center [468, 302] width 18 height 10
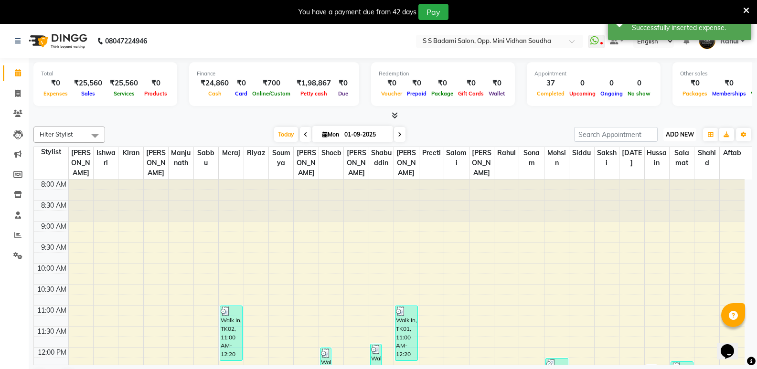
click at [677, 131] on span "ADD NEW" at bounding box center [680, 134] width 28 height 7
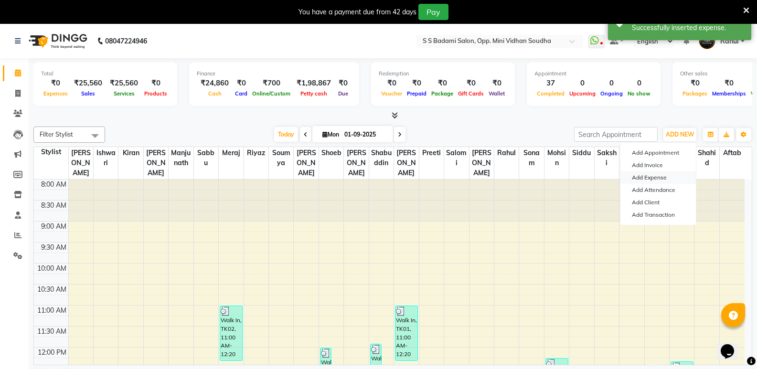
click at [655, 175] on link "Add Expense" at bounding box center [657, 177] width 75 height 12
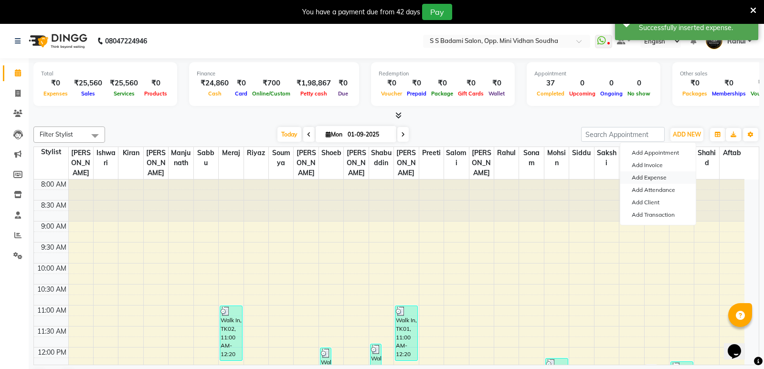
select select "3357"
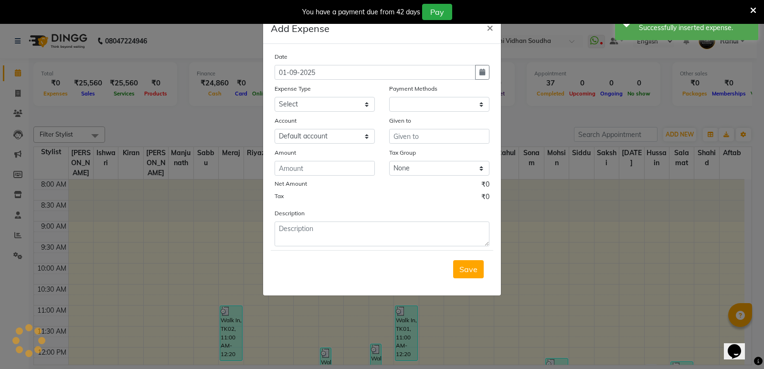
select select "1"
select select "3356"
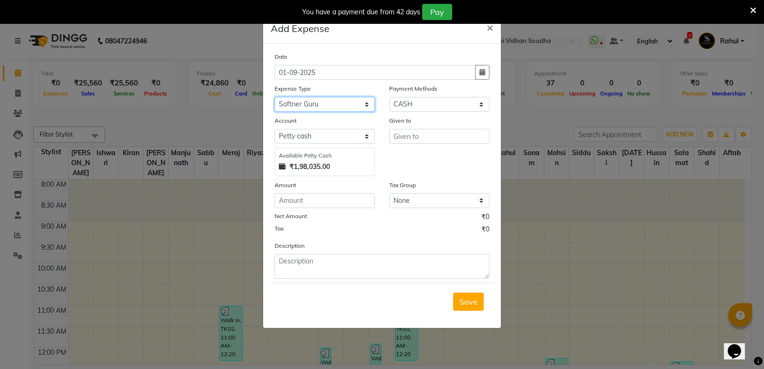
select select "6891"
type input "Prajwal"
type input "100"
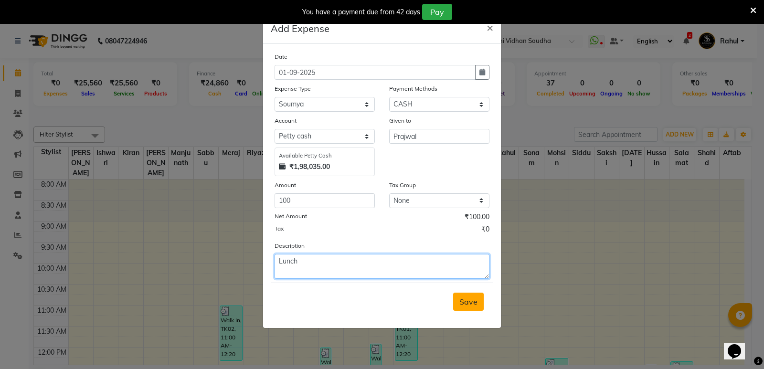
type textarea "Lunch"
click at [468, 306] on span "Save" at bounding box center [468, 302] width 18 height 10
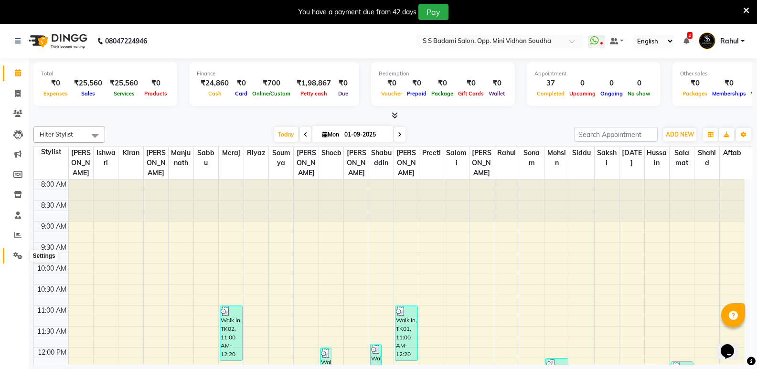
click at [21, 256] on icon at bounding box center [17, 255] width 9 height 7
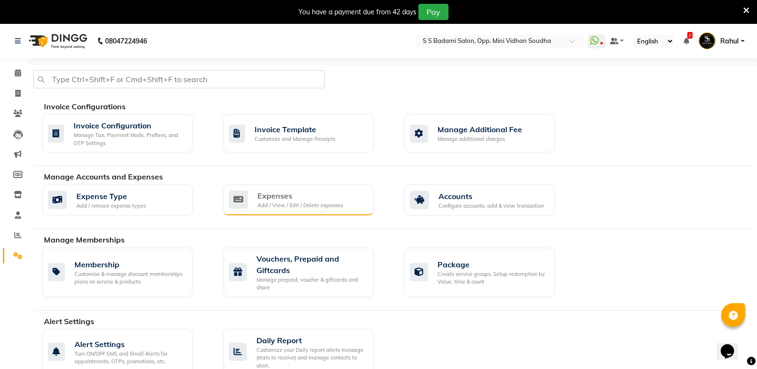
click at [305, 207] on div "Add / View / Edit / Delete expenses" at bounding box center [299, 206] width 85 height 8
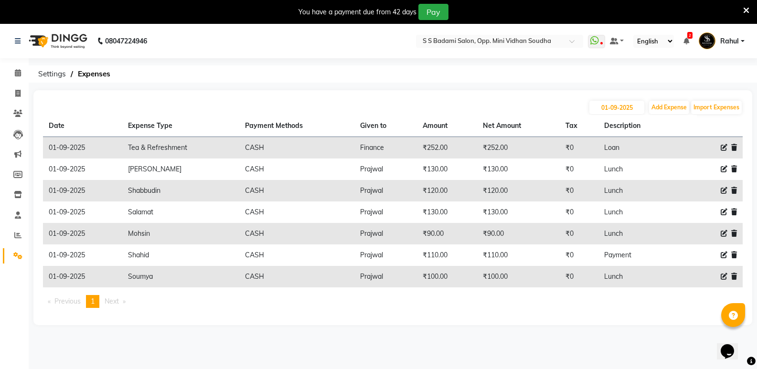
click at [722, 147] on icon at bounding box center [724, 147] width 7 height 7
select select "6034"
select select "1"
select select "3356"
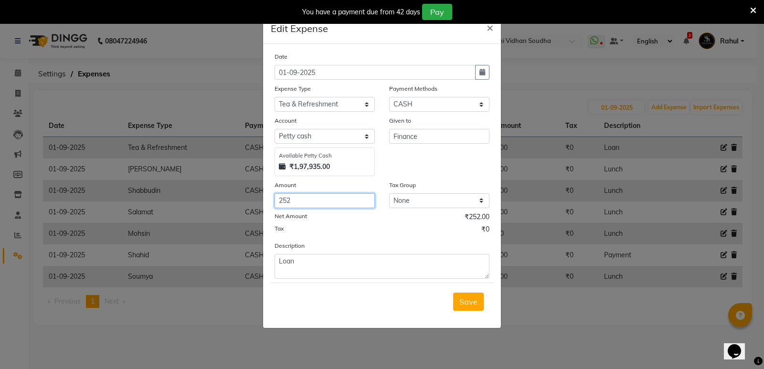
click at [305, 197] on input "252" at bounding box center [325, 200] width 100 height 15
click at [557, 100] on ngb-modal-window "Edit Expense × Date [DATE] Expense Type Select Abhishek Gutedar AC Service Adva…" at bounding box center [382, 184] width 764 height 369
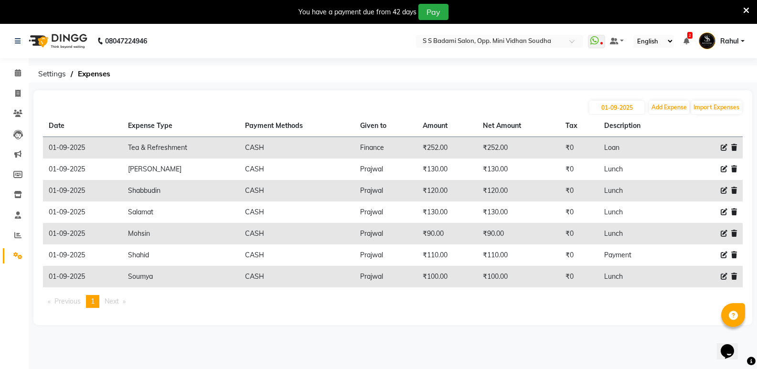
click at [723, 168] on icon at bounding box center [724, 169] width 7 height 7
select select "14137"
select select "1"
select select "3356"
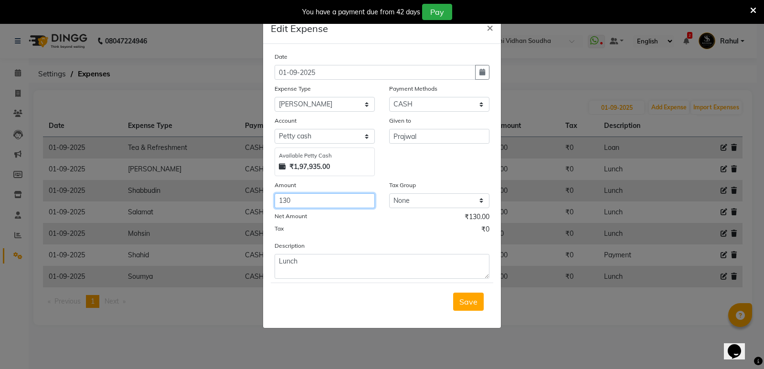
click at [302, 201] on input "130" at bounding box center [325, 200] width 100 height 15
type input "1"
type input "55"
click at [466, 299] on span "Save" at bounding box center [468, 302] width 18 height 10
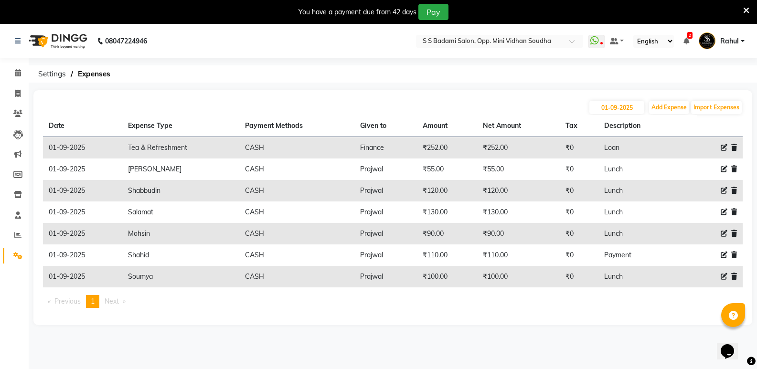
click at [726, 189] on icon at bounding box center [724, 190] width 7 height 7
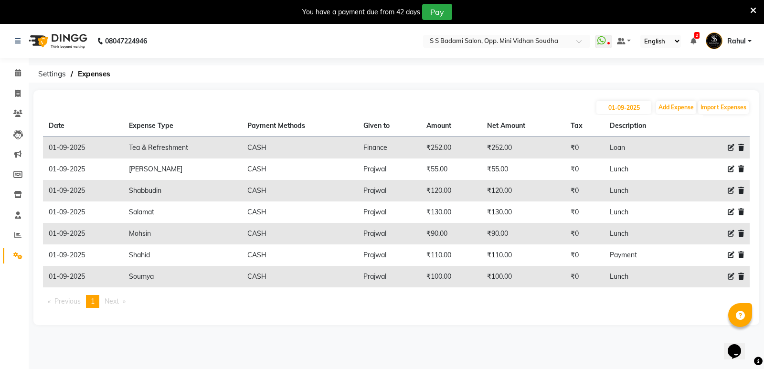
select select "13493"
select select "1"
select select "3356"
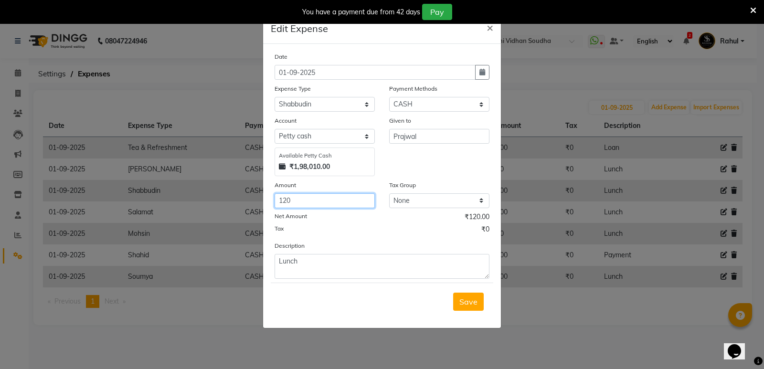
click at [301, 207] on input "120" at bounding box center [325, 200] width 100 height 15
type input "1"
type input "80"
click at [470, 305] on span "Save" at bounding box center [468, 302] width 18 height 10
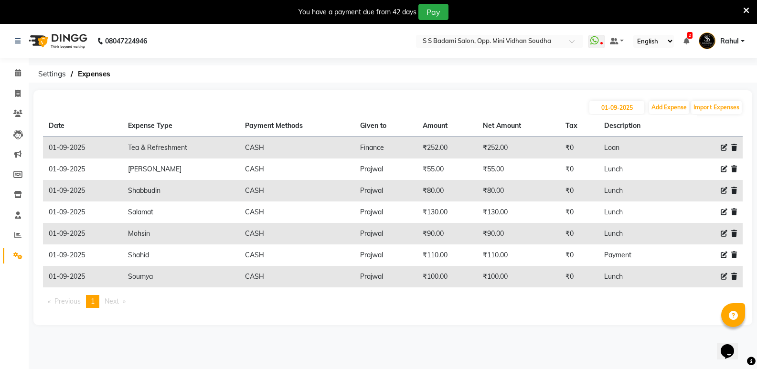
click at [734, 210] on icon at bounding box center [734, 212] width 6 height 7
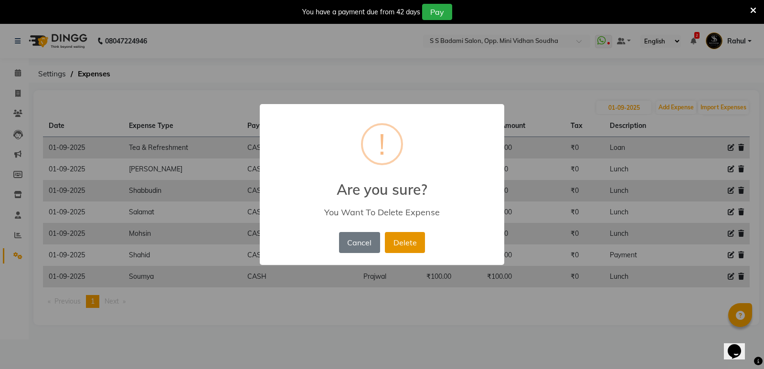
click at [394, 242] on button "Delete" at bounding box center [405, 242] width 40 height 21
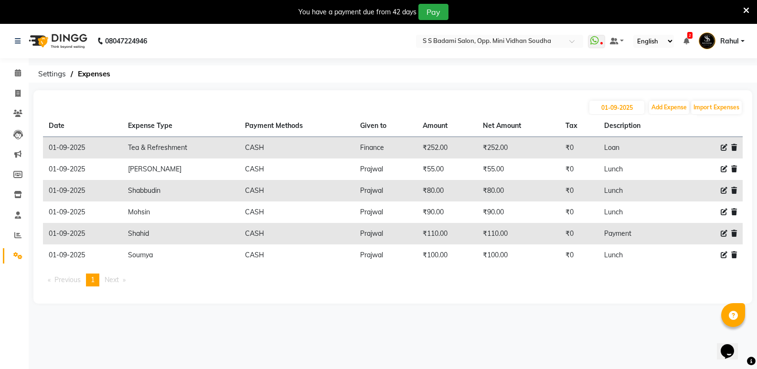
click at [726, 231] on icon at bounding box center [724, 233] width 7 height 7
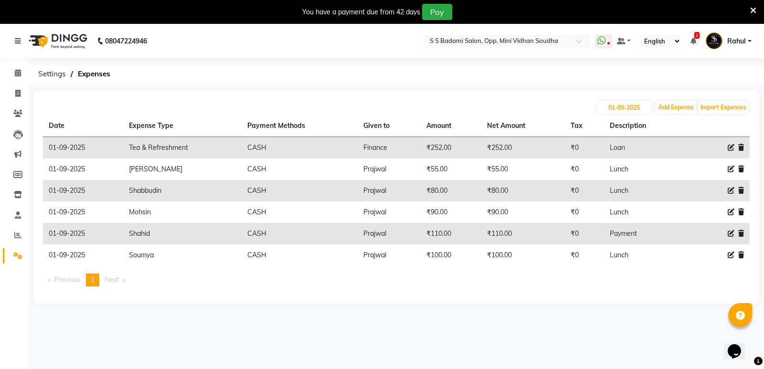
select select "24362"
select select "1"
select select "3356"
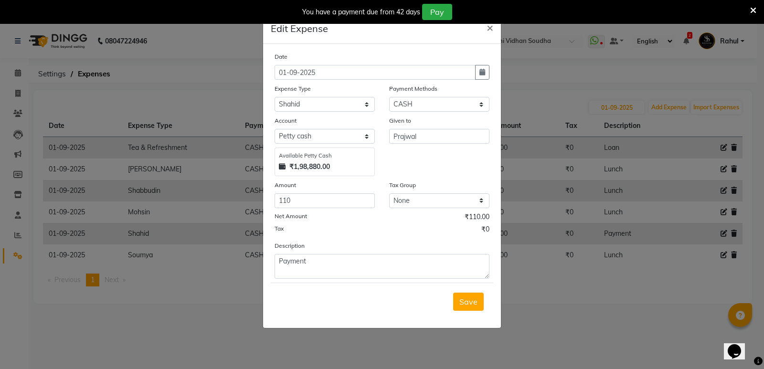
click at [328, 212] on div "Net Amount ₹110.00" at bounding box center [382, 218] width 215 height 12
click at [328, 205] on input "110" at bounding box center [325, 200] width 100 height 15
type input "1"
type input "80"
click at [474, 302] on span "Save" at bounding box center [468, 302] width 18 height 10
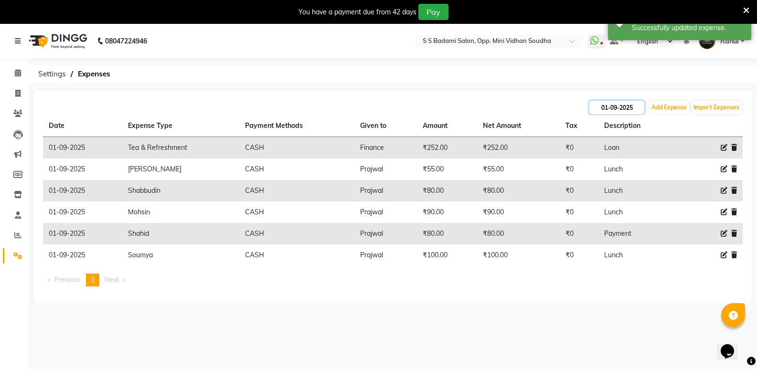
click at [609, 107] on input "01-09-2025" at bounding box center [616, 107] width 55 height 13
select select "9"
select select "2025"
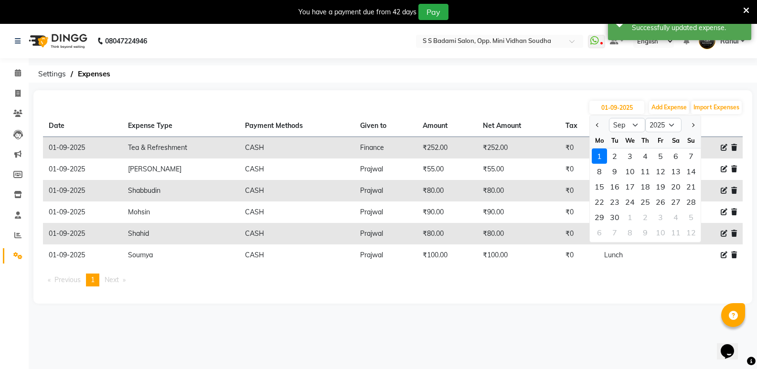
click at [478, 111] on div "[DATE] Jan Feb Mar Apr May Jun [DATE] Aug Sep Oct Nov [DATE] 2016 2017 2018 201…" at bounding box center [393, 107] width 700 height 15
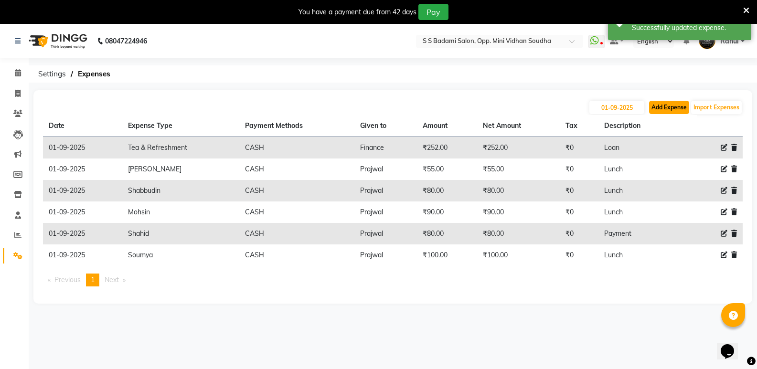
click at [675, 104] on button "Add Expense" at bounding box center [669, 107] width 40 height 13
select select "1"
select select "3356"
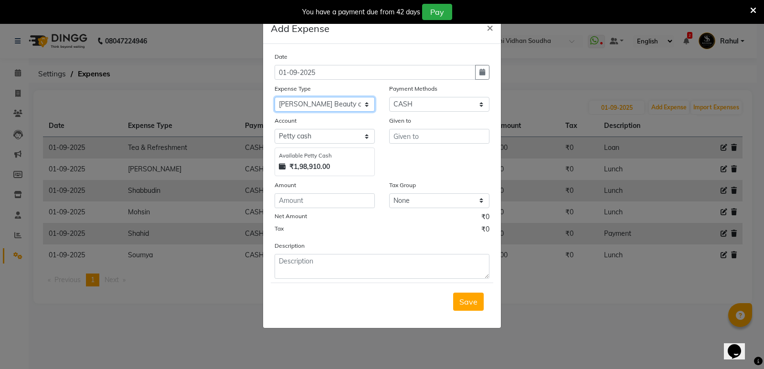
select select "8077"
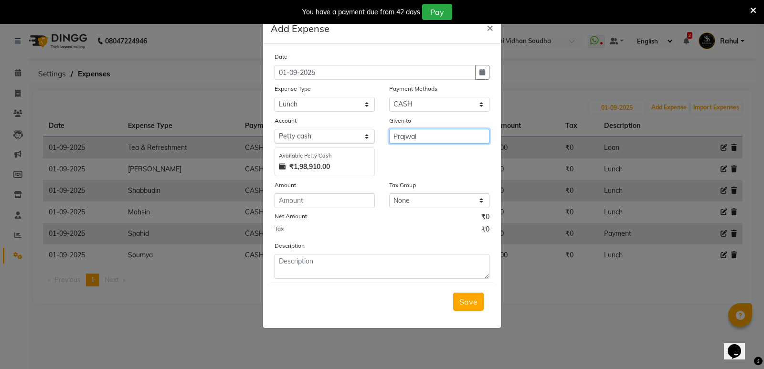
type input "Prajwal"
type input "500"
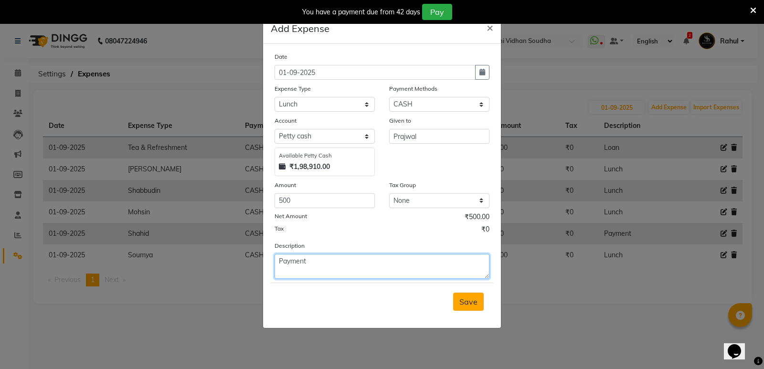
type textarea "Payment"
click at [480, 305] on button "Save" at bounding box center [468, 302] width 31 height 18
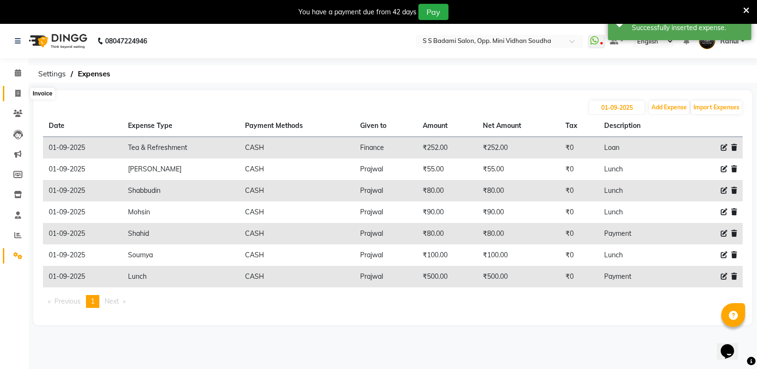
click at [21, 88] on span at bounding box center [18, 93] width 17 height 11
select select "service"
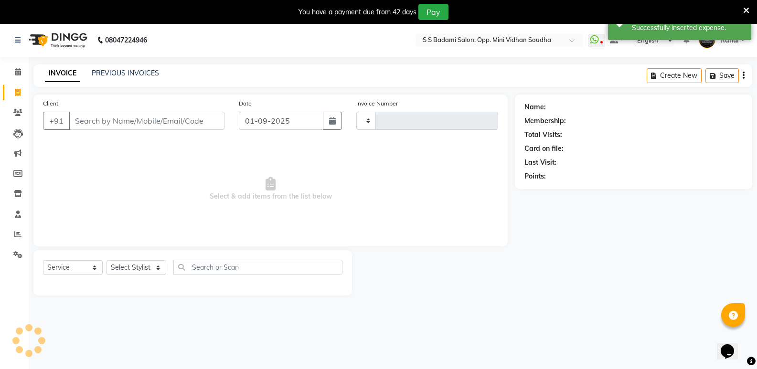
scroll to position [24, 0]
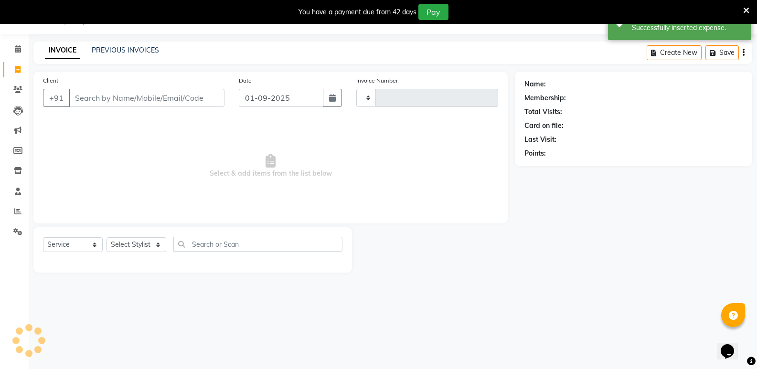
type input "6423"
select select "4533"
click at [15, 68] on icon at bounding box center [17, 69] width 5 height 7
select select "service"
type input "6423"
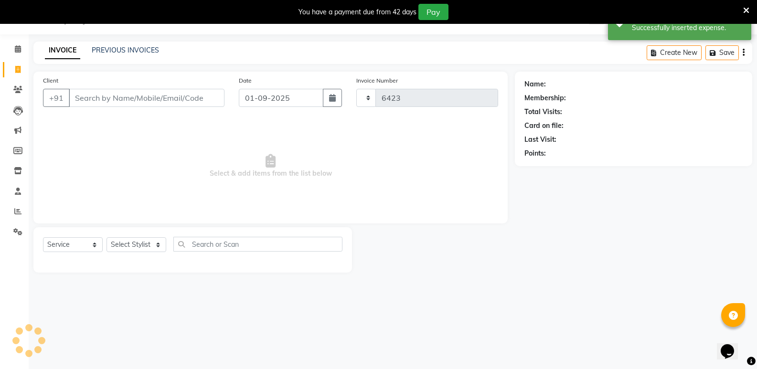
select select "4533"
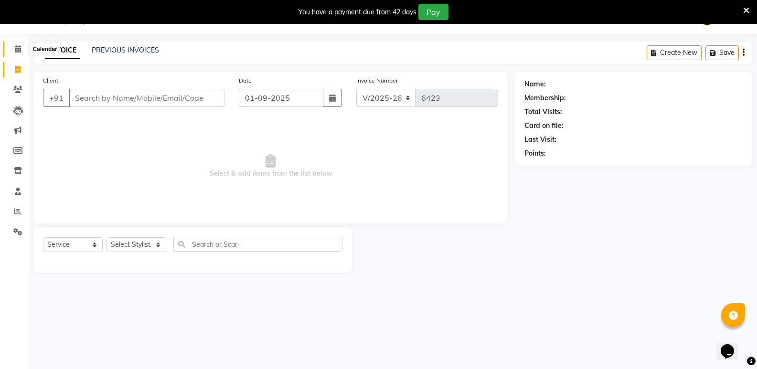
click at [20, 46] on icon at bounding box center [18, 48] width 6 height 7
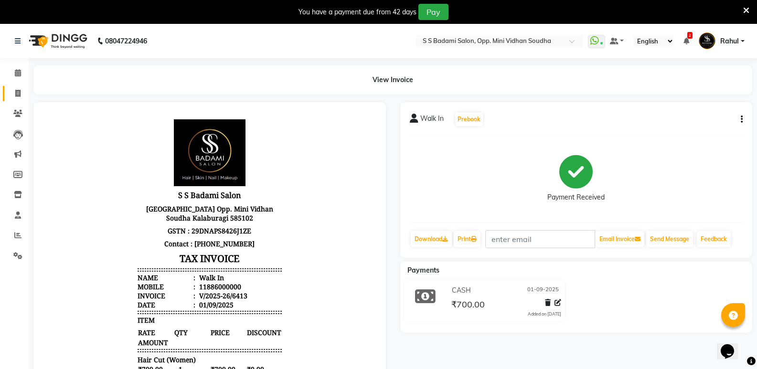
click at [11, 90] on span at bounding box center [18, 93] width 17 height 11
select select "service"
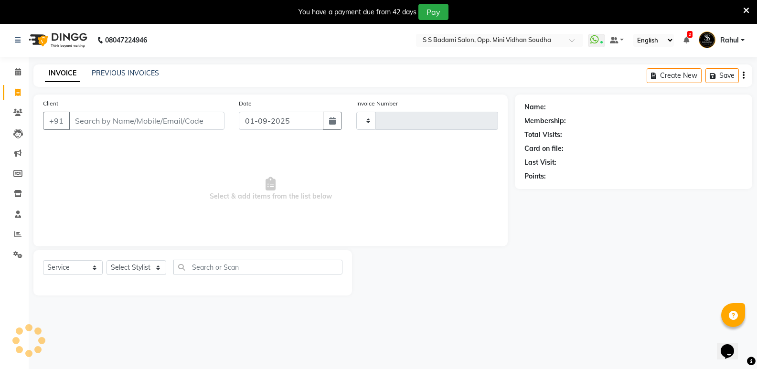
type input "6418"
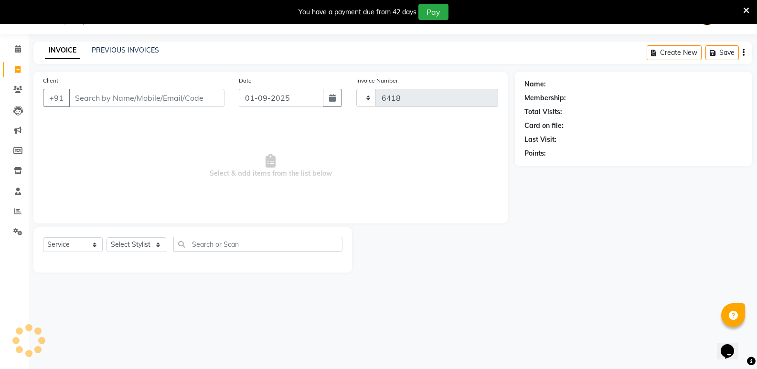
select select "4533"
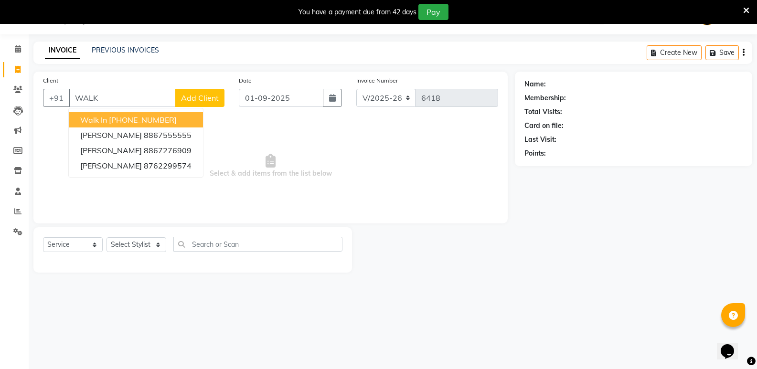
click at [149, 122] on ngb-highlight "[PHONE_NUMBER]" at bounding box center [143, 120] width 68 height 10
type input "11886000000"
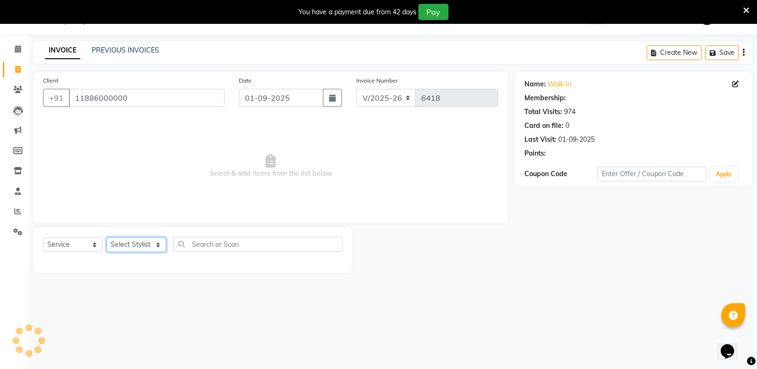
click at [133, 250] on select "Select Stylist [PERSON_NAME] [PERSON_NAME] [PERSON_NAME] Mallu [PERSON_NAME] [P…" at bounding box center [137, 244] width 60 height 15
select select "1: Object"
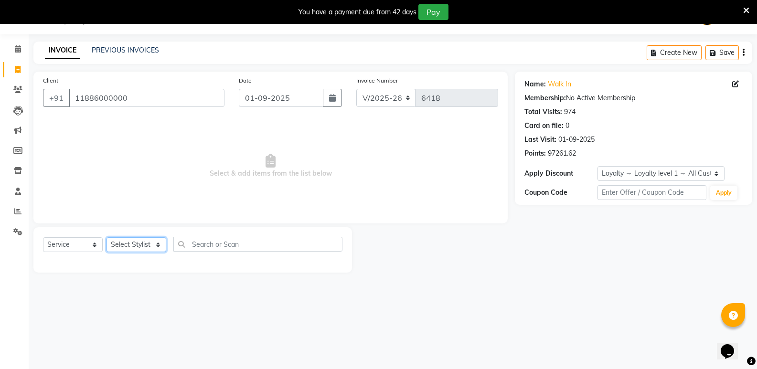
select select "63628"
click at [107, 237] on select "Select Stylist [PERSON_NAME] [PERSON_NAME] [PERSON_NAME] Mallu [PERSON_NAME] [P…" at bounding box center [137, 244] width 60 height 15
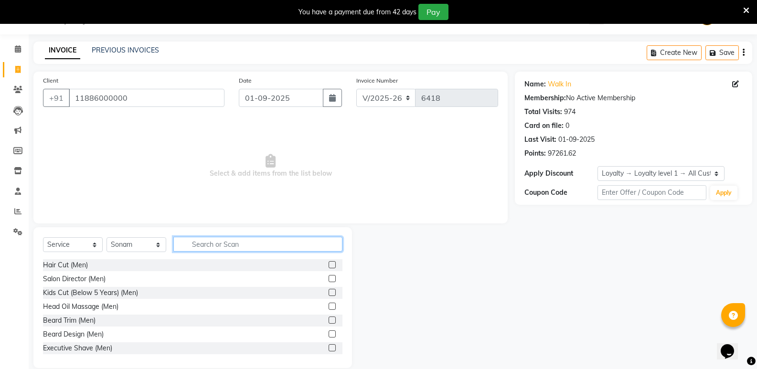
click at [221, 251] on input "text" at bounding box center [257, 244] width 169 height 15
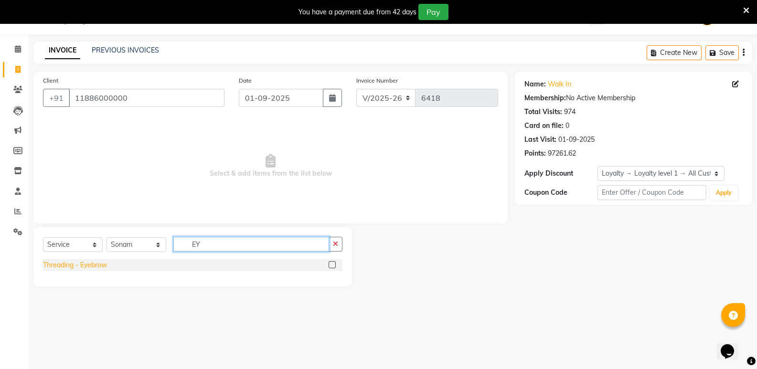
type input "EY"
click at [86, 263] on div "Threading - Eyebrow" at bounding box center [75, 265] width 64 height 10
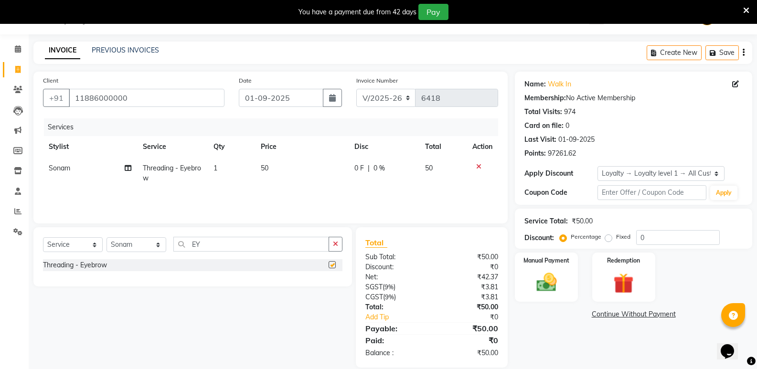
checkbox input "false"
click at [125, 246] on select "Select Stylist [PERSON_NAME] [PERSON_NAME] [PERSON_NAME] Mallu [PERSON_NAME] [P…" at bounding box center [137, 244] width 60 height 15
click at [107, 237] on select "Select Stylist [PERSON_NAME] [PERSON_NAME] [PERSON_NAME] Mallu [PERSON_NAME] [P…" at bounding box center [137, 244] width 60 height 15
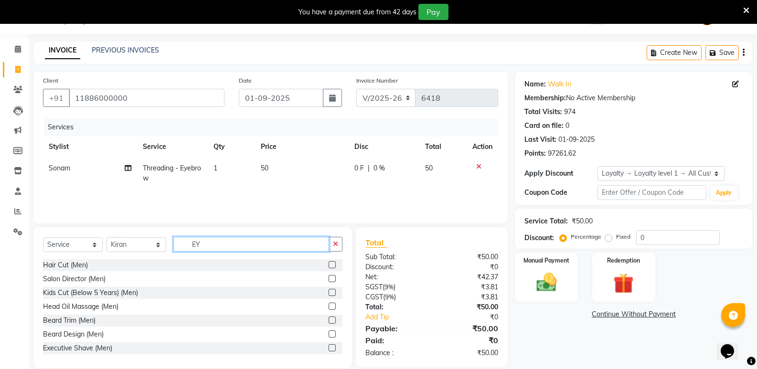
drag, startPoint x: 221, startPoint y: 247, endPoint x: 174, endPoint y: 259, distance: 48.0
click at [174, 259] on div "Select Service Product Membership Package Voucher Prepaid Gift Card Select Styl…" at bounding box center [192, 297] width 319 height 141
click at [121, 247] on select "Select Stylist [PERSON_NAME] [PERSON_NAME] [PERSON_NAME] Mallu [PERSON_NAME] [P…" at bounding box center [137, 244] width 60 height 15
select select "25911"
click at [107, 237] on select "Select Stylist [PERSON_NAME] [PERSON_NAME] [PERSON_NAME] Mallu [PERSON_NAME] [P…" at bounding box center [137, 244] width 60 height 15
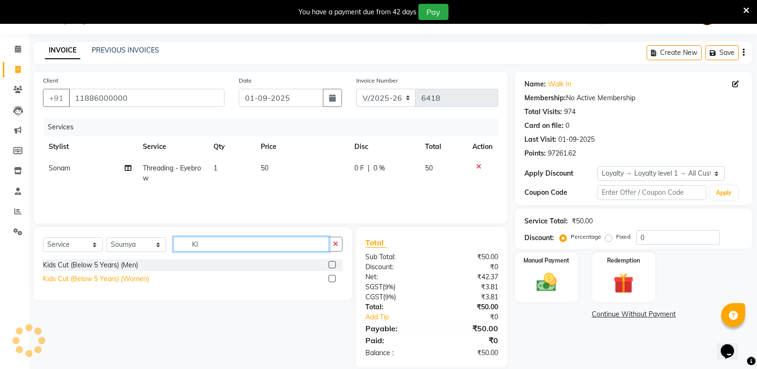
type input "KI"
click at [112, 277] on div "Kids Cut (Below 5 Years) (Women)" at bounding box center [96, 279] width 106 height 10
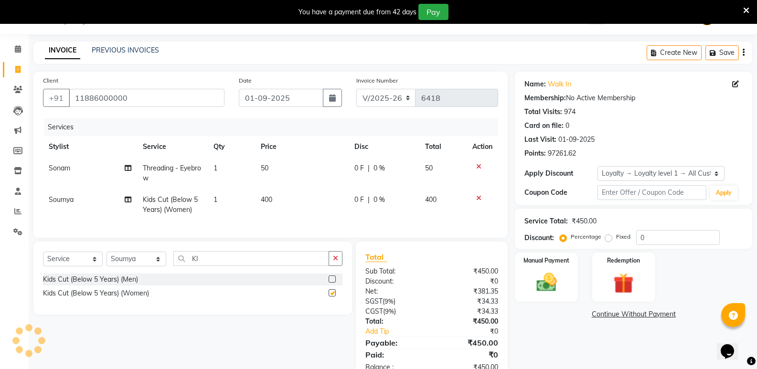
checkbox input "false"
click at [258, 203] on td "400" at bounding box center [302, 205] width 94 height 32
select select "25911"
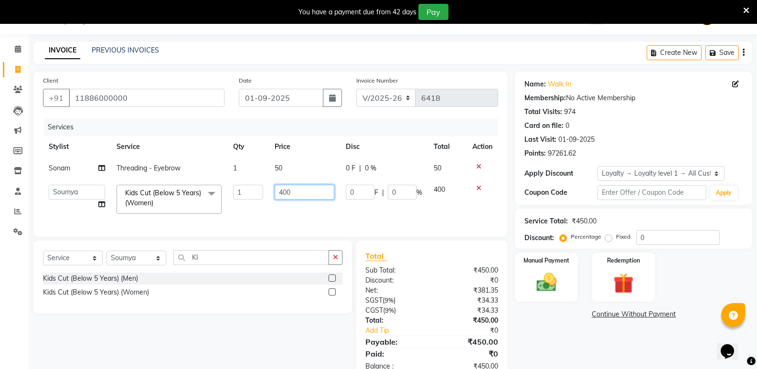
click at [283, 196] on input "400" at bounding box center [305, 192] width 60 height 15
type input "500"
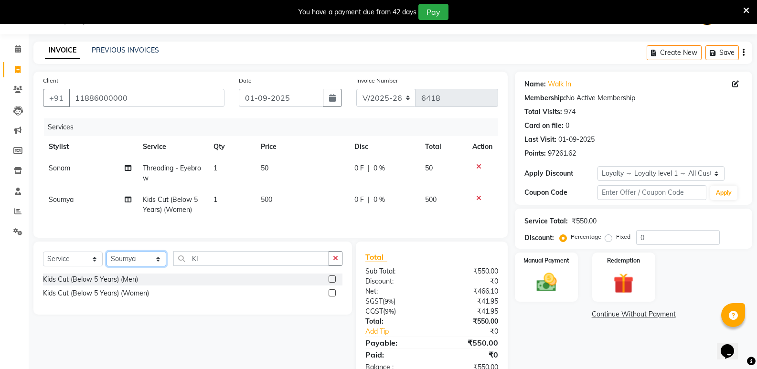
click at [132, 264] on select "Select Stylist [PERSON_NAME] [PERSON_NAME] [PERSON_NAME] Mallu [PERSON_NAME] [P…" at bounding box center [137, 259] width 60 height 15
select select "88232"
click at [107, 259] on select "Select Stylist [PERSON_NAME] [PERSON_NAME] [PERSON_NAME] Mallu [PERSON_NAME] [P…" at bounding box center [137, 259] width 60 height 15
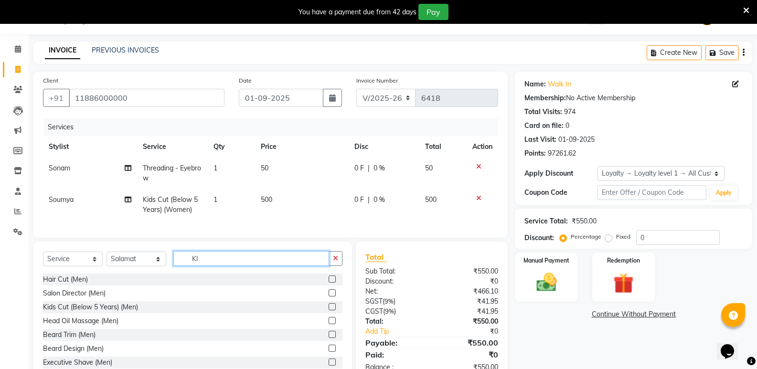
click at [205, 266] on input "KI" at bounding box center [251, 258] width 156 height 15
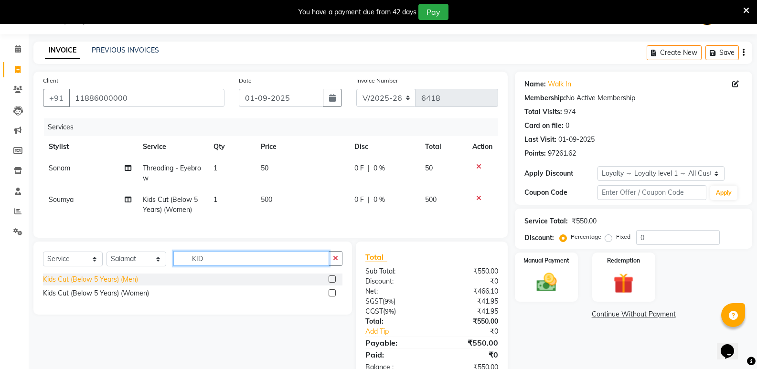
type input "KID"
click at [68, 285] on div "Kids Cut (Below 5 Years) (Men)" at bounding box center [90, 280] width 95 height 10
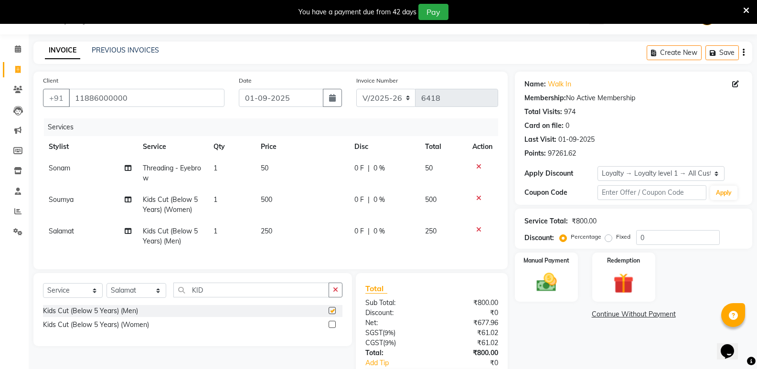
checkbox input "false"
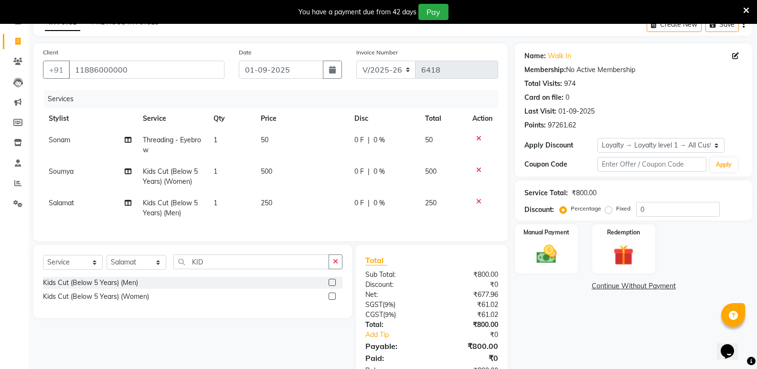
scroll to position [90, 0]
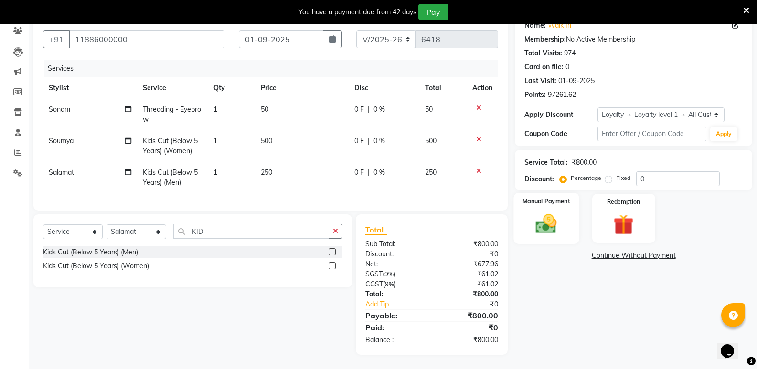
click at [560, 212] on img at bounding box center [546, 224] width 34 height 24
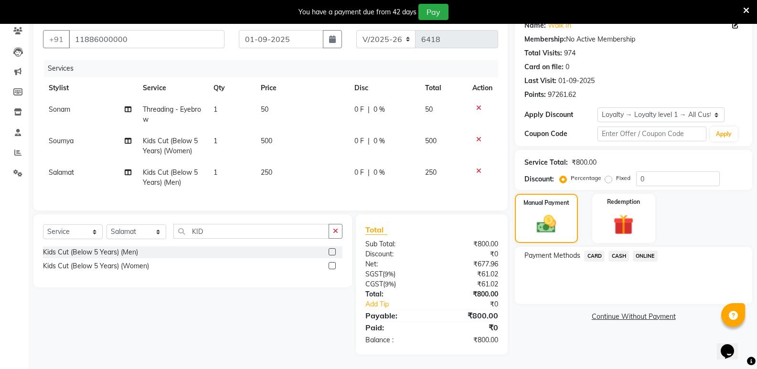
click at [618, 251] on span "CASH" at bounding box center [619, 256] width 21 height 11
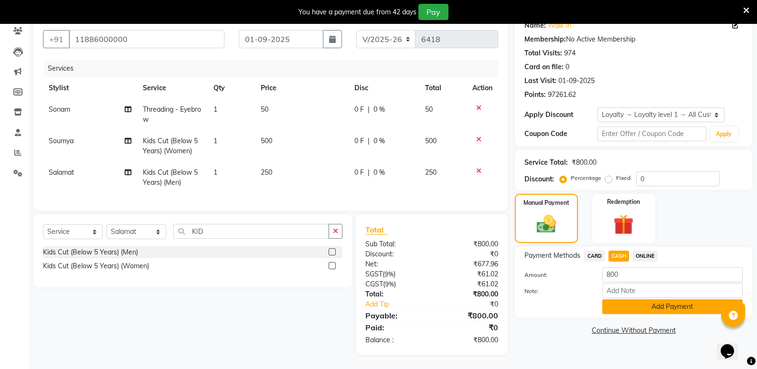
click at [624, 299] on button "Add Payment" at bounding box center [672, 306] width 140 height 15
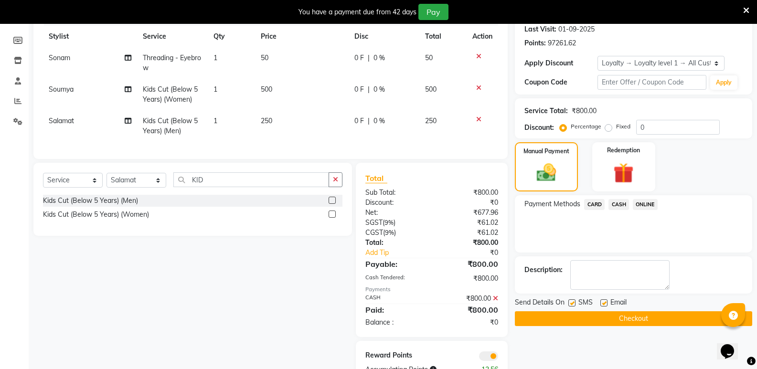
scroll to position [171, 0]
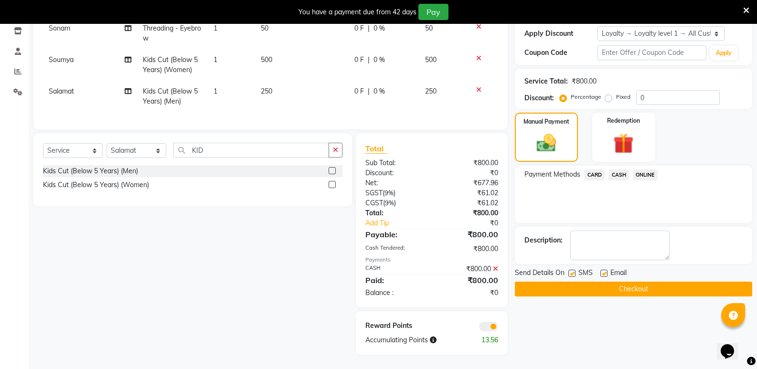
click at [623, 283] on button "Checkout" at bounding box center [633, 289] width 237 height 15
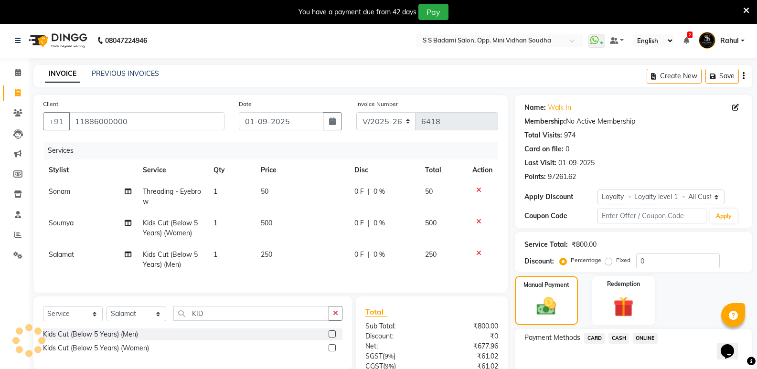
scroll to position [0, 0]
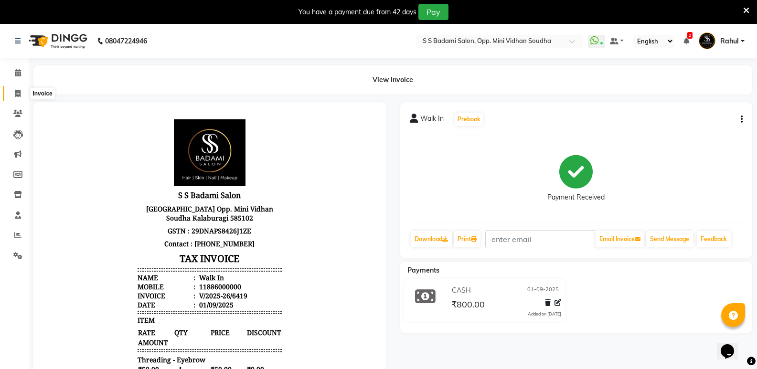
click at [20, 93] on icon at bounding box center [17, 93] width 5 height 7
select select "service"
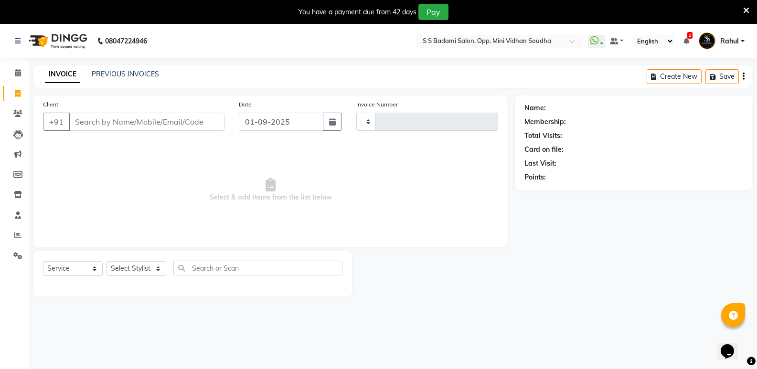
scroll to position [24, 0]
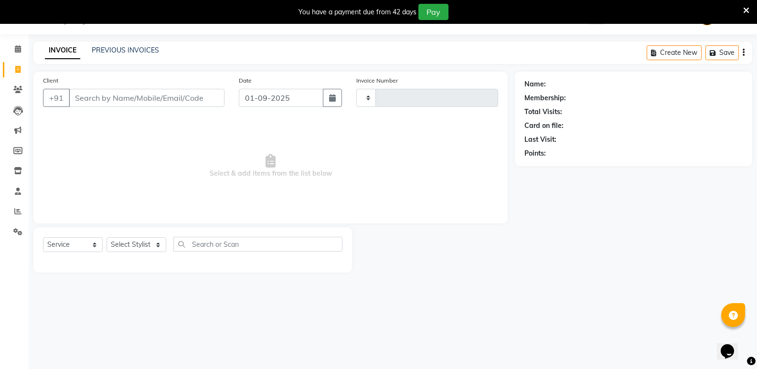
type input "6422"
select select "4533"
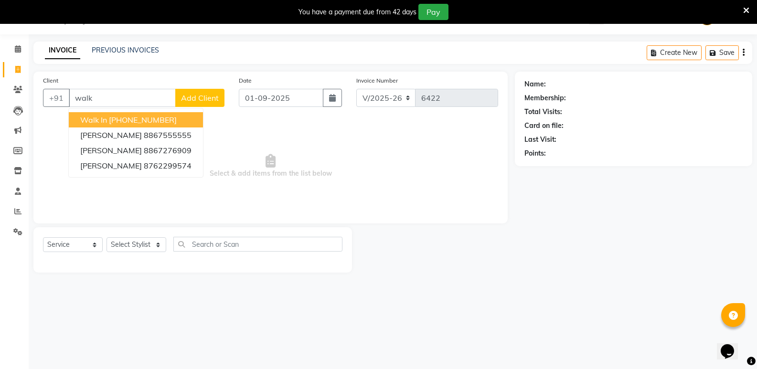
click at [181, 120] on button "Walk In [PHONE_NUMBER]" at bounding box center [136, 119] width 134 height 15
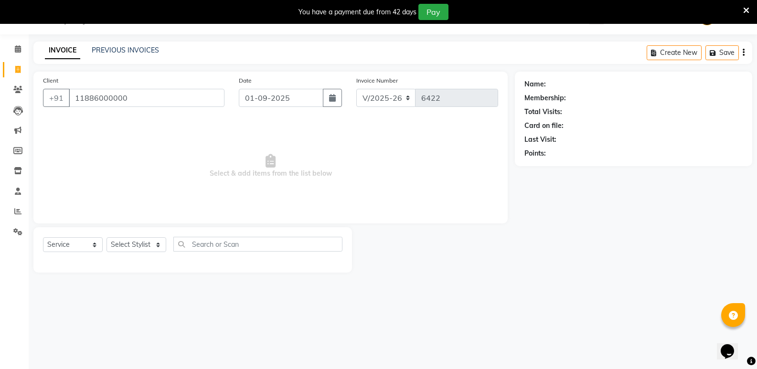
type input "11886000000"
click at [130, 242] on select "Select Stylist [PERSON_NAME] [PERSON_NAME] [PERSON_NAME] Mallu [PERSON_NAME] [P…" at bounding box center [137, 244] width 60 height 15
select select "70683"
click at [107, 237] on select "Select Stylist [PERSON_NAME] [PERSON_NAME] [PERSON_NAME] Mallu [PERSON_NAME] [P…" at bounding box center [137, 244] width 60 height 15
select select "1: Object"
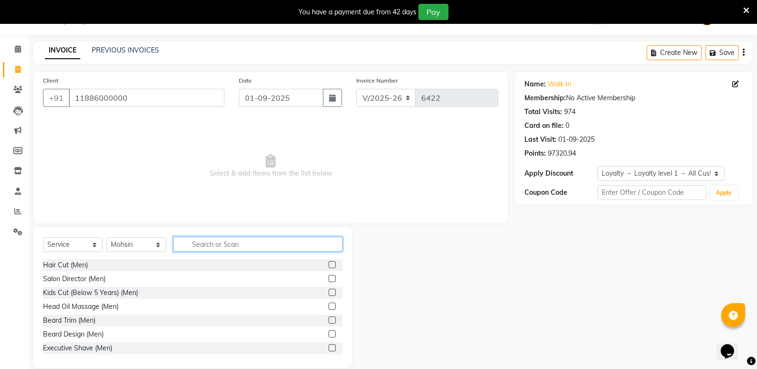
click at [202, 249] on input "text" at bounding box center [257, 244] width 169 height 15
type input "wom"
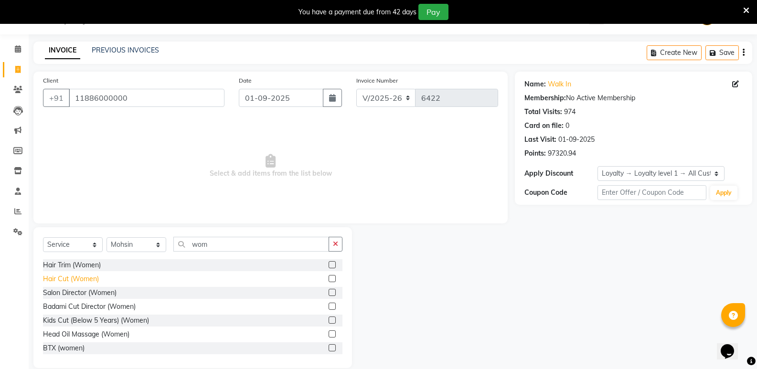
click at [52, 275] on div "Hair Cut (Women)" at bounding box center [71, 279] width 56 height 10
checkbox input "false"
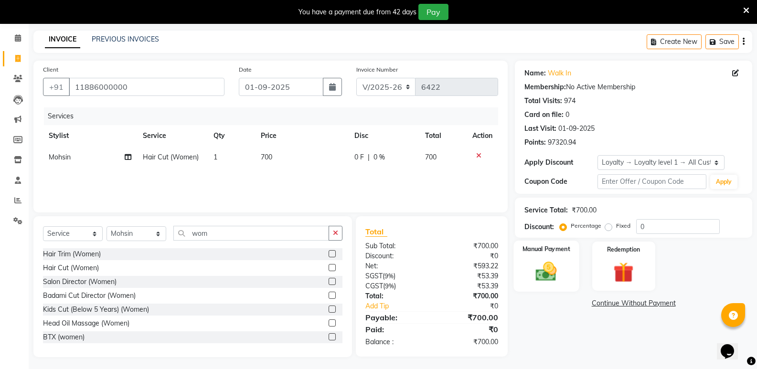
scroll to position [37, 0]
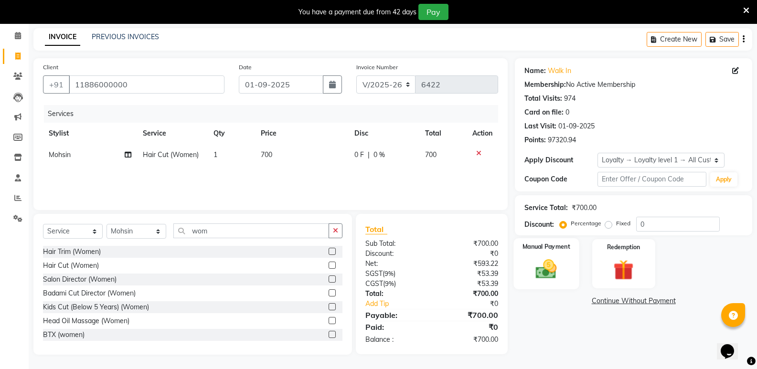
click at [549, 265] on img at bounding box center [546, 269] width 34 height 24
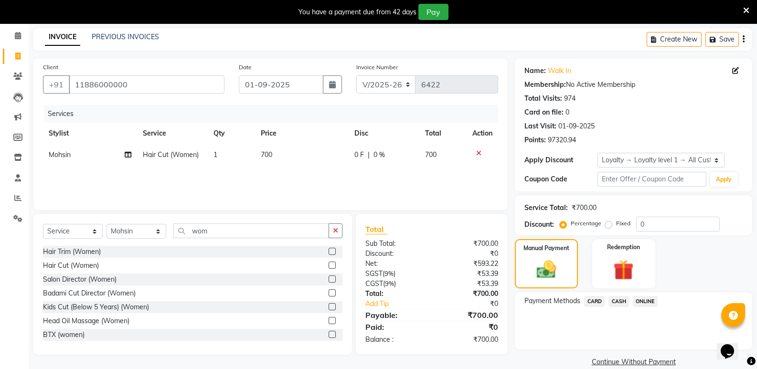
click at [622, 301] on span "CASH" at bounding box center [619, 301] width 21 height 11
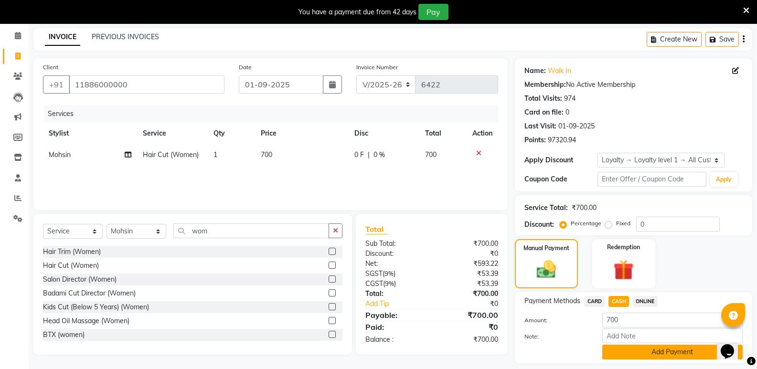
click at [624, 351] on button "Add Payment" at bounding box center [672, 352] width 140 height 15
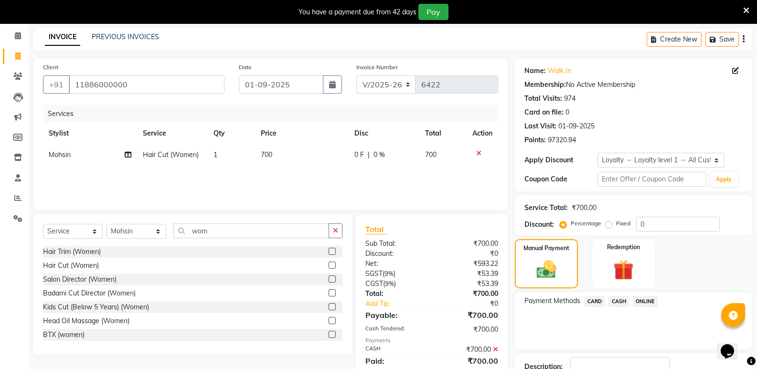
scroll to position [118, 0]
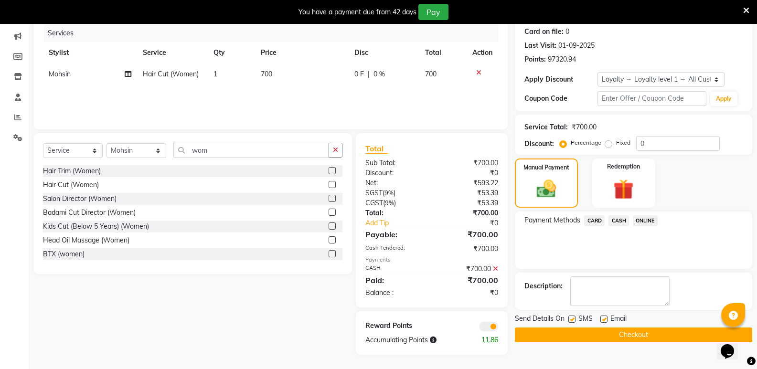
click at [620, 333] on button "Checkout" at bounding box center [633, 335] width 237 height 15
